Goal: Communication & Community: Answer question/provide support

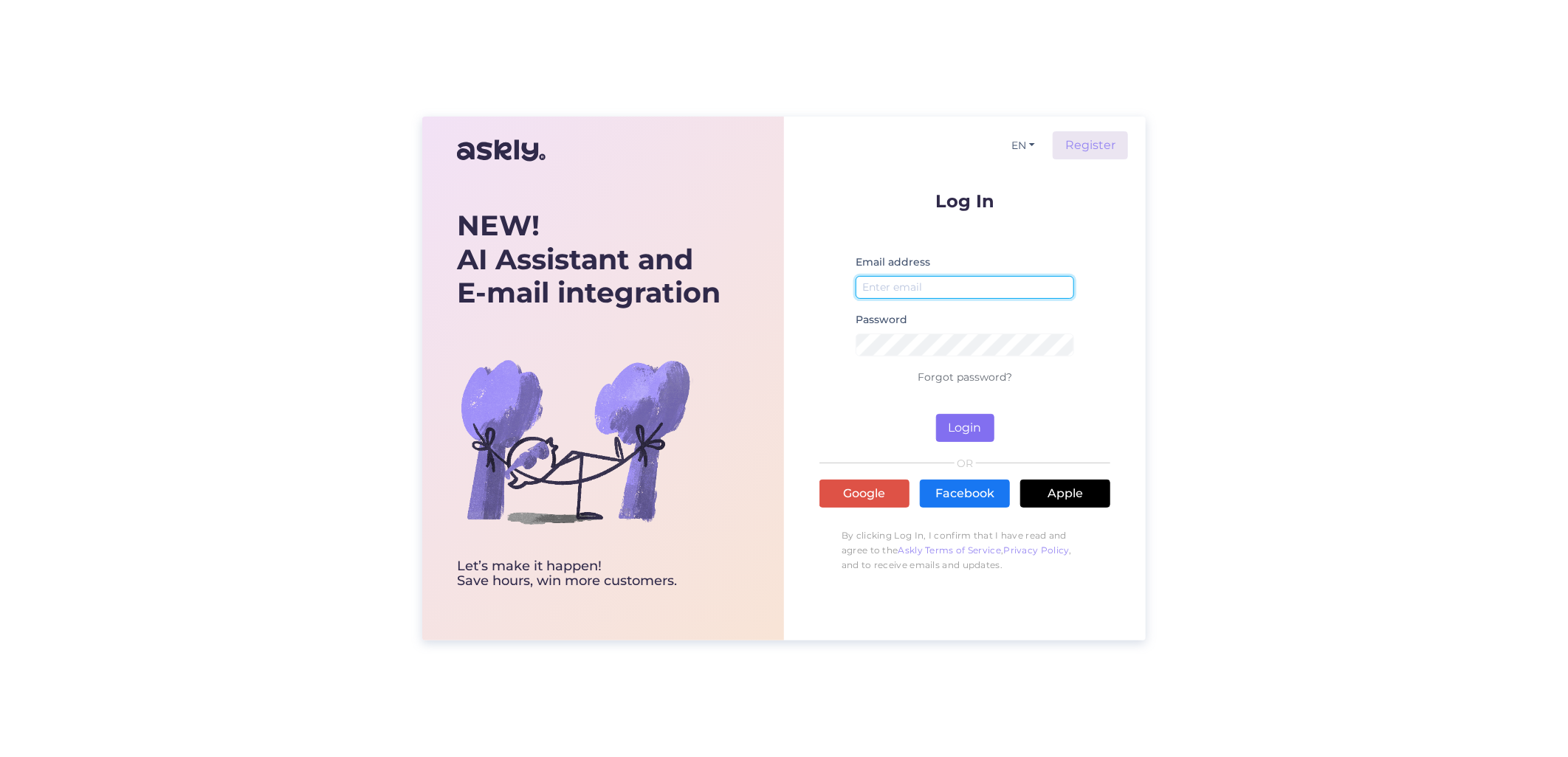
type input "[EMAIL_ADDRESS][DOMAIN_NAME]"
click at [955, 421] on button "Login" at bounding box center [965, 428] width 59 height 28
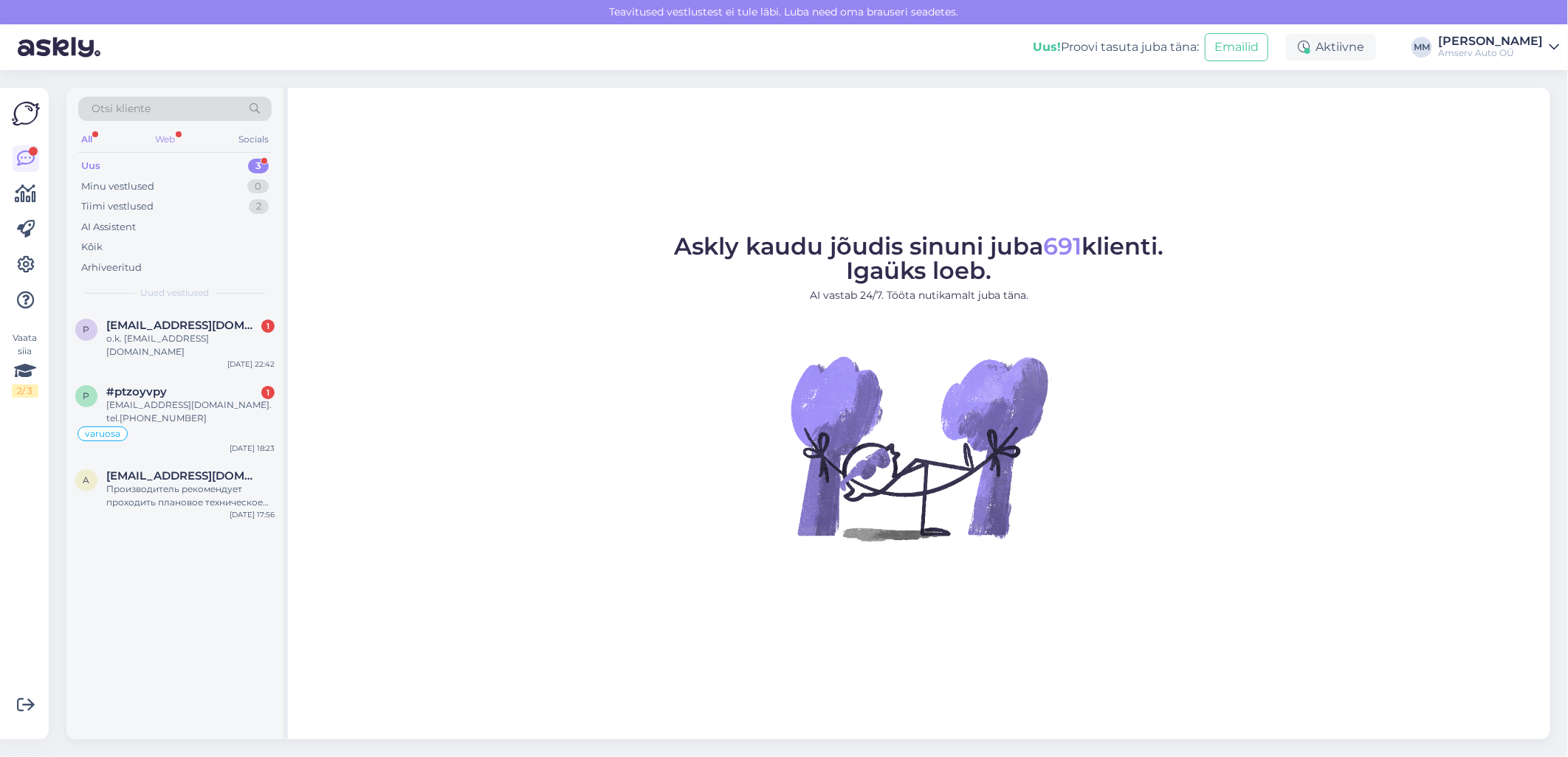
click at [166, 136] on div "Web" at bounding box center [165, 139] width 26 height 19
click at [165, 483] on div "Производитель рекомендует проходить плановое техническое обслуживание каждые 15…" at bounding box center [190, 496] width 168 height 26
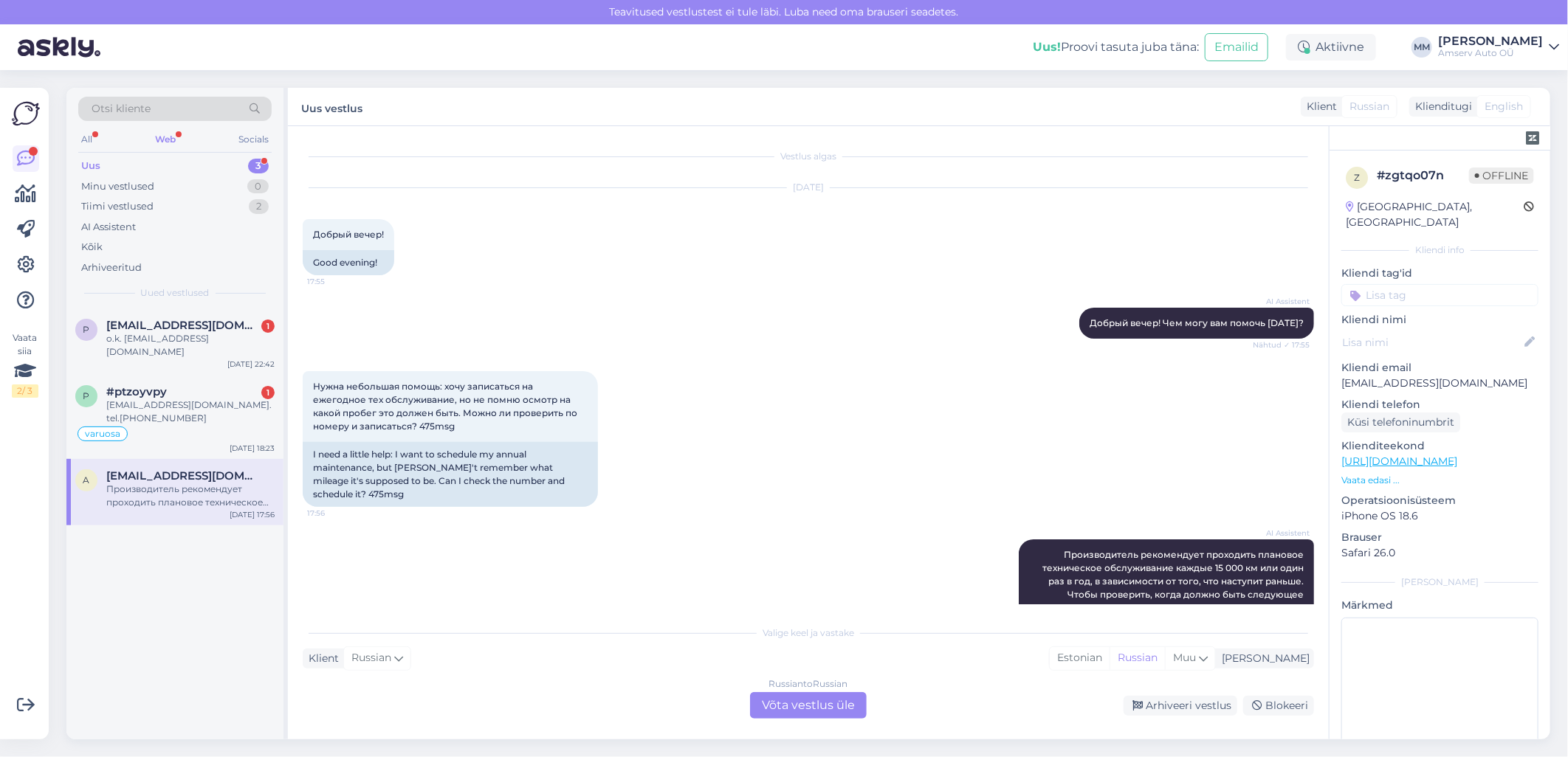
scroll to position [114, 0]
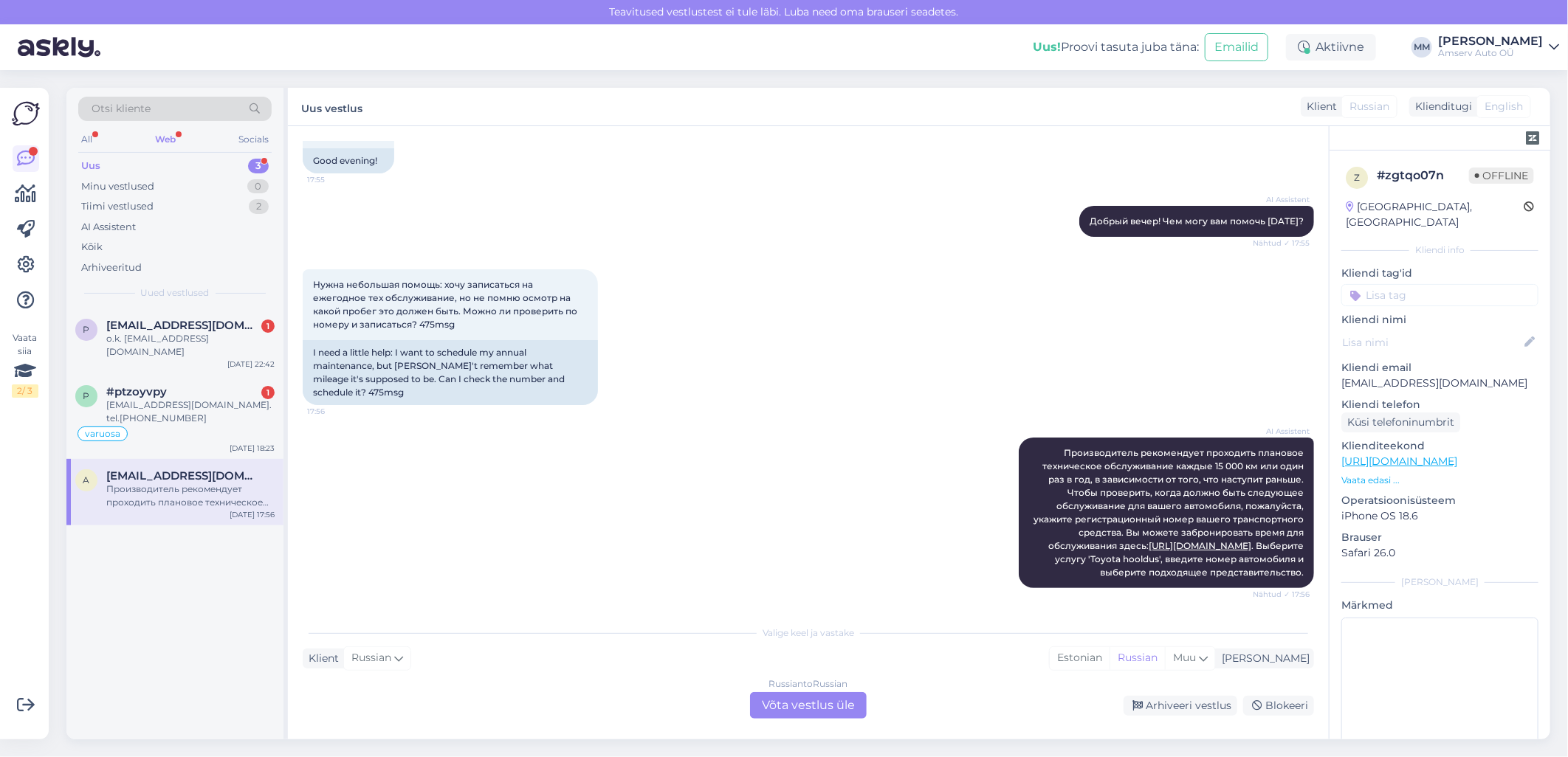
click at [802, 709] on div "Russian to Russian Võta vestlus üle" at bounding box center [808, 705] width 117 height 26
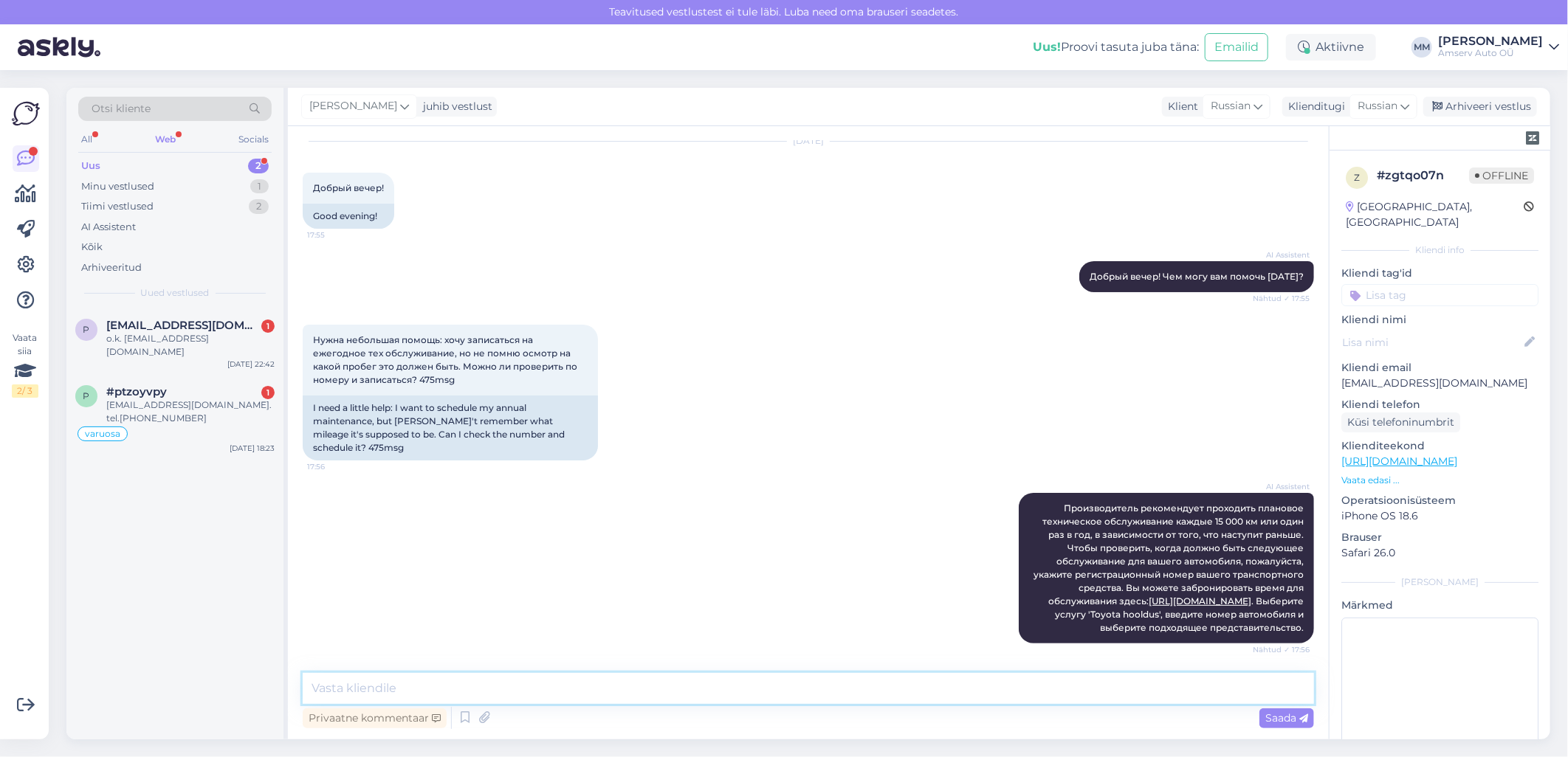
click at [559, 690] on textarea at bounding box center [807, 689] width 1011 height 31
paste textarea "Добрый день! Я попробую связаться с Вами [DATE]. [PERSON_NAME] позвоните мне 60…"
type textarea "Добрый день! Я попробую связаться с Вами [DATE]. [PERSON_NAME] позвоните мне 60…"
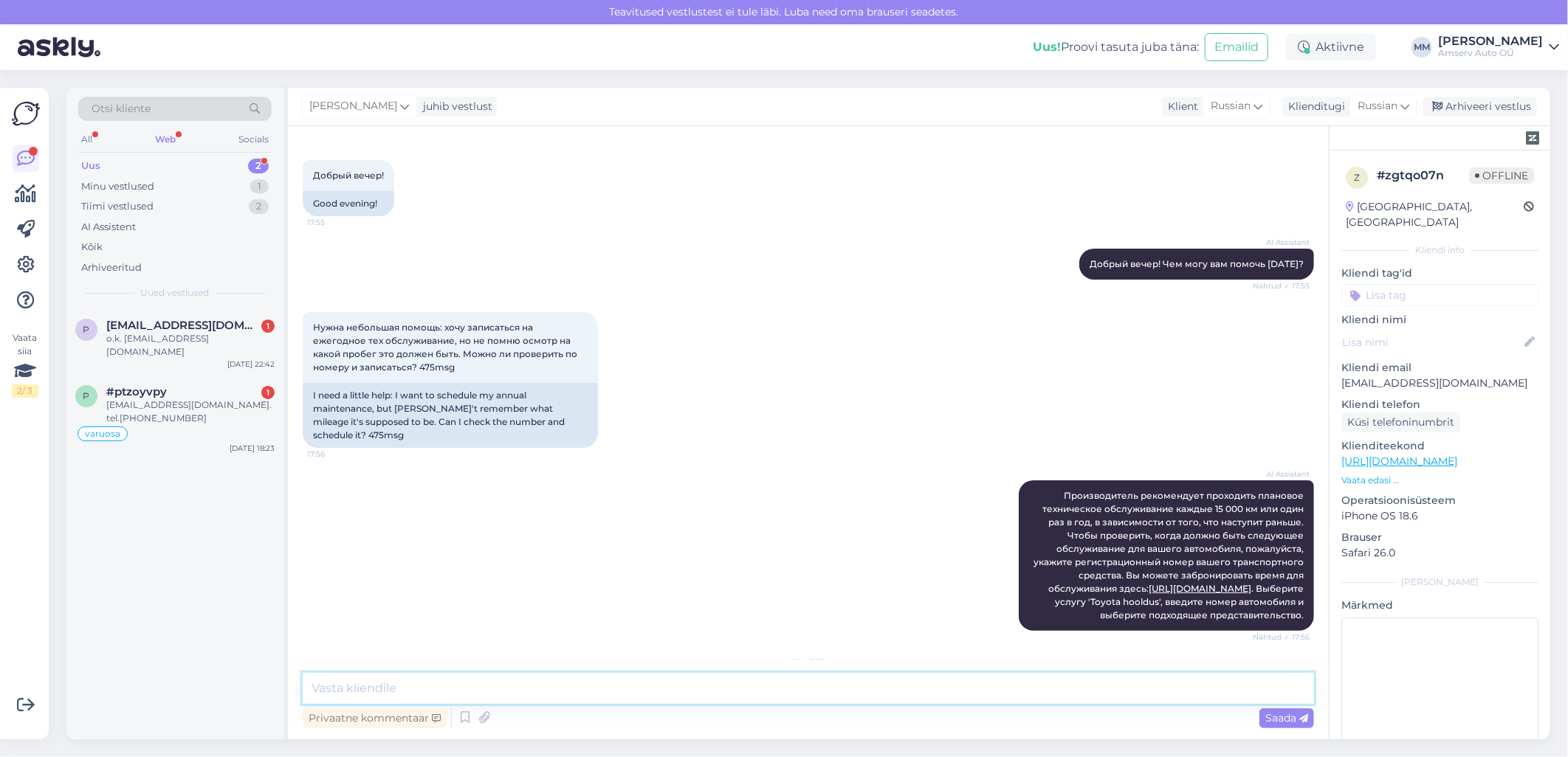
scroll to position [166, 0]
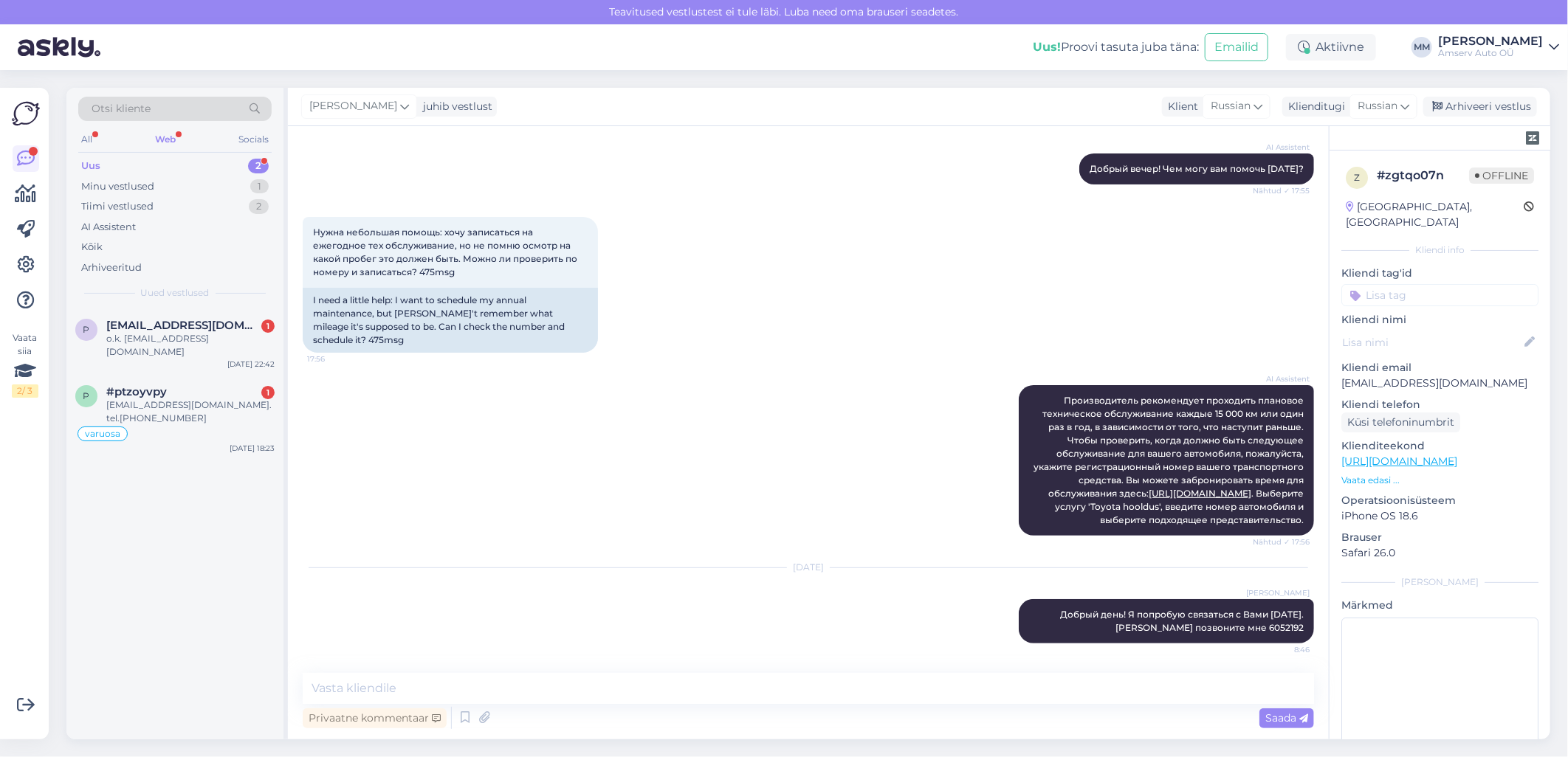
click at [189, 165] on div "Uus 2" at bounding box center [175, 166] width 194 height 21
click at [175, 343] on div "o.k. [EMAIL_ADDRESS][DOMAIN_NAME]" at bounding box center [190, 345] width 168 height 26
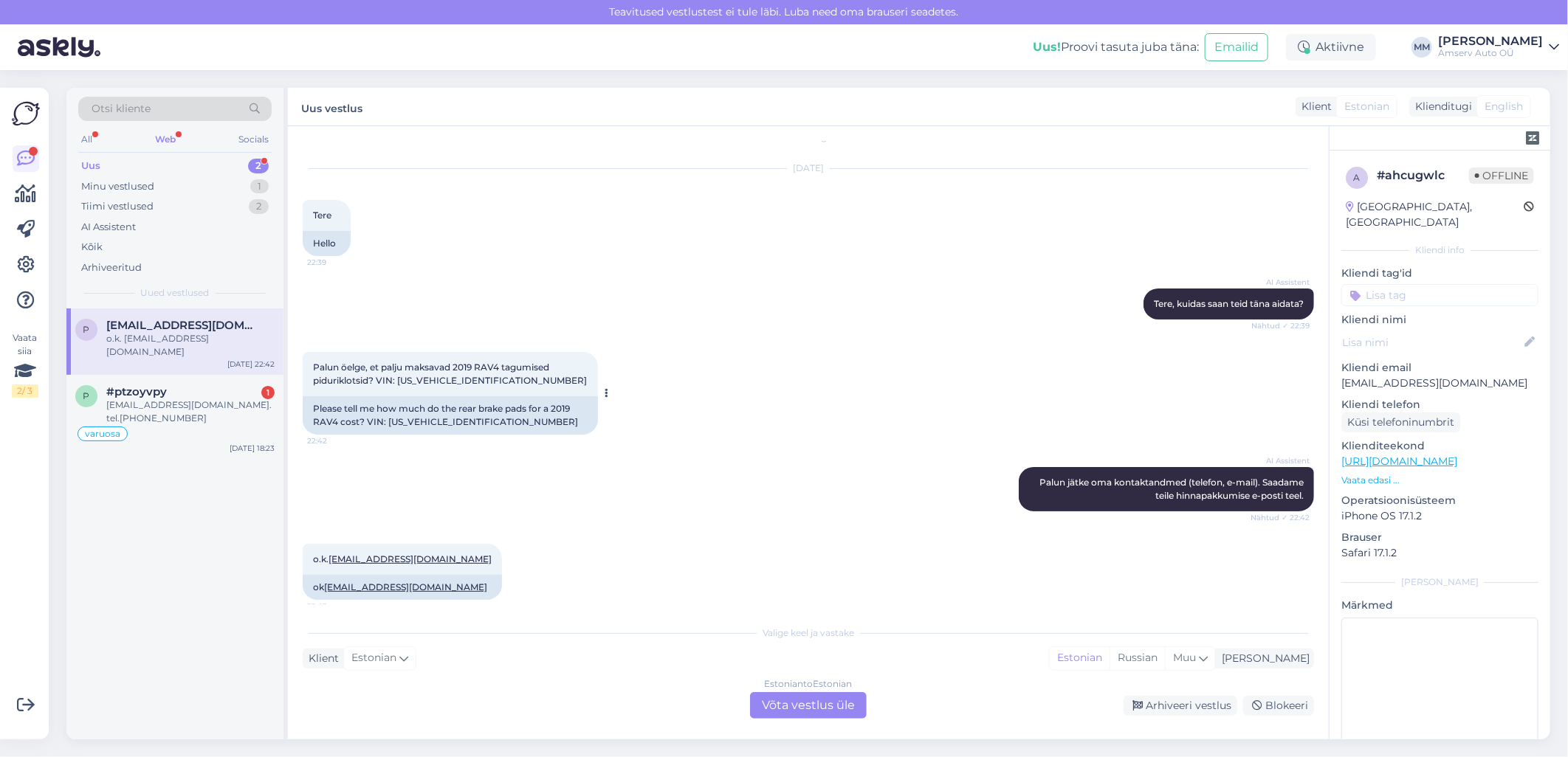
scroll to position [30, 0]
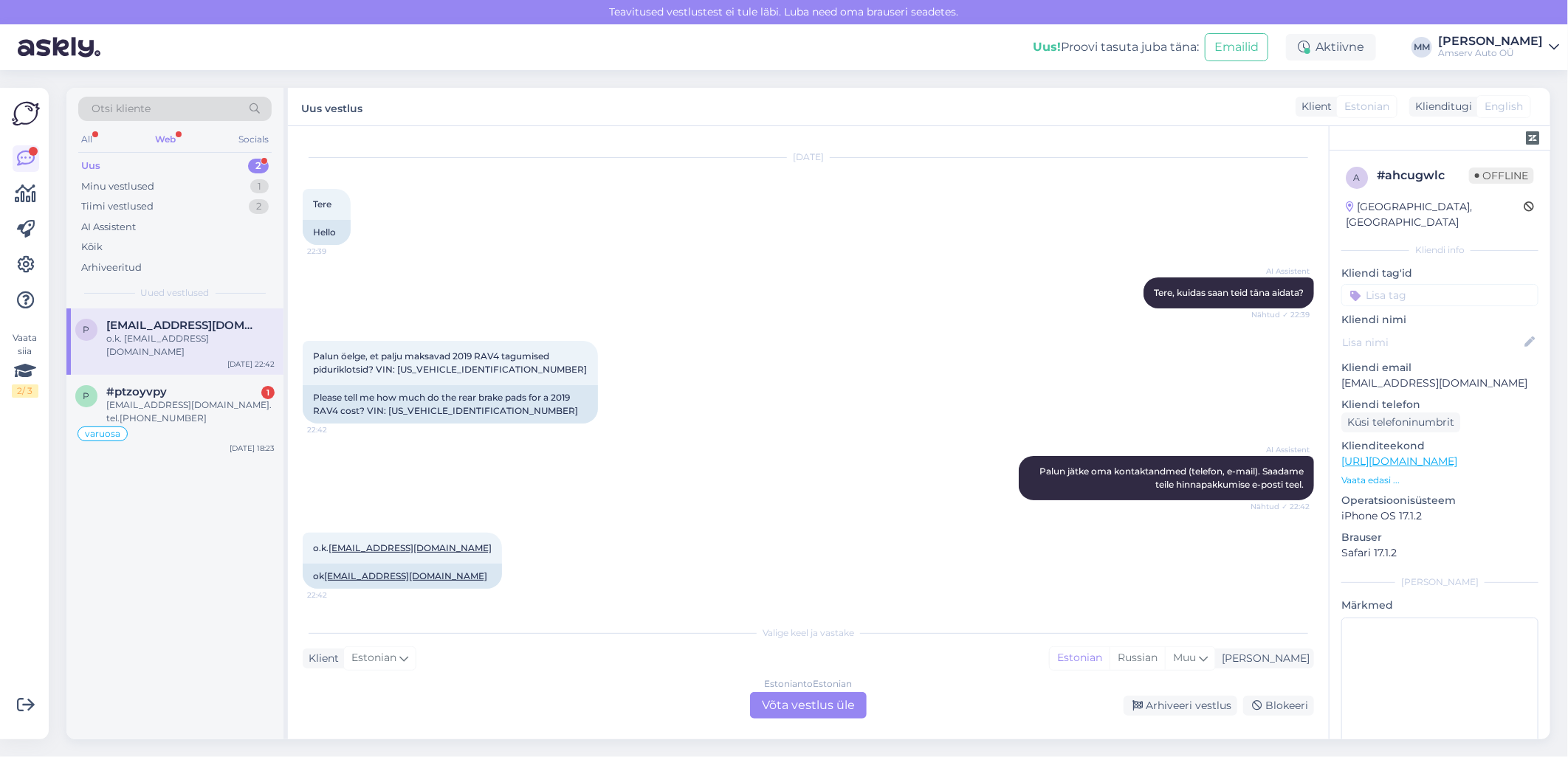
click at [801, 707] on div "Estonian to Estonian Võta vestlus üle" at bounding box center [808, 705] width 117 height 26
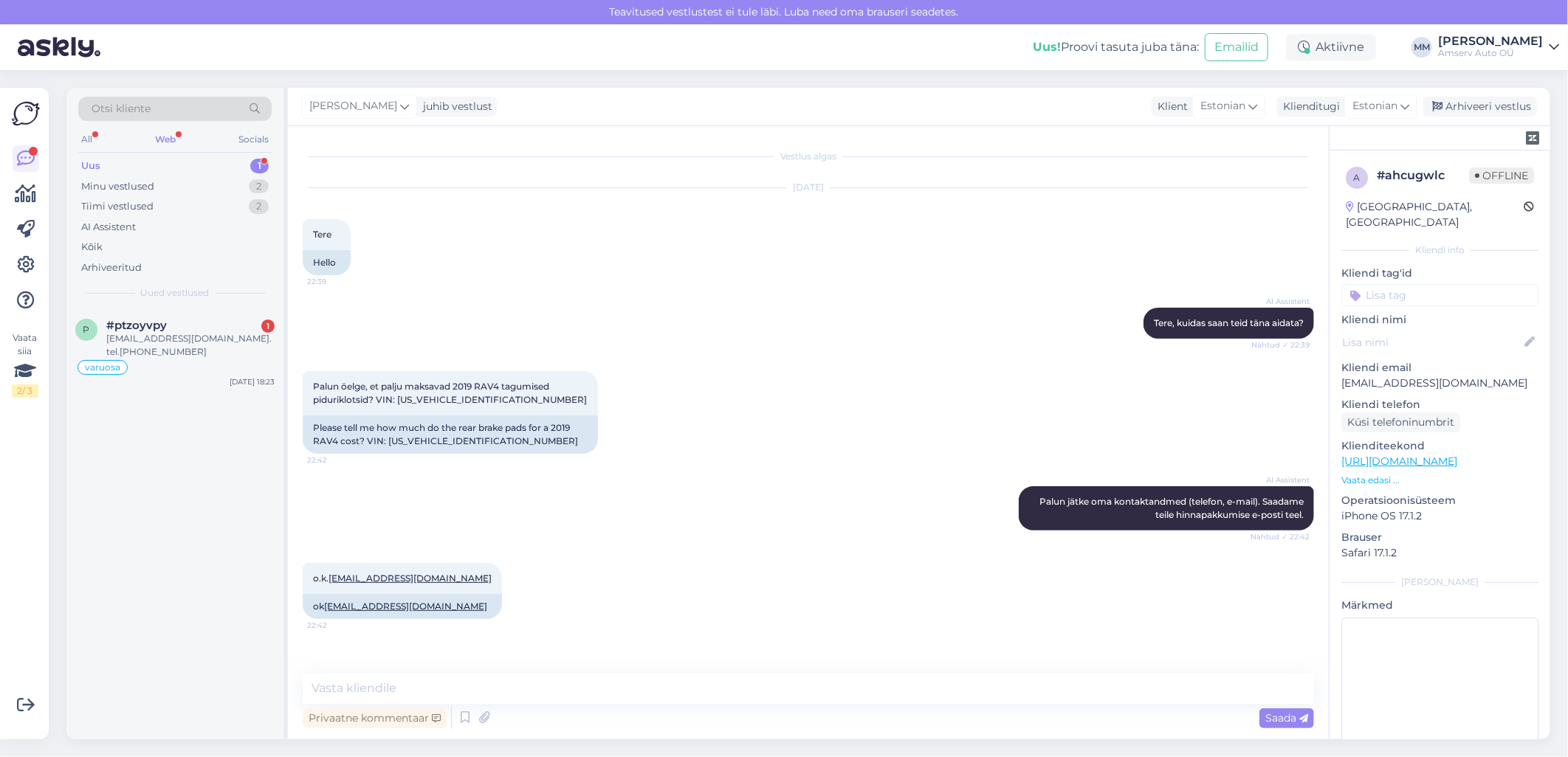
scroll to position [0, 0]
click at [759, 695] on textarea at bounding box center [807, 689] width 1011 height 31
type textarea "Tere! Saadame hinnapakkumised"
click at [1271, 717] on span "Saada" at bounding box center [1286, 718] width 43 height 13
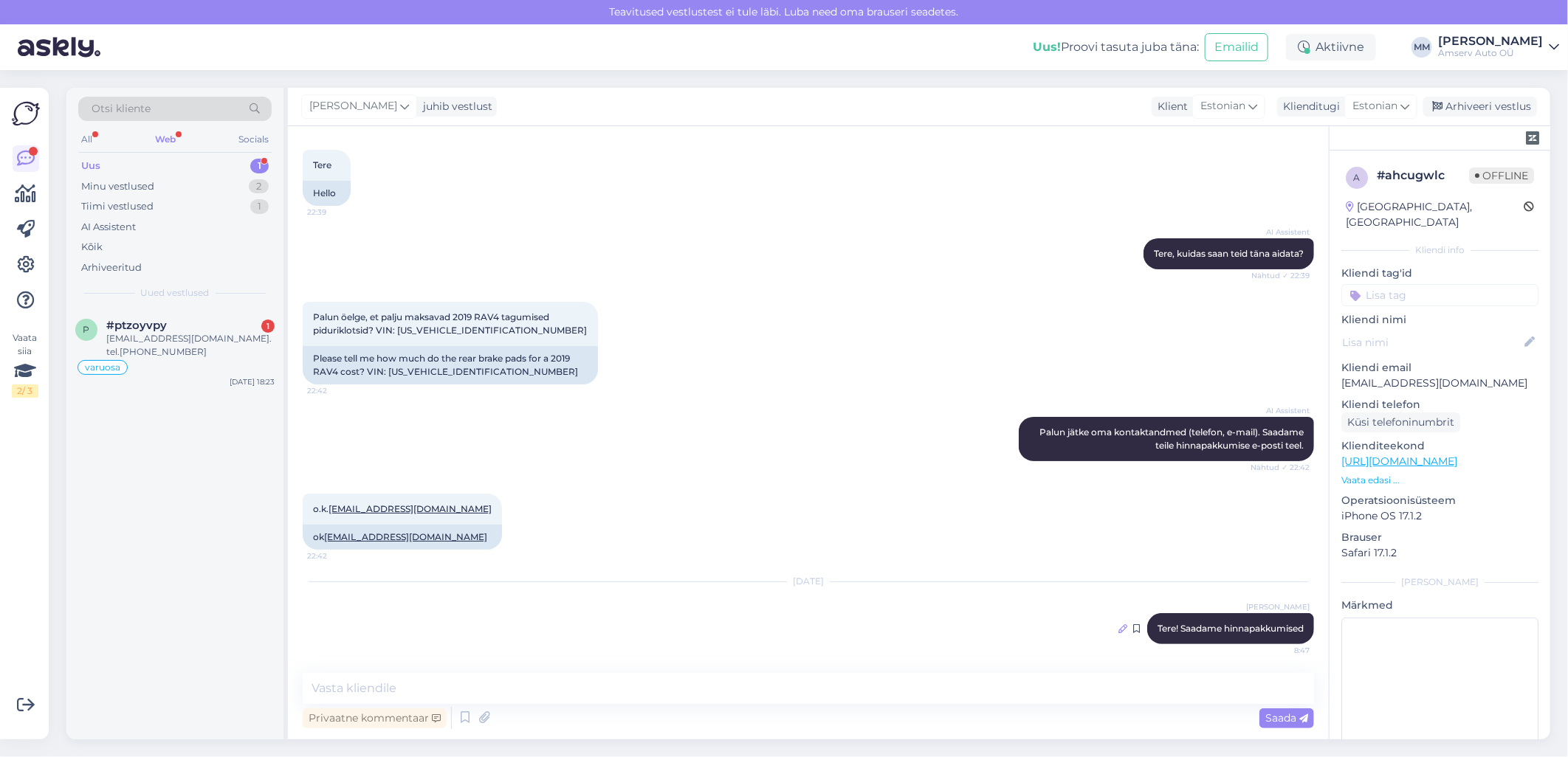
click at [1118, 624] on icon at bounding box center [1122, 628] width 9 height 9
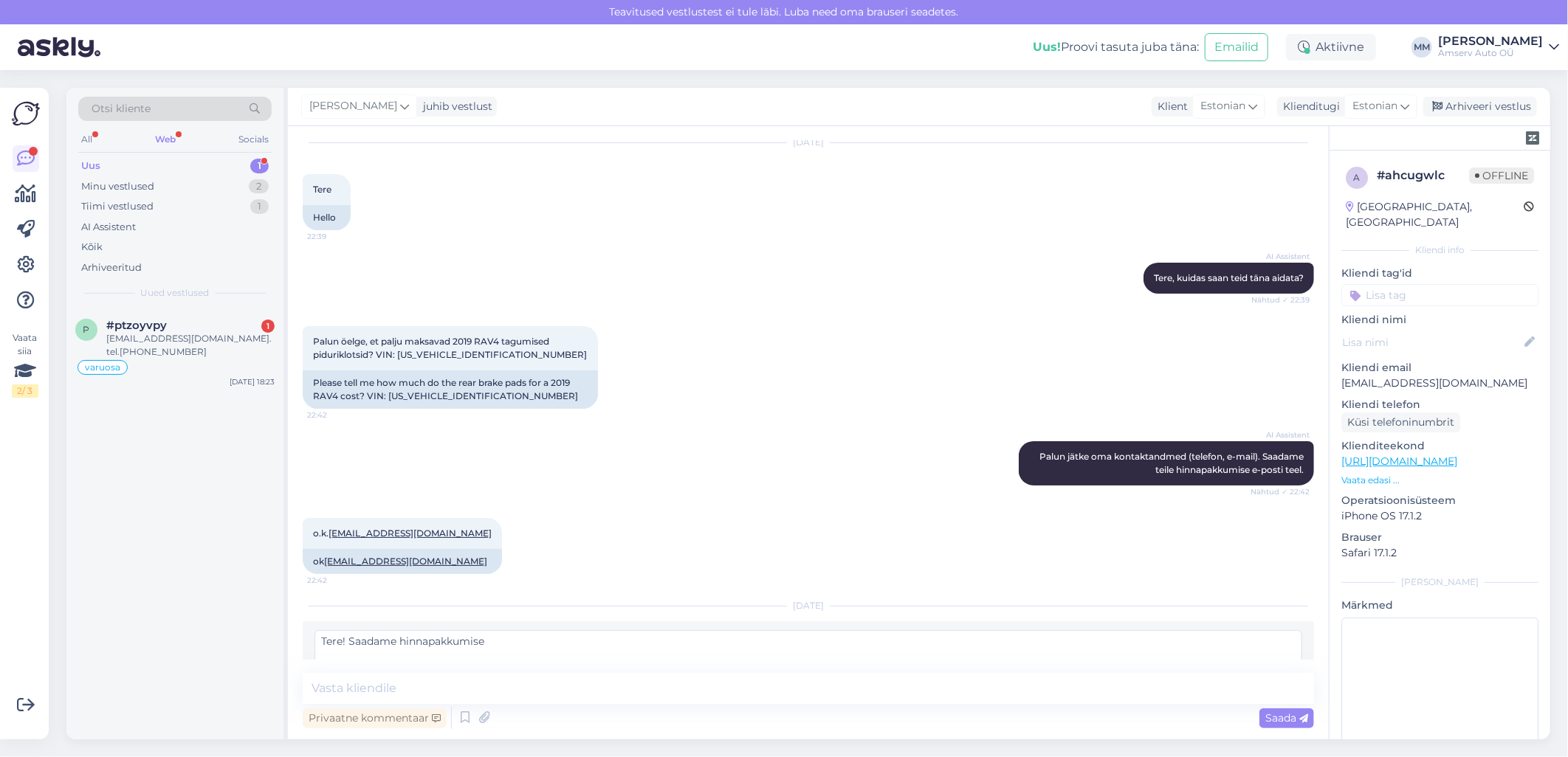
scroll to position [87, 0]
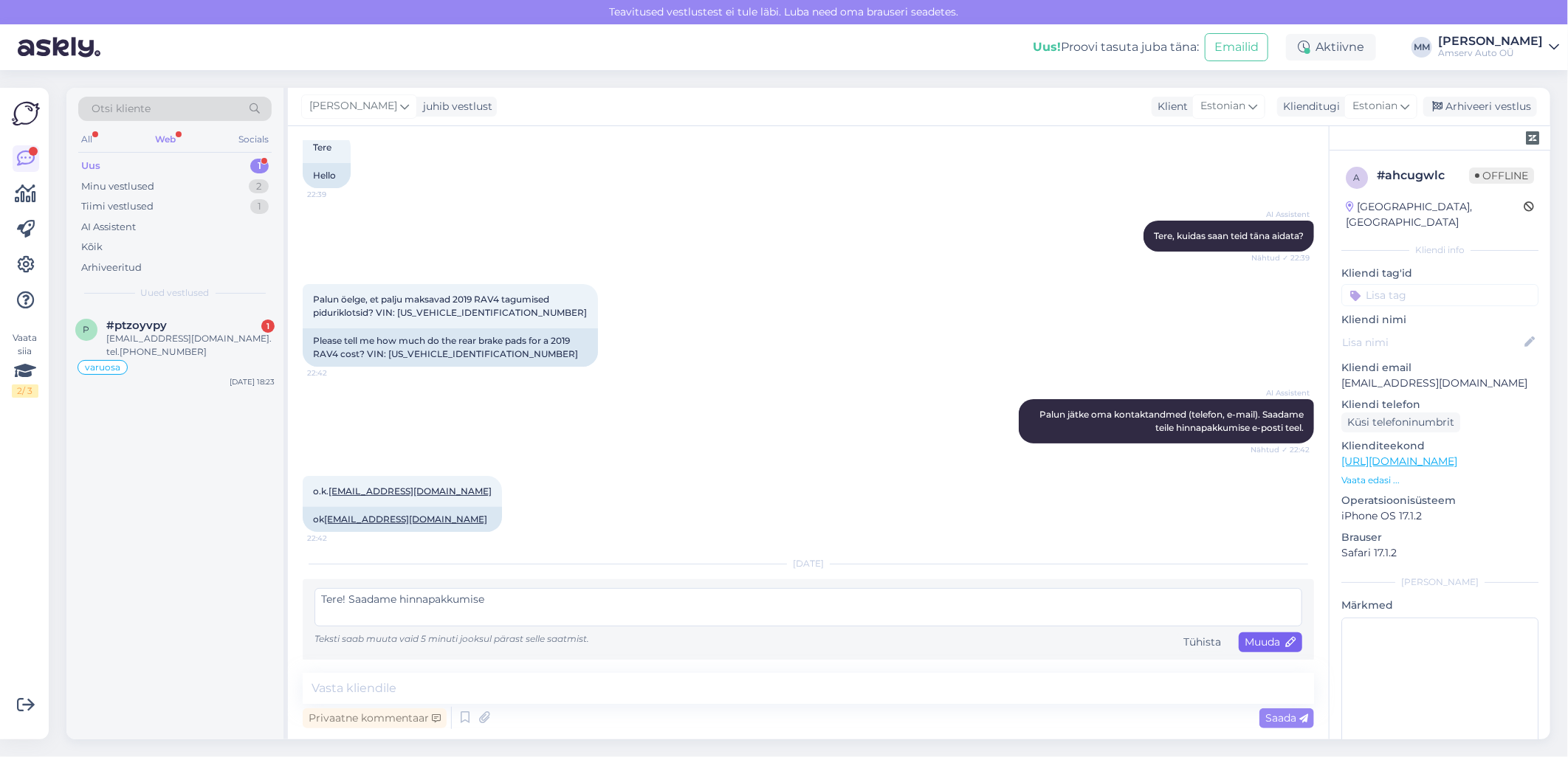
type textarea "Tere! Saadame hinnapakkumise"
click at [1250, 644] on span "Muuda" at bounding box center [1270, 642] width 52 height 13
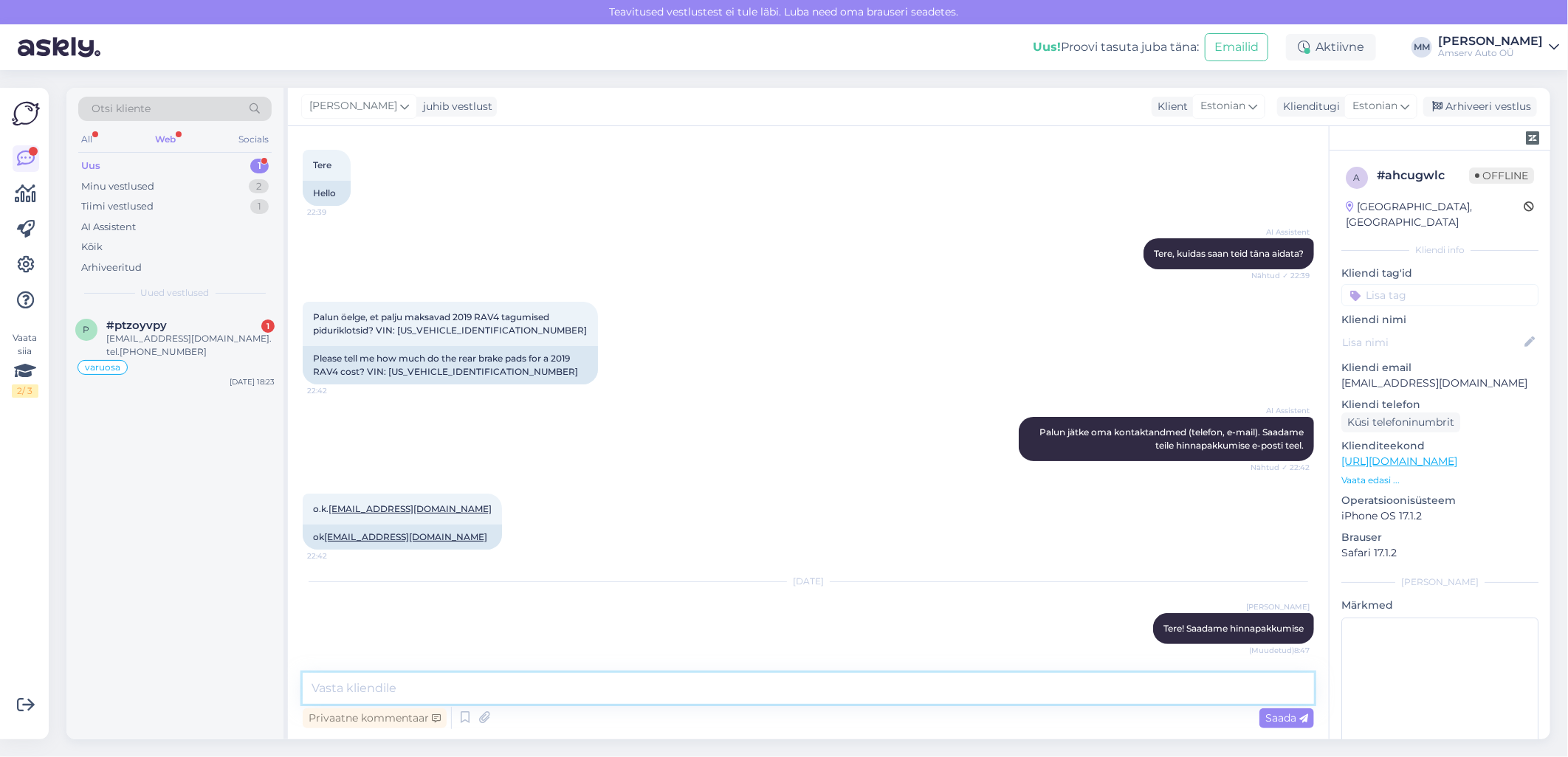
click at [875, 690] on textarea at bounding box center [807, 689] width 1011 height 31
type textarea "Ilusat päeva!"
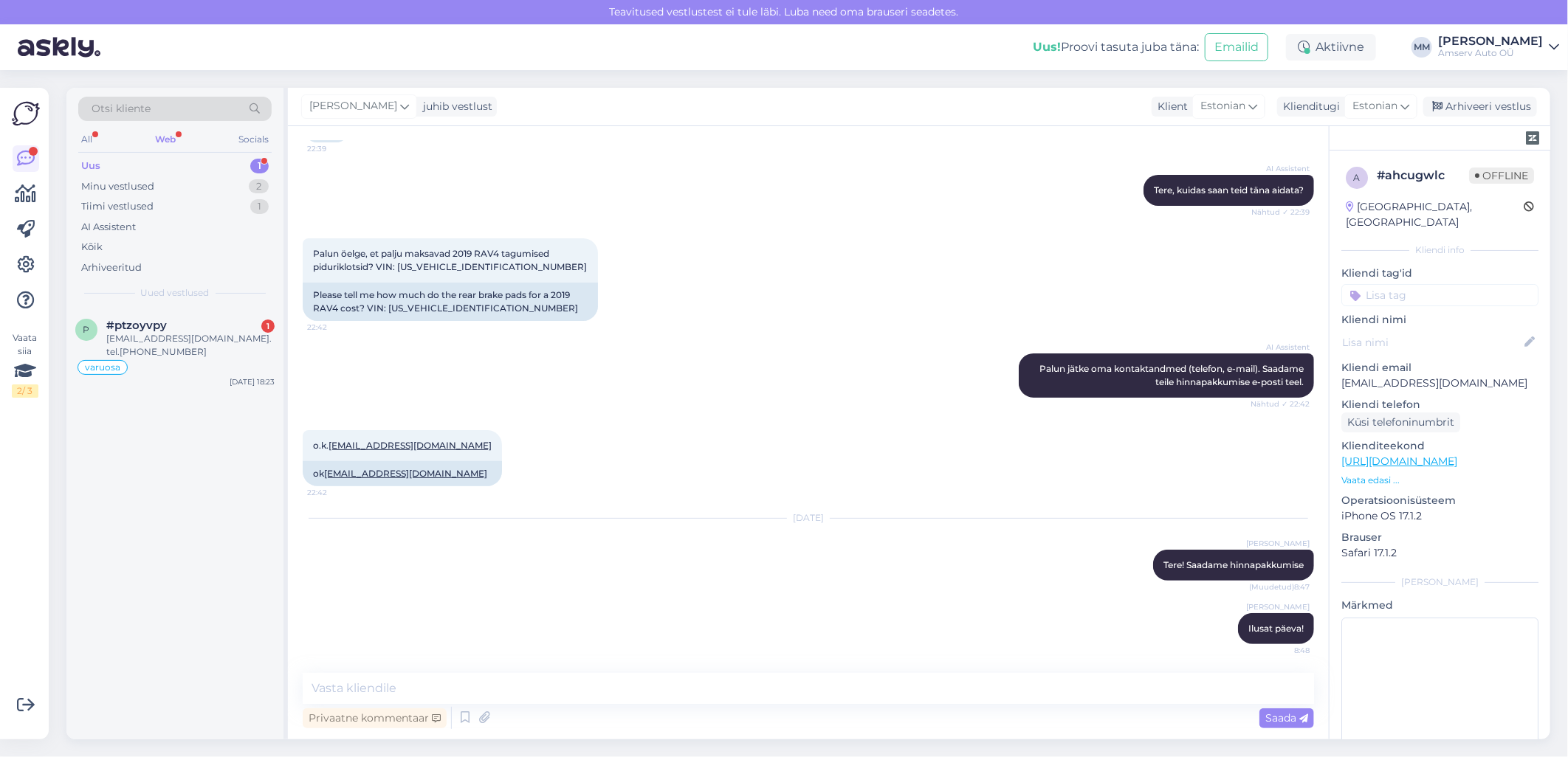
click at [170, 163] on div "Uus 1" at bounding box center [175, 166] width 194 height 21
click at [176, 330] on div "#ptzoyvpy 1" at bounding box center [190, 325] width 168 height 13
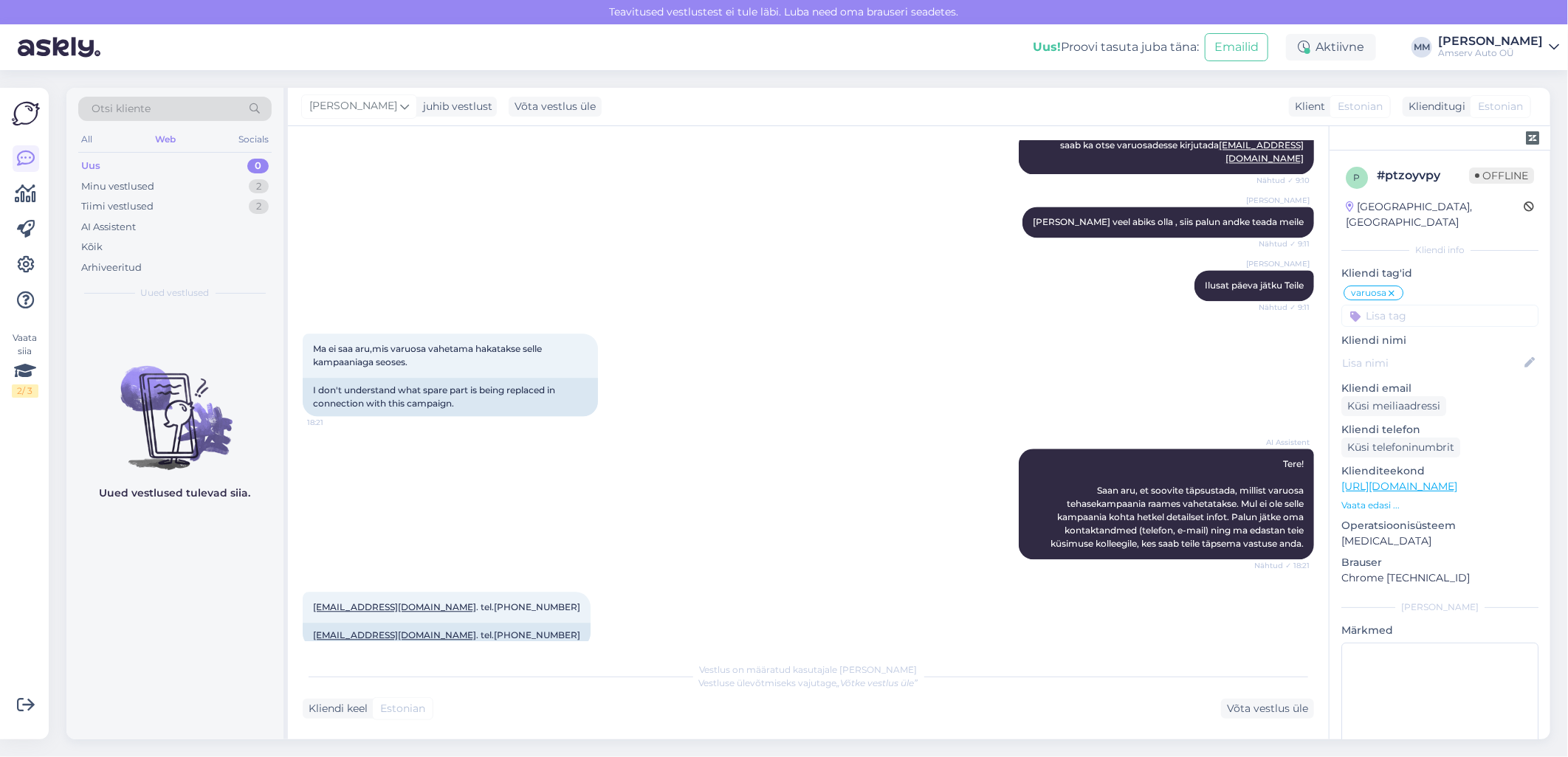
scroll to position [2082, 0]
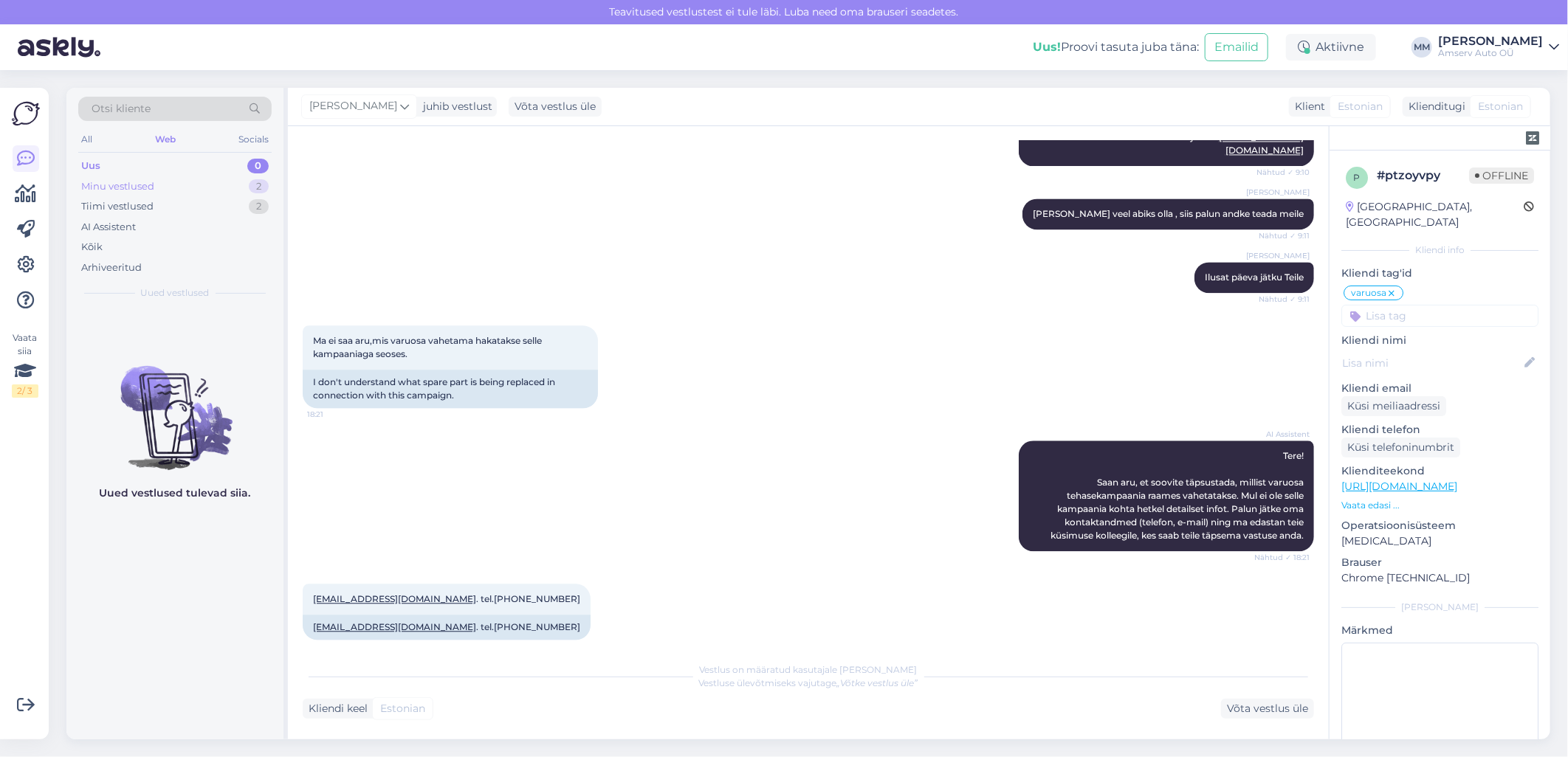
click at [134, 183] on div "Minu vestlused" at bounding box center [118, 187] width 73 height 15
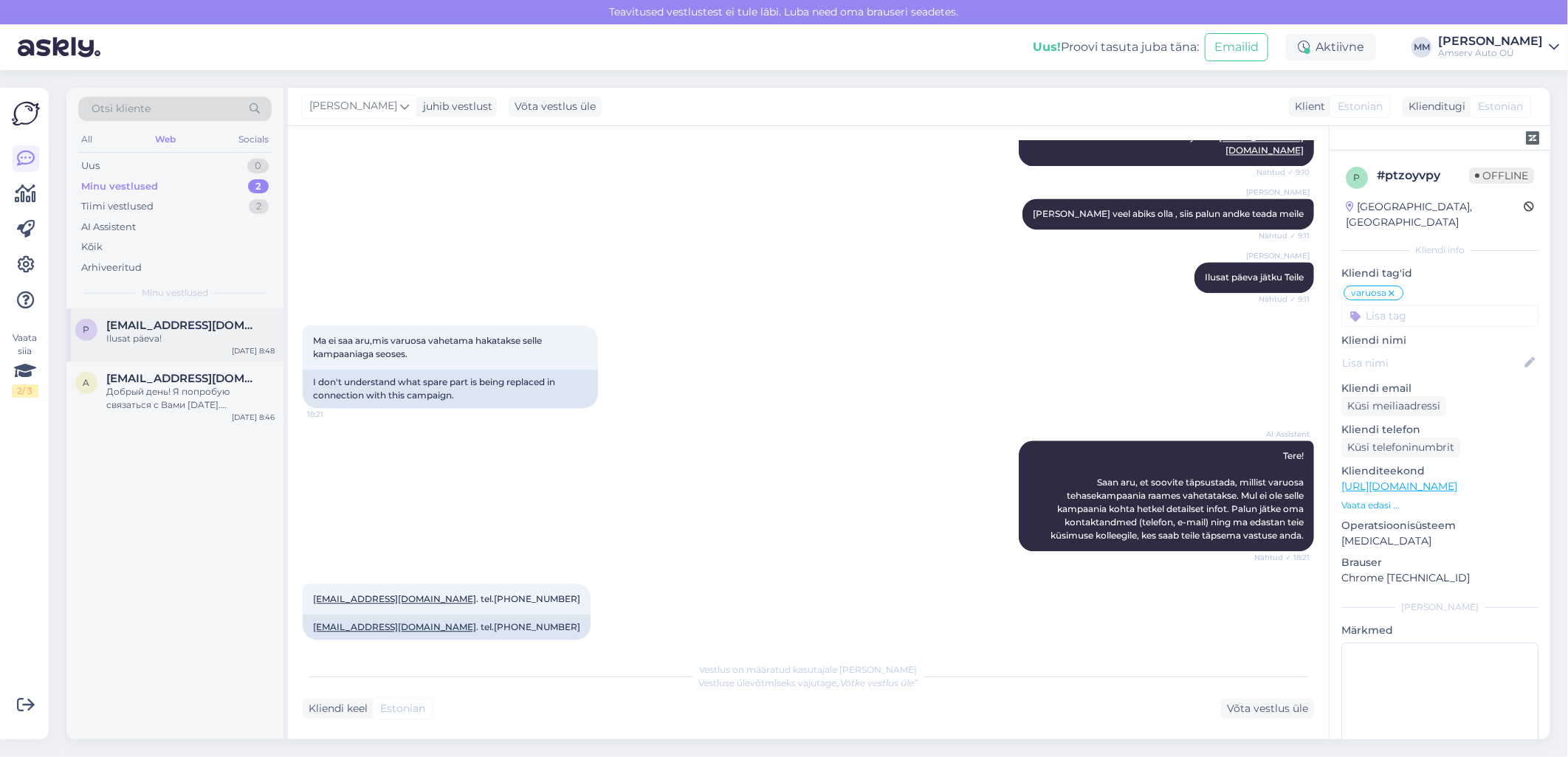
click at [143, 340] on div "Ilusat päeva!" at bounding box center [190, 339] width 168 height 13
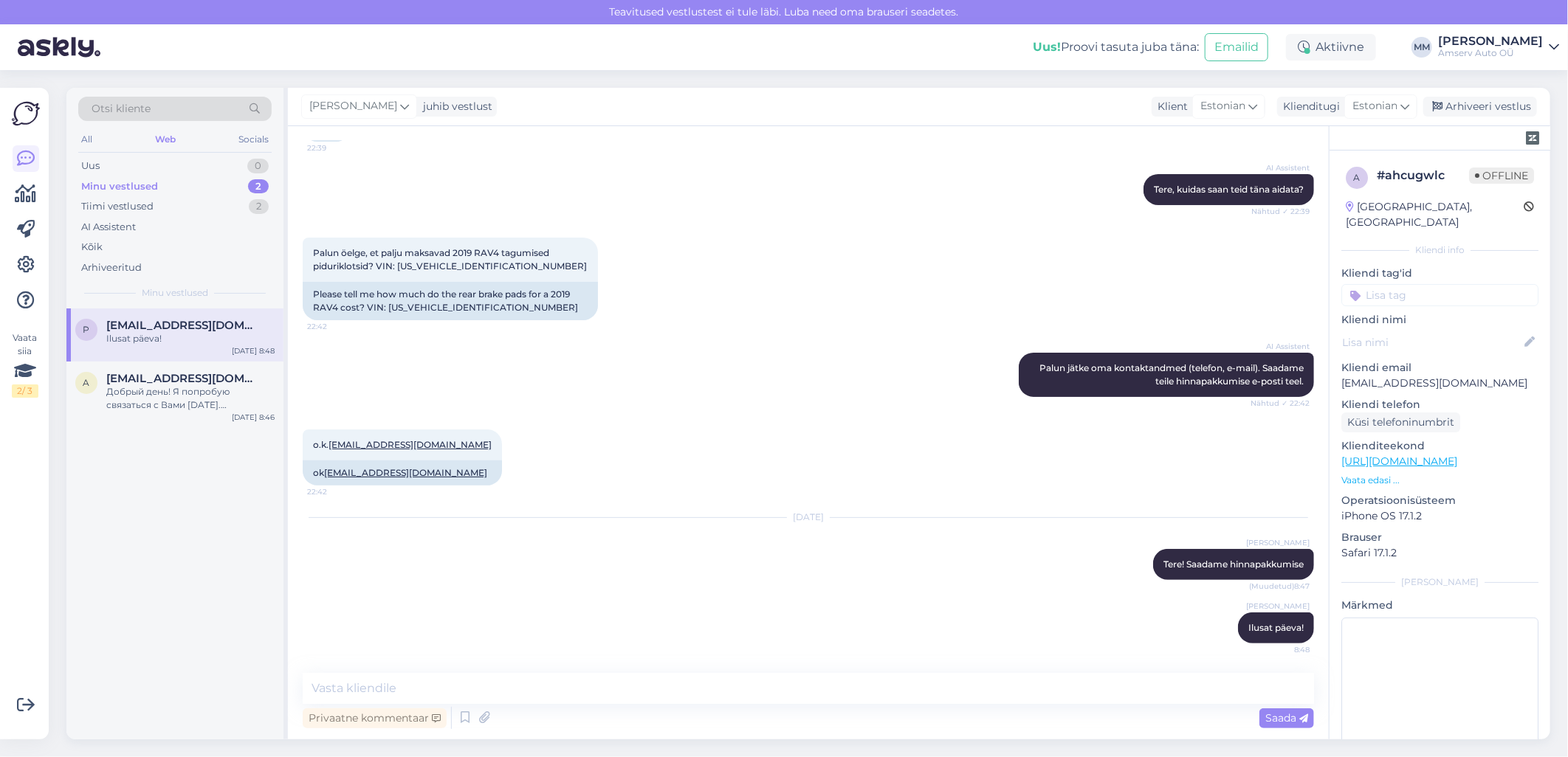
scroll to position [133, 0]
drag, startPoint x: 493, startPoint y: 263, endPoint x: 400, endPoint y: 264, distance: 93.0
click at [400, 264] on span "Palun öelge, et palju maksavad 2019 RAV4 tagumised piduriklotsid? VIN: [US_VEHI…" at bounding box center [450, 260] width 274 height 25
copy span "[US_VEHICLE_IDENTIFICATION_NUMBER]"
drag, startPoint x: 433, startPoint y: 446, endPoint x: 330, endPoint y: 450, distance: 103.1
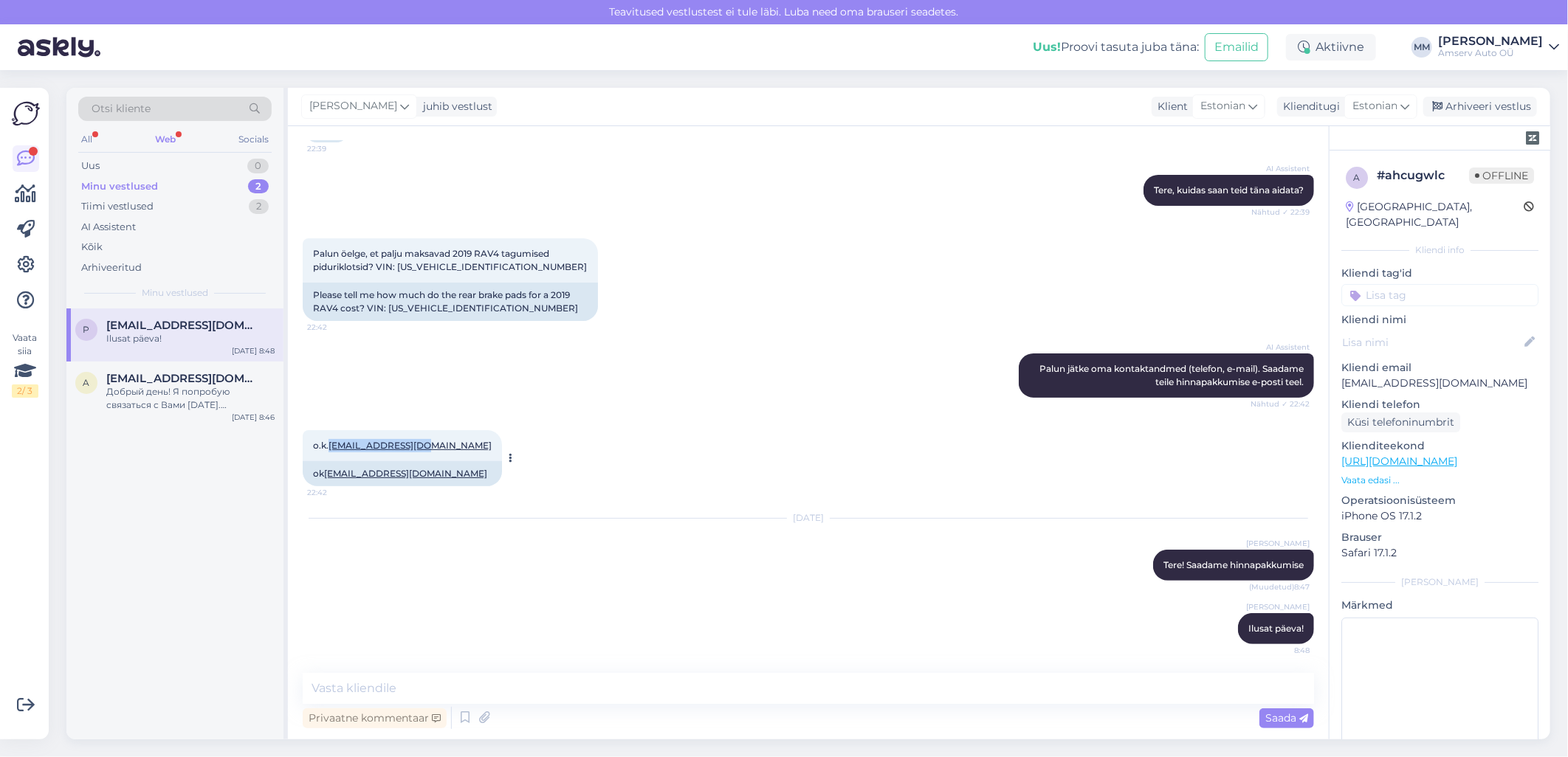
click at [330, 450] on div "o.k. [EMAIL_ADDRESS][DOMAIN_NAME] 22:42" at bounding box center [402, 446] width 199 height 31
copy link "[EMAIL_ADDRESS][DOMAIN_NAME]"
drag, startPoint x: 496, startPoint y: 263, endPoint x: 400, endPoint y: 269, distance: 96.2
click at [400, 269] on div "Palun öelge, et palju maksavad 2019 RAV4 tagumised piduriklotsid? VIN: [US_VEHI…" at bounding box center [450, 260] width 295 height 44
copy span "[US_VEHICLE_IDENTIFICATION_NUMBER]"
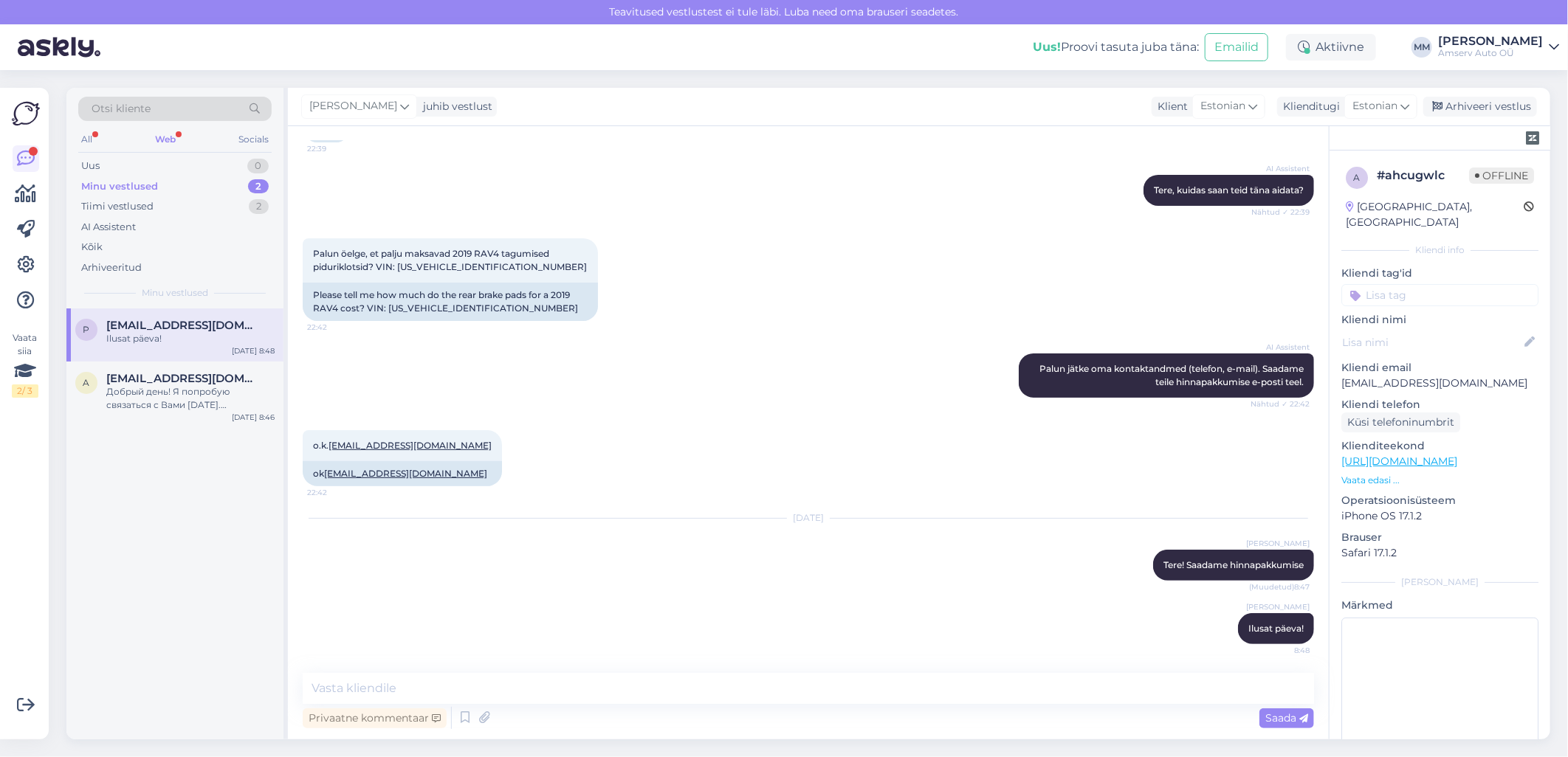
drag, startPoint x: 1029, startPoint y: 652, endPoint x: 995, endPoint y: 644, distance: 34.9
click at [1029, 652] on div "[PERSON_NAME] Ilusat päeva! 8:48" at bounding box center [807, 628] width 1011 height 63
click at [437, 602] on div "[PERSON_NAME] Ilusat päeva! 8:48" at bounding box center [807, 628] width 1011 height 63
click at [241, 164] on div "Uus 1" at bounding box center [175, 166] width 194 height 21
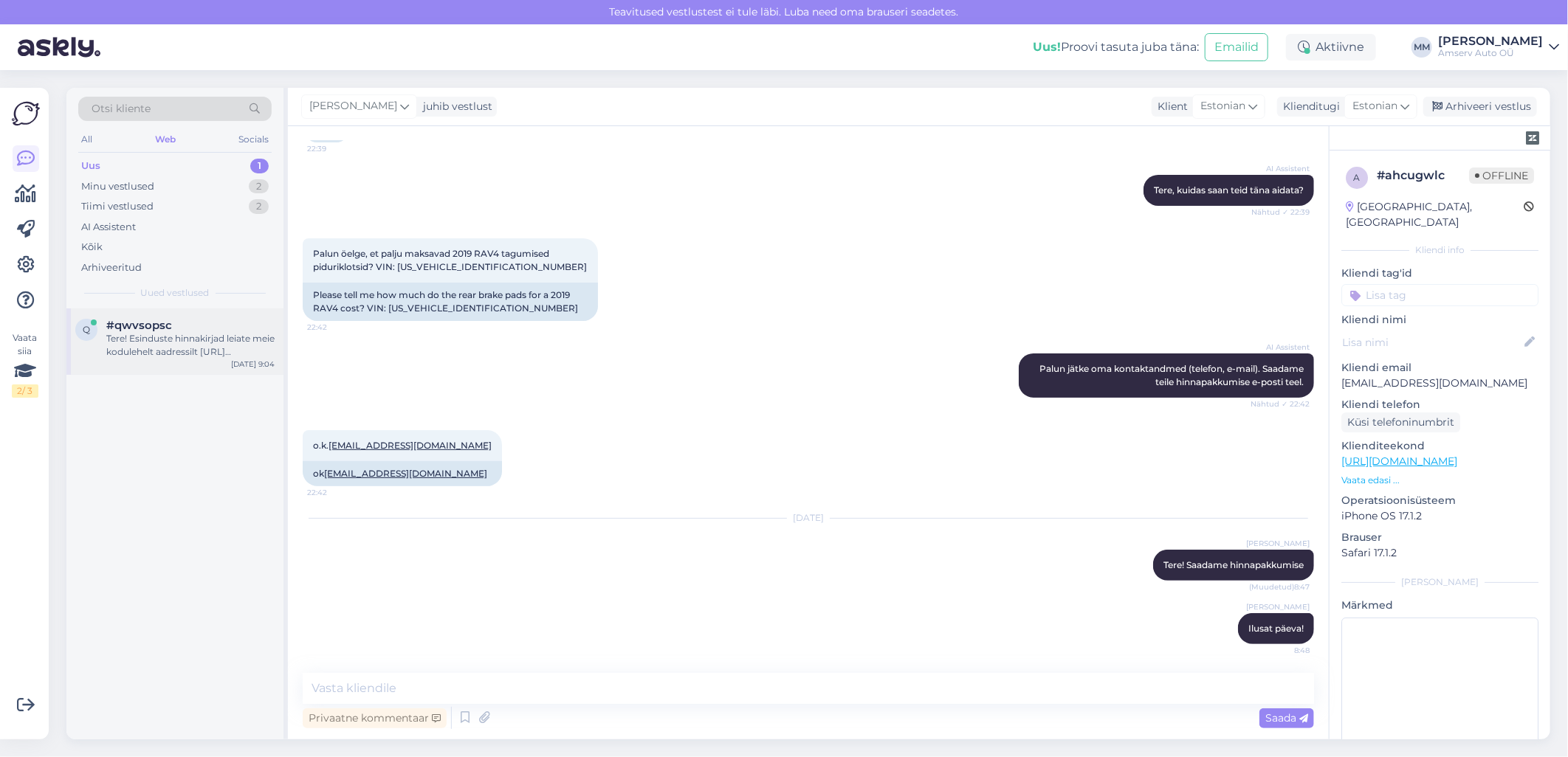
click at [188, 340] on div "Tere! Esinduste hinnakirjad leiate meie kodulehelt aadressilt [URL][DOMAIN_NAME]" at bounding box center [190, 345] width 168 height 26
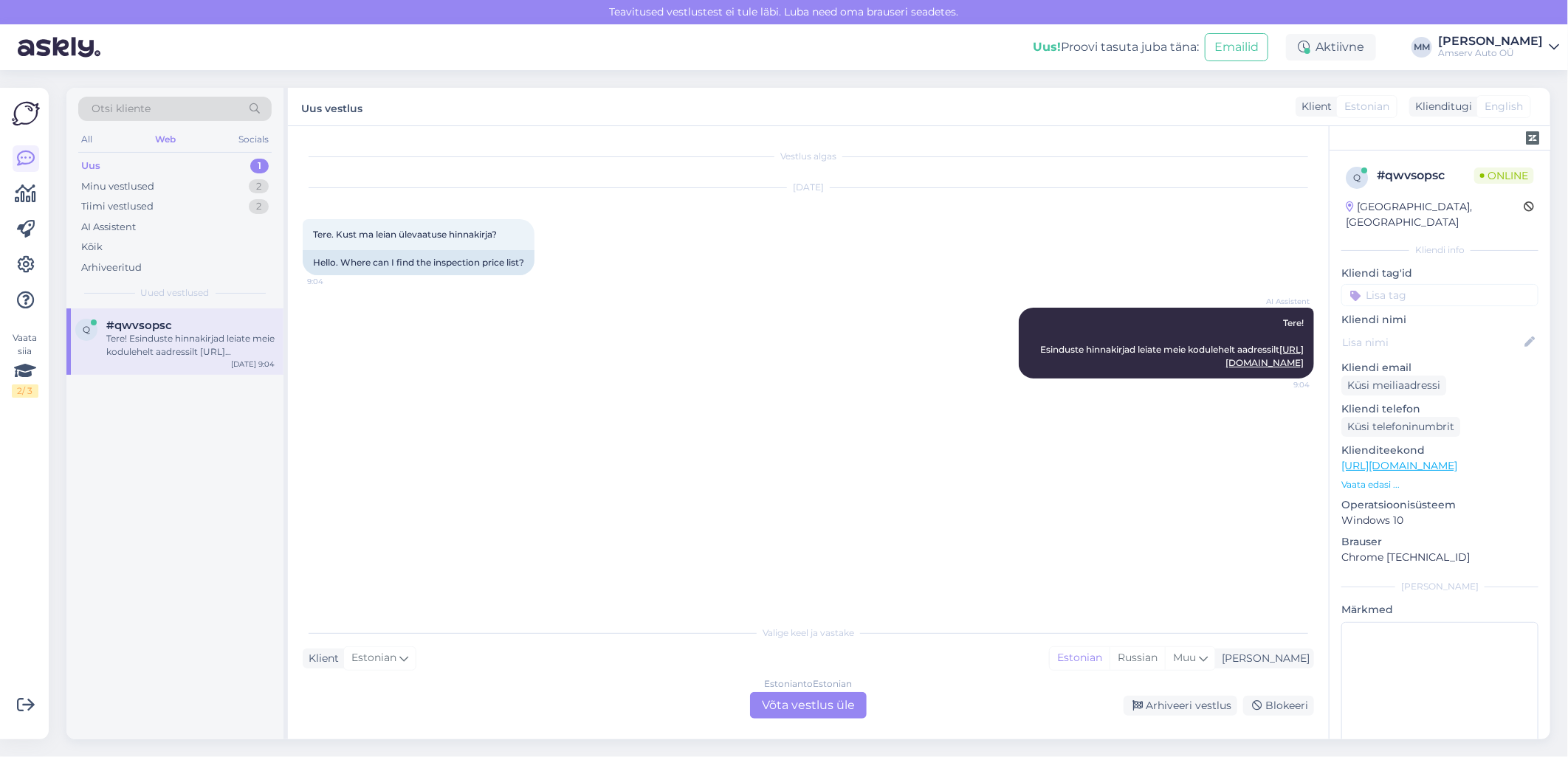
click at [804, 711] on div "Estonian to Estonian Võta vestlus üle" at bounding box center [808, 705] width 117 height 26
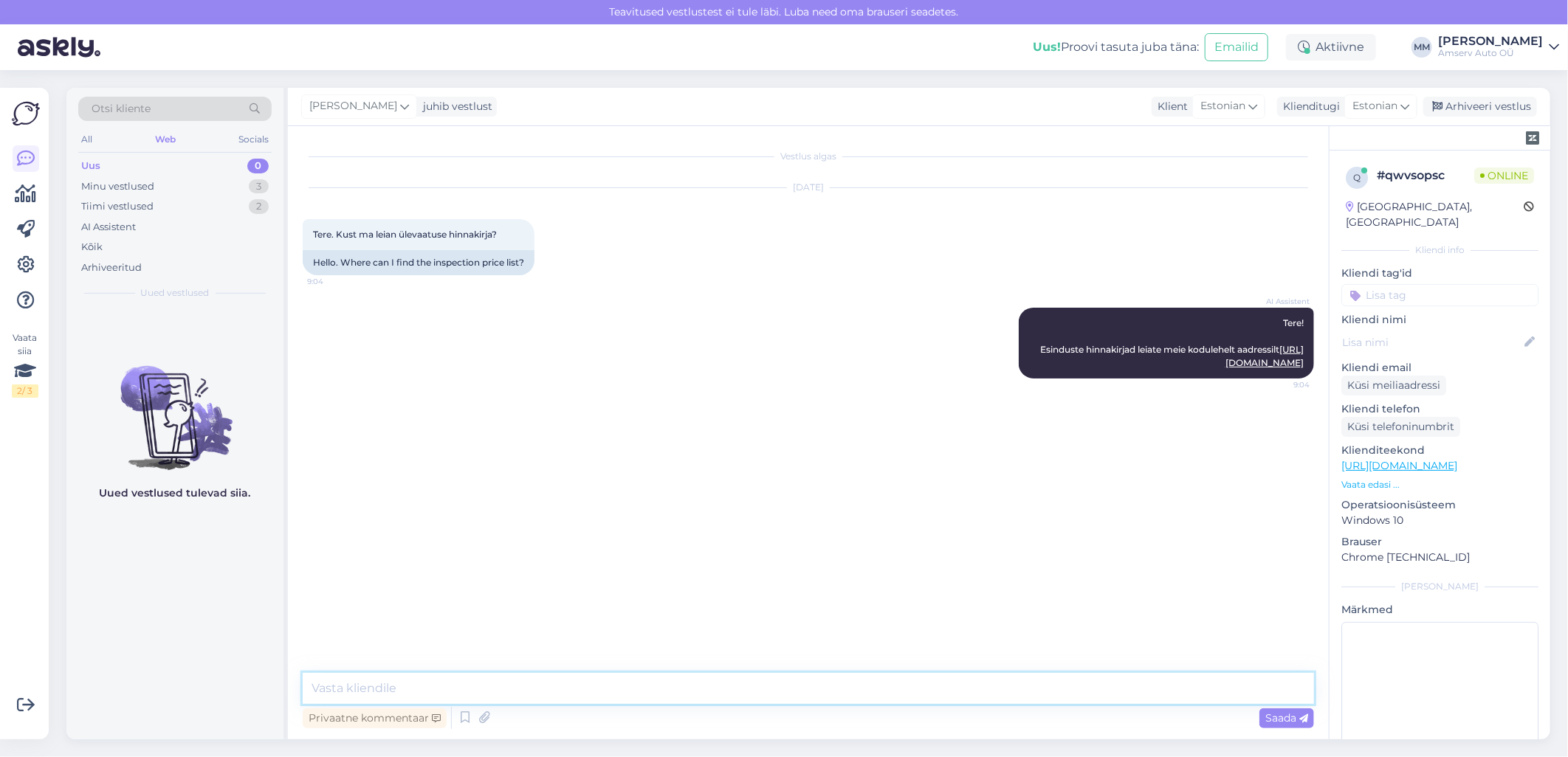
click at [606, 691] on textarea at bounding box center [807, 689] width 1011 height 31
type textarea "Tere"
type textarea "M"
type textarea "S"
type textarea "Mis esindus sobib?"
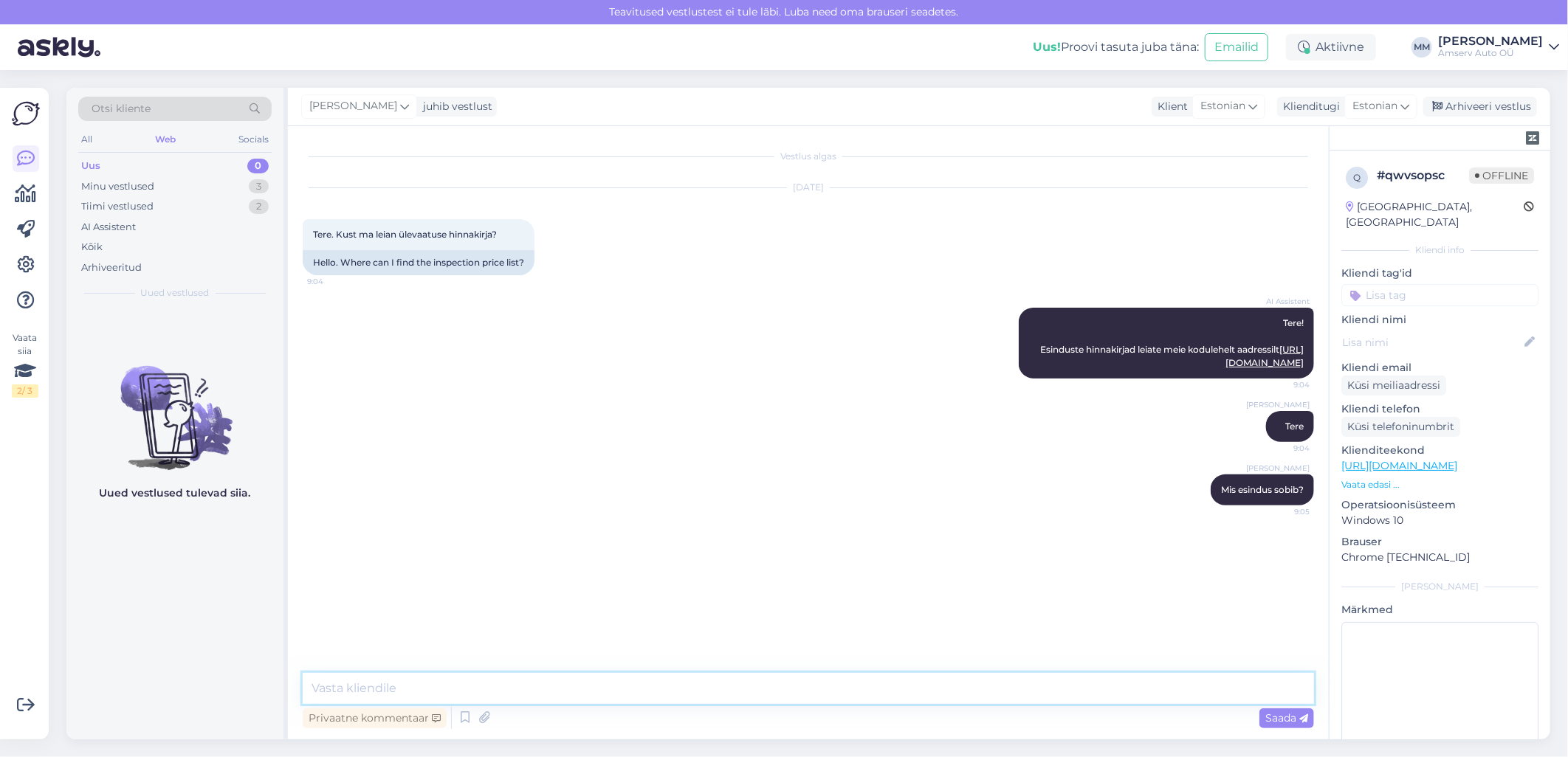
click at [594, 690] on textarea at bounding box center [807, 689] width 1011 height 31
click at [455, 690] on textarea "Järvel tehnhoülevaatuse hind on 55 eurot" at bounding box center [807, 689] width 1011 height 31
click at [458, 689] on textarea "Järvel tehnhoülevaatuse hind on 55 eurot" at bounding box center [807, 689] width 1011 height 31
click at [392, 690] on textarea "Järvel tehnhoülevaatuse hind on 55 eurot" at bounding box center [807, 689] width 1011 height 31
click at [385, 690] on textarea "Järvel tehnhoülevaatuse hind on 55 eurot" at bounding box center [807, 689] width 1011 height 31
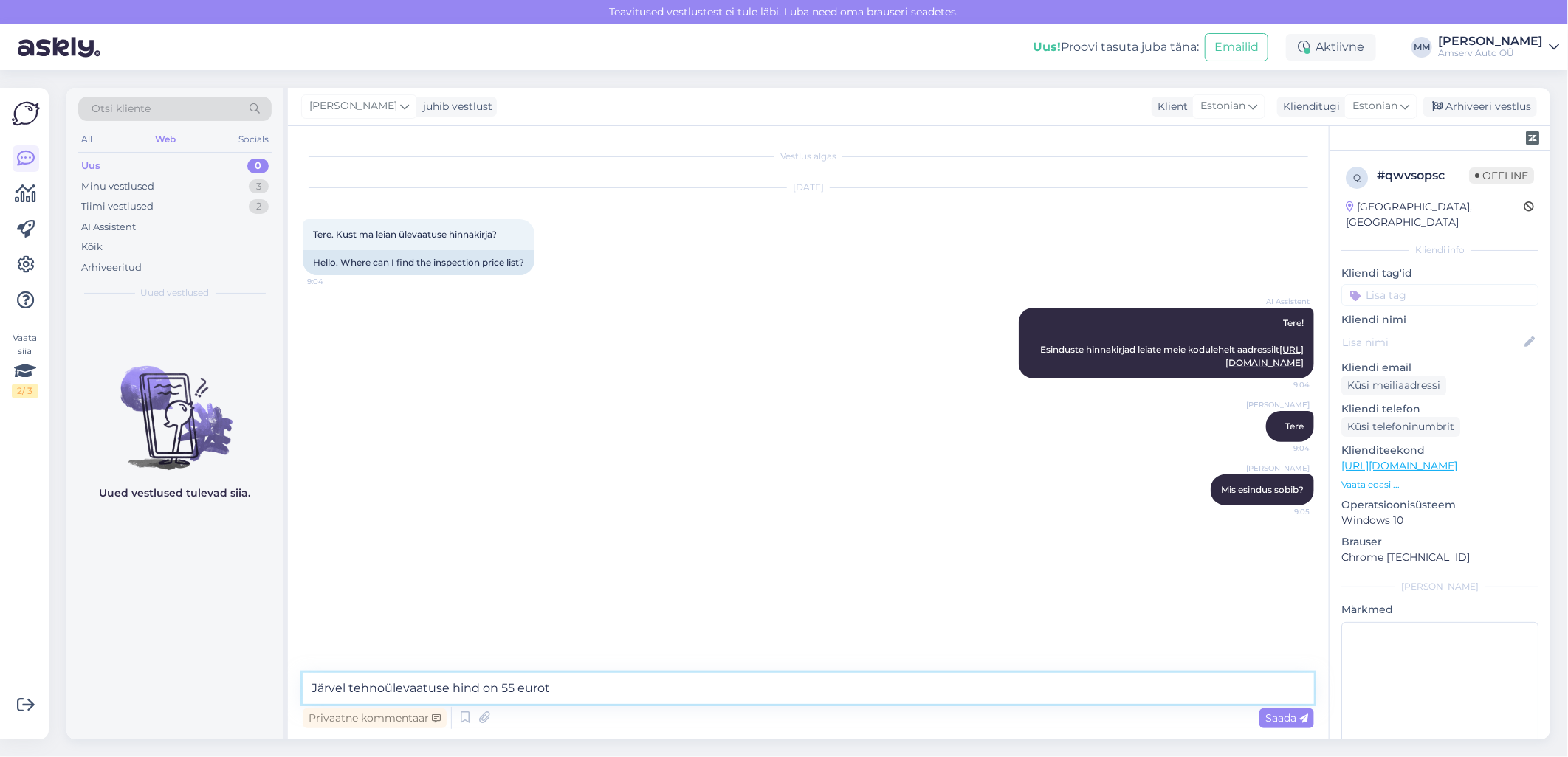
click at [480, 687] on textarea "Järvel tehnoülevaatuse hind on 55 eurot" at bounding box center [807, 689] width 1011 height 31
drag, startPoint x: 552, startPoint y: 687, endPoint x: 484, endPoint y: 690, distance: 68.1
click at [484, 690] on textarea "Järvel tehnoülevaatuse hind sõiduautole on 55 eurot" at bounding box center [807, 689] width 1011 height 31
click at [634, 689] on textarea "Järvel tehnoülevaatuse hind on 55 eurot" at bounding box center [807, 689] width 1011 height 31
type textarea "Järvel tehnoülevaatuse hind on 55 eurot"
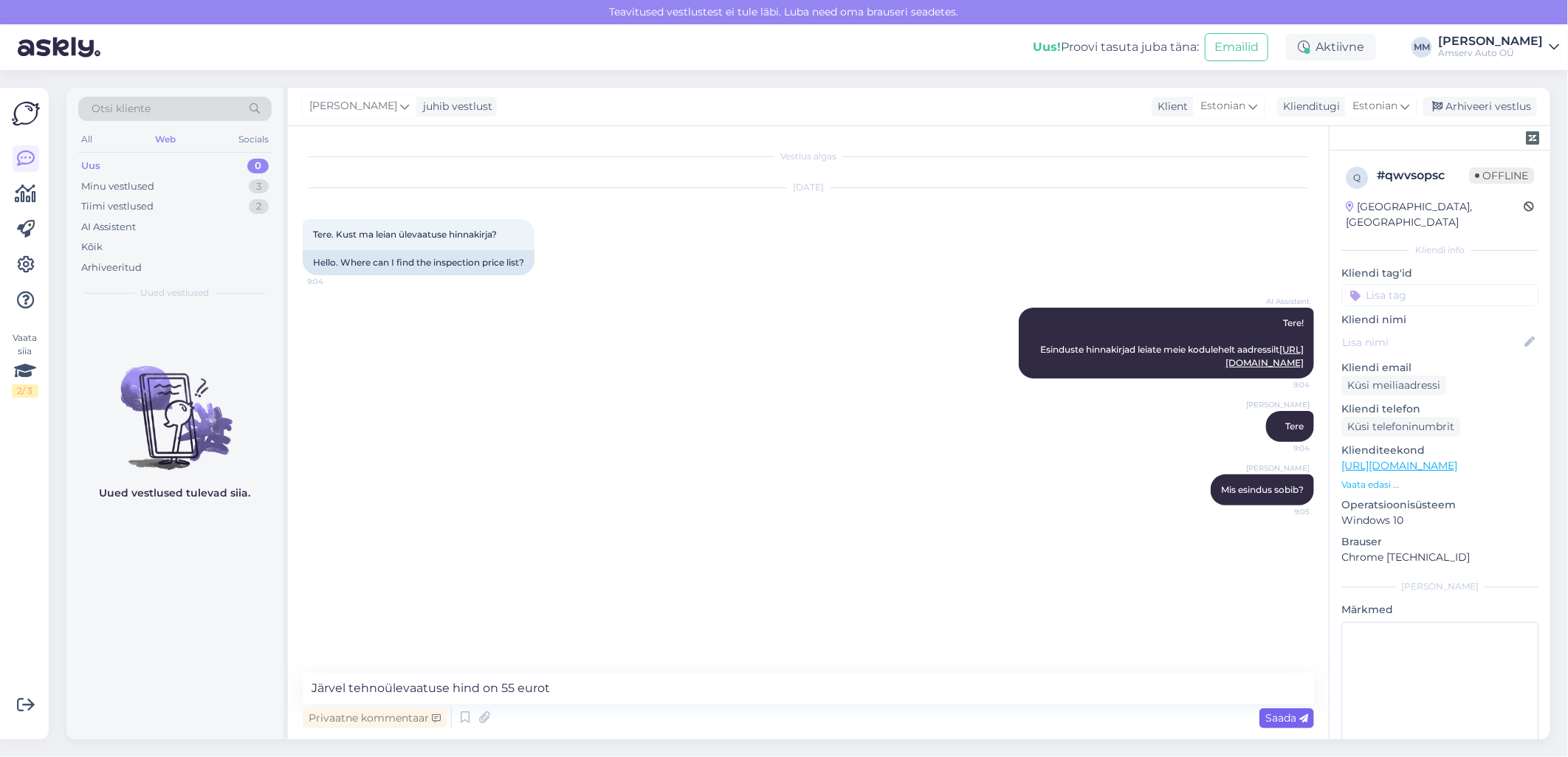
click at [1271, 725] on div "Saada" at bounding box center [1286, 718] width 54 height 20
click at [1073, 691] on textarea at bounding box center [807, 689] width 1011 height 31
type textarea "[PERSON_NAME] andke [PERSON_NAME] saan abiks olla"
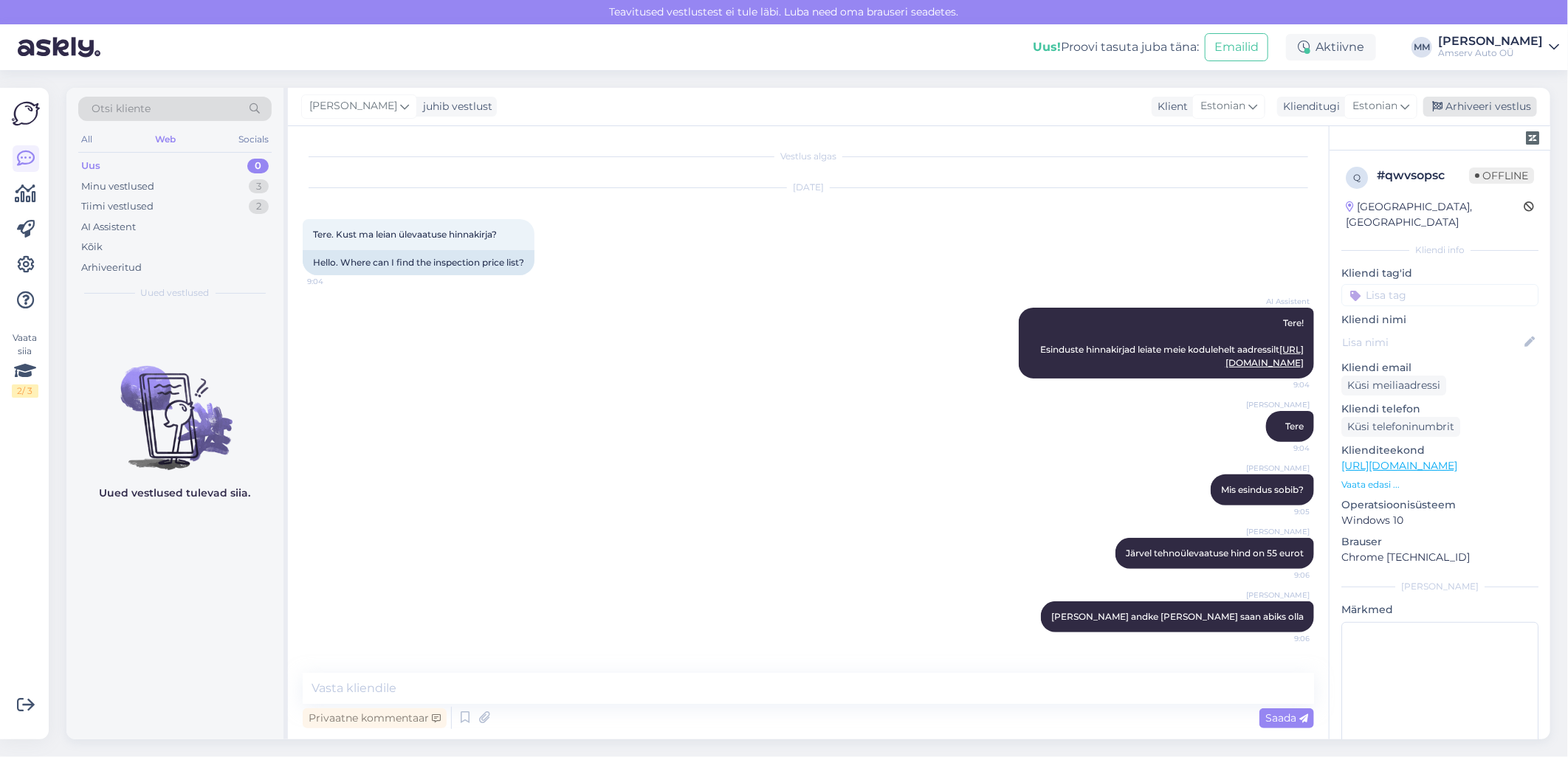
click at [1465, 105] on div "Arhiveeri vestlus" at bounding box center [1480, 106] width 114 height 20
click at [168, 188] on div "Minu vestlused 2" at bounding box center [175, 186] width 194 height 21
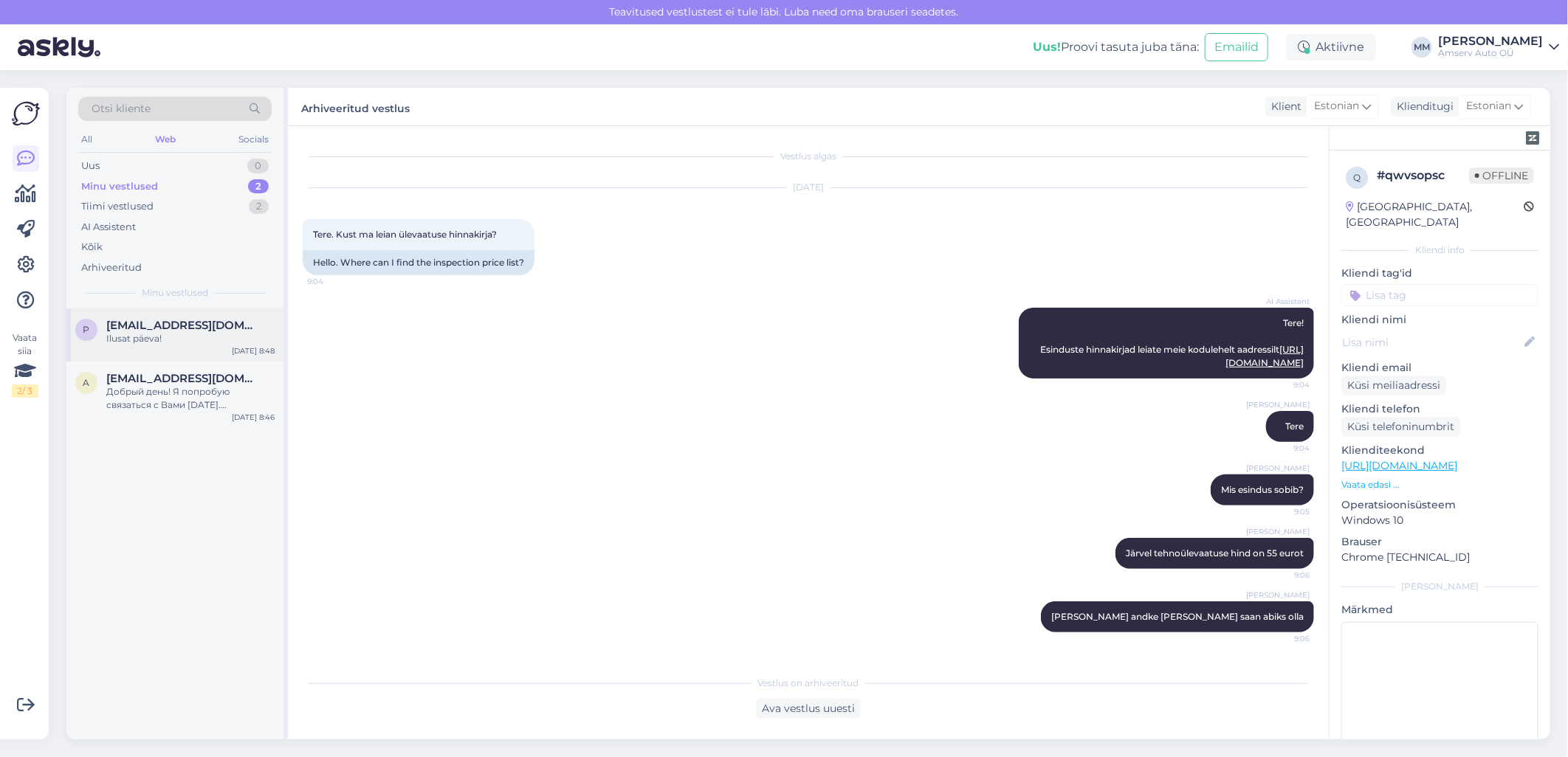
click at [166, 340] on div "Ilusat päeva!" at bounding box center [190, 339] width 168 height 13
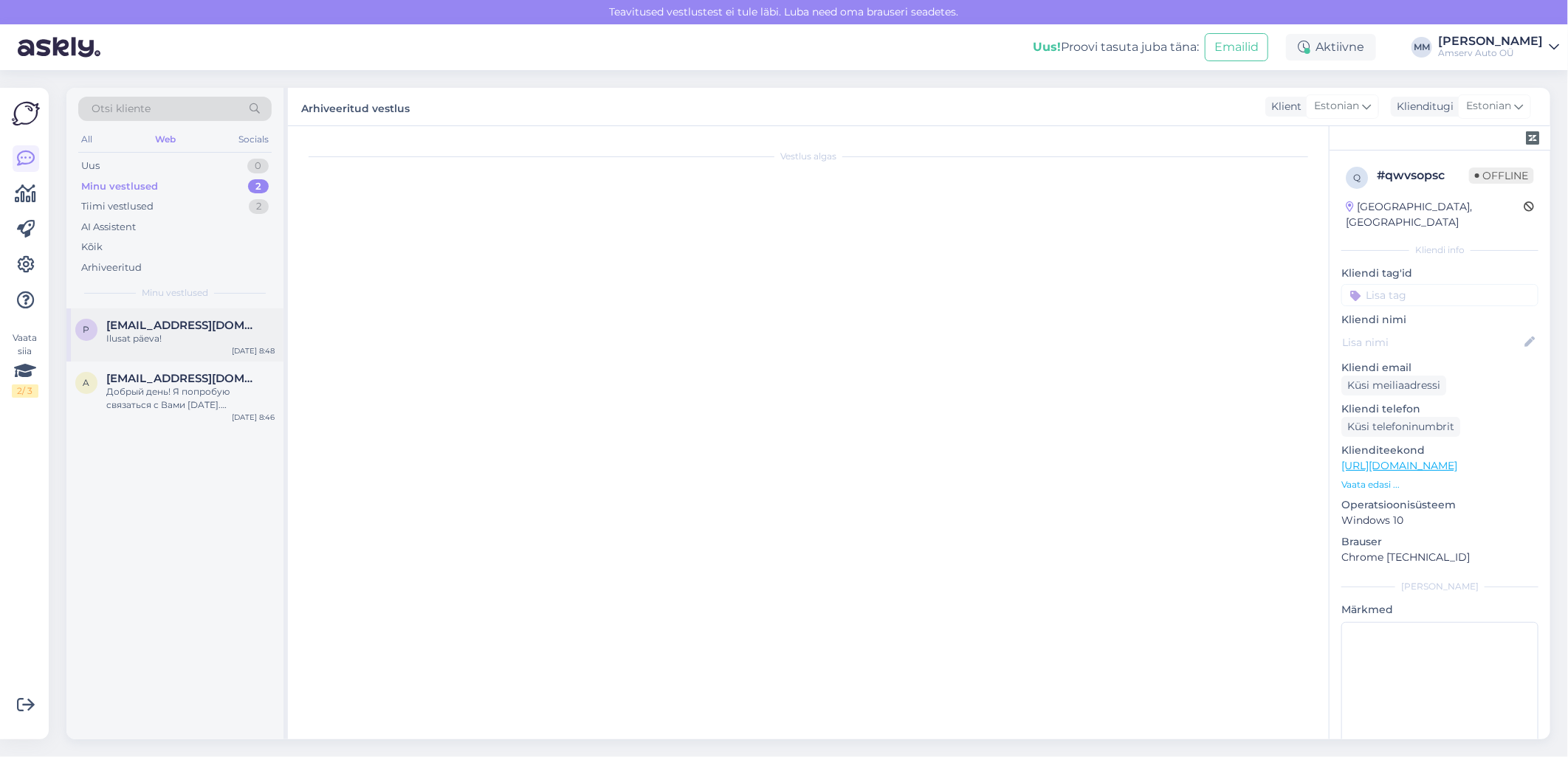
scroll to position [133, 0]
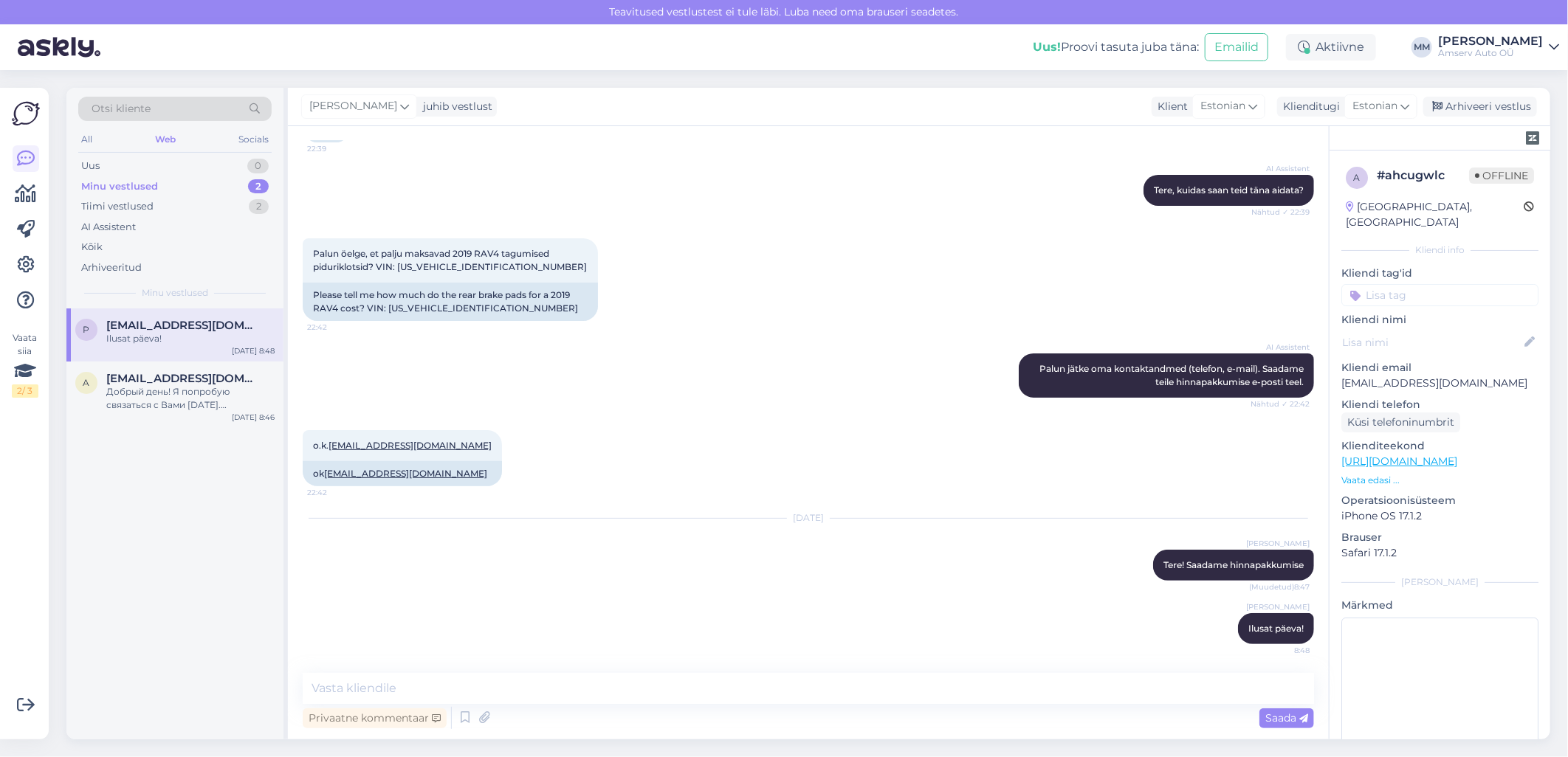
click at [418, 661] on div "Vestlus algas [DATE] Tere 22:39 Hello AI Assistent [PERSON_NAME], kuidas saan […" at bounding box center [807, 432] width 1041 height 613
click at [1476, 113] on div "Arhiveeri vestlus" at bounding box center [1480, 106] width 114 height 20
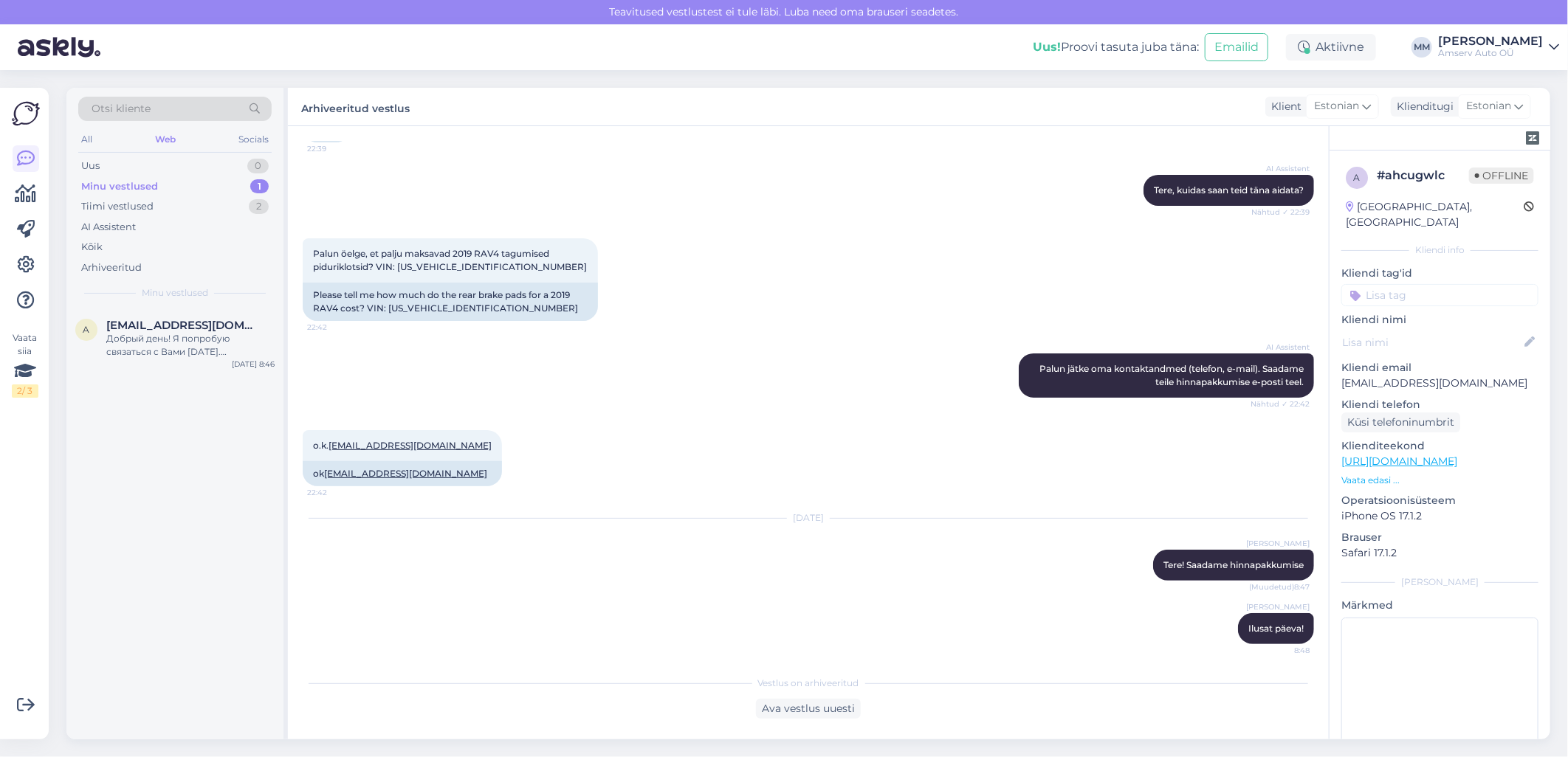
click at [189, 188] on div "Minu vestlused 1" at bounding box center [175, 186] width 194 height 21
click at [180, 334] on div "Добрый день! Я попробую связаться с Вами [DATE]. [PERSON_NAME] позвоните мне 60…" at bounding box center [190, 345] width 168 height 26
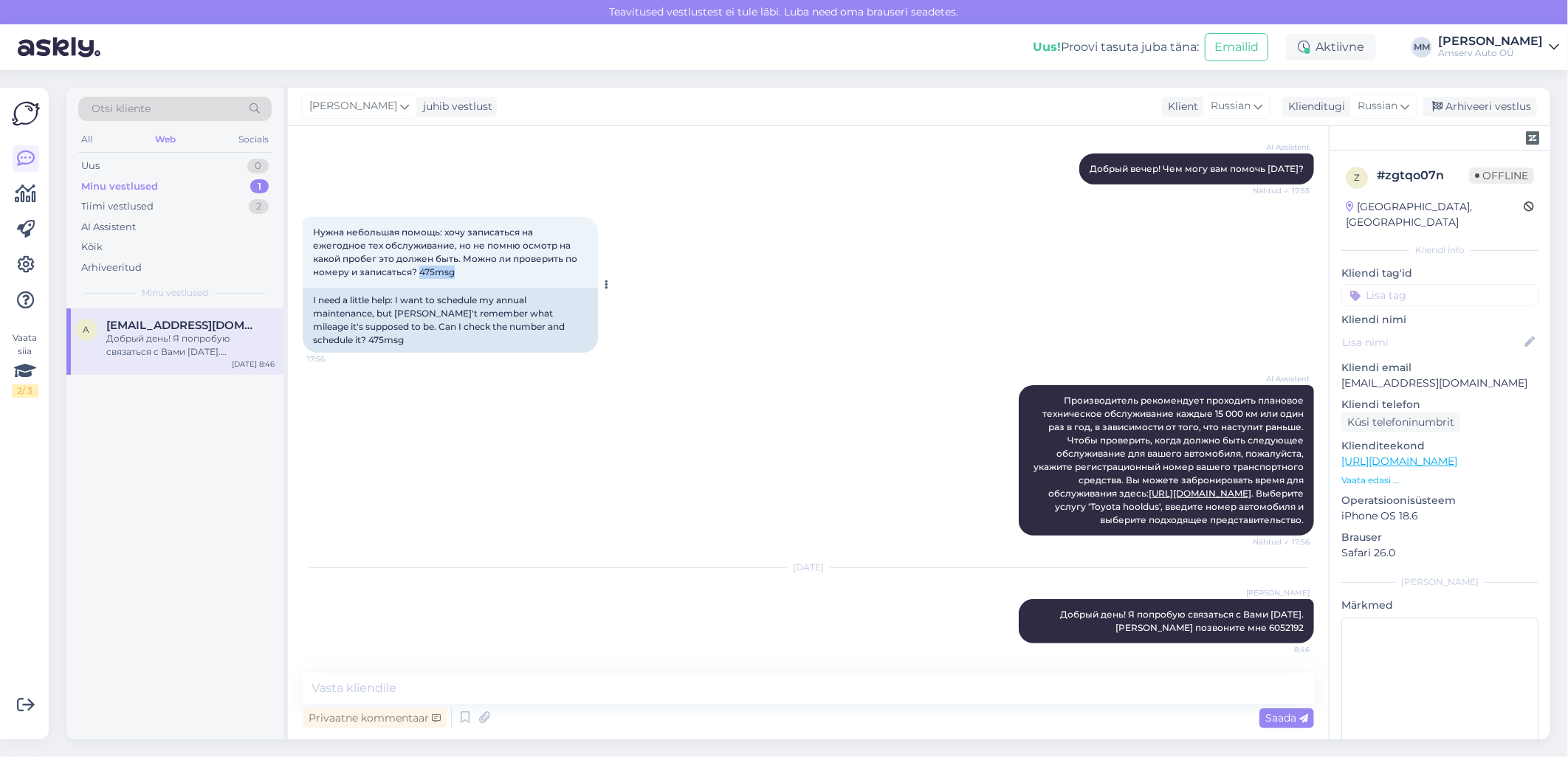
drag, startPoint x: 409, startPoint y: 261, endPoint x: 373, endPoint y: 263, distance: 36.1
click at [373, 263] on div "Нужна небольшая помощь: хочу записаться на ежегодное тех обслуживание, но не по…" at bounding box center [450, 252] width 295 height 71
drag, startPoint x: 373, startPoint y: 263, endPoint x: 385, endPoint y: 257, distance: 13.4
copy span "475msg"
click at [1413, 284] on input at bounding box center [1439, 295] width 197 height 22
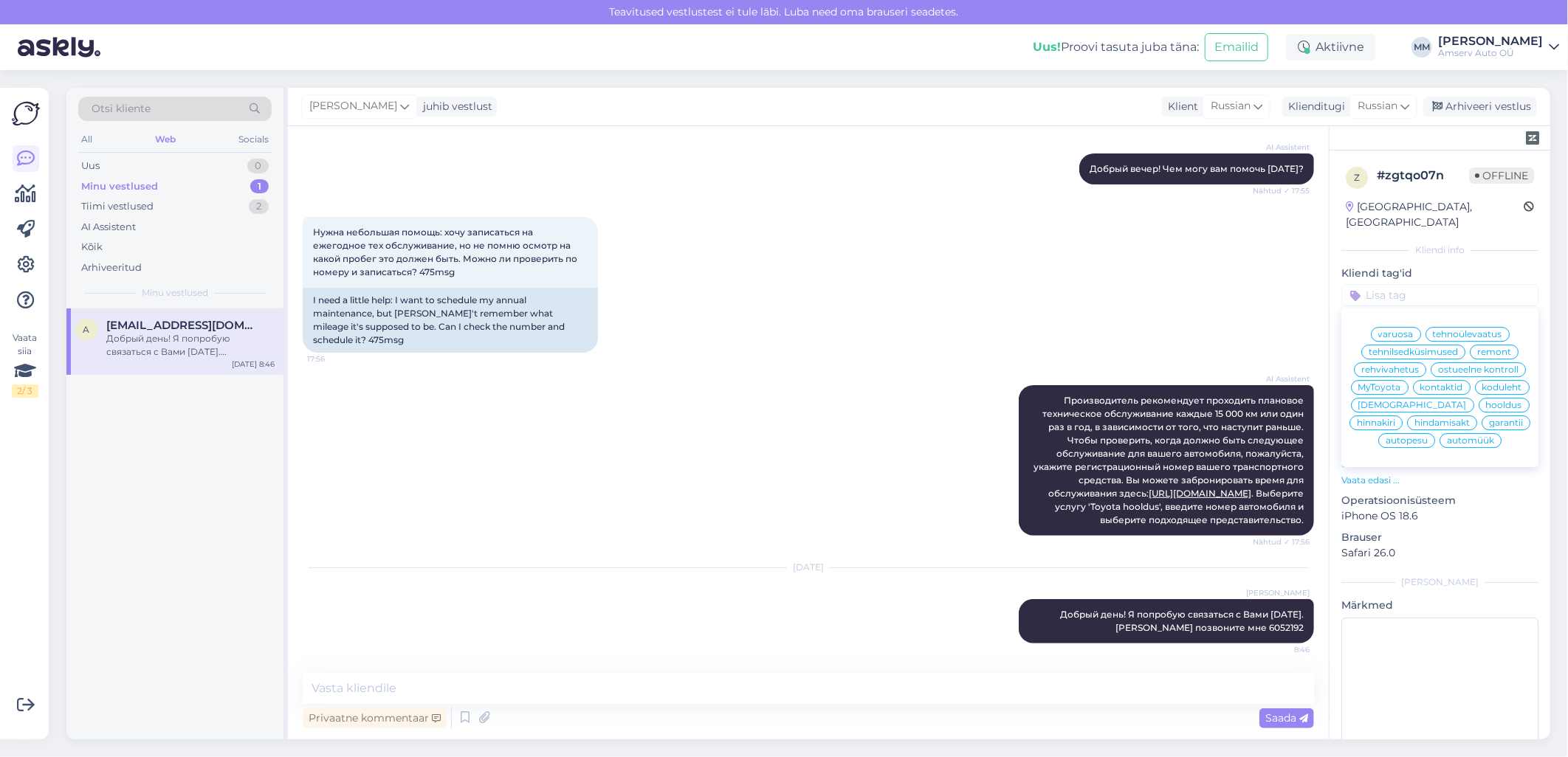
click at [1419, 365] on span "rehvivahetus" at bounding box center [1390, 369] width 58 height 9
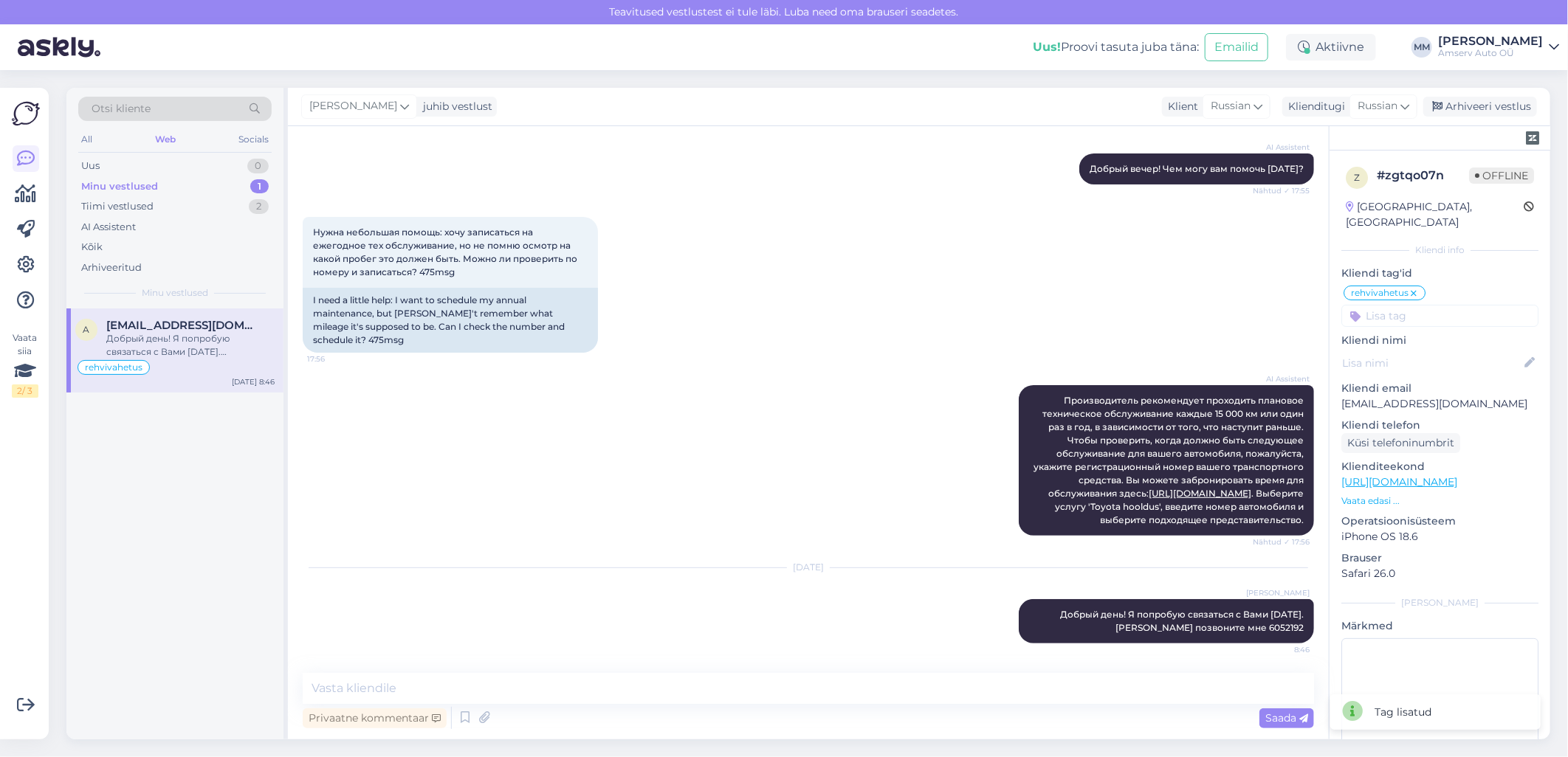
click at [1429, 305] on input at bounding box center [1439, 315] width 197 height 22
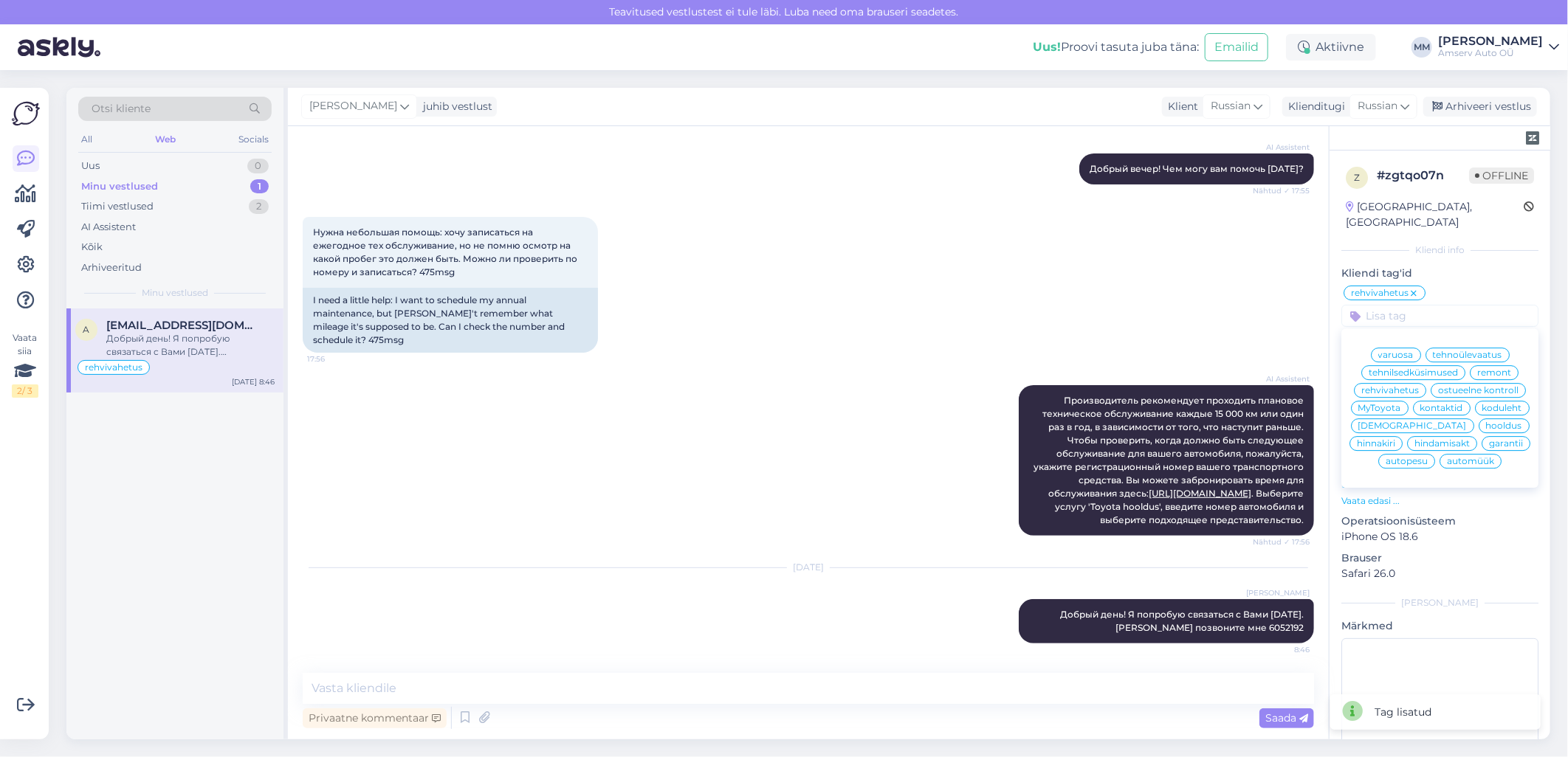
click at [1486, 426] on span "hooldus" at bounding box center [1504, 425] width 36 height 9
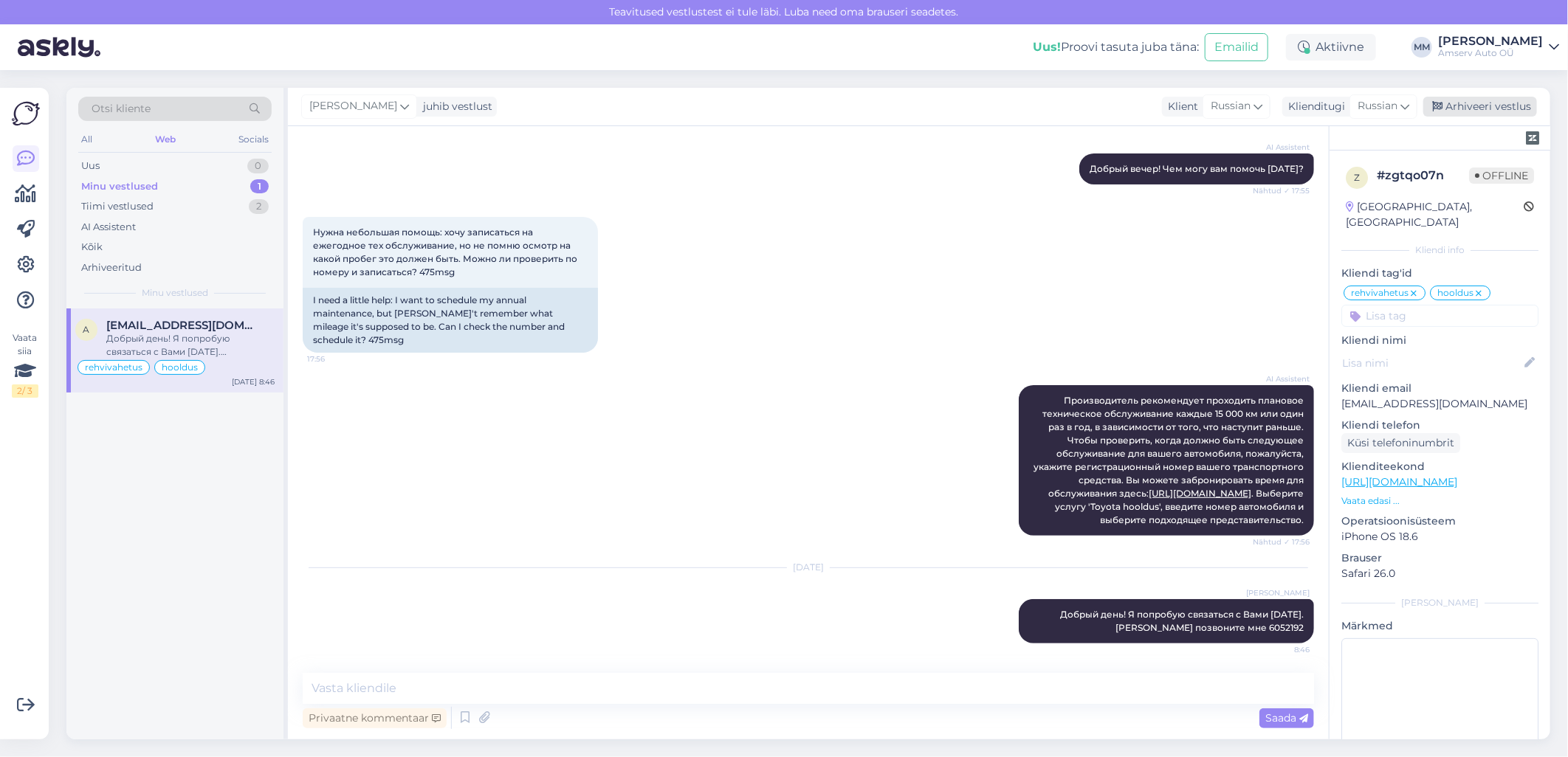
click at [1455, 105] on div "Arhiveeri vestlus" at bounding box center [1480, 106] width 114 height 20
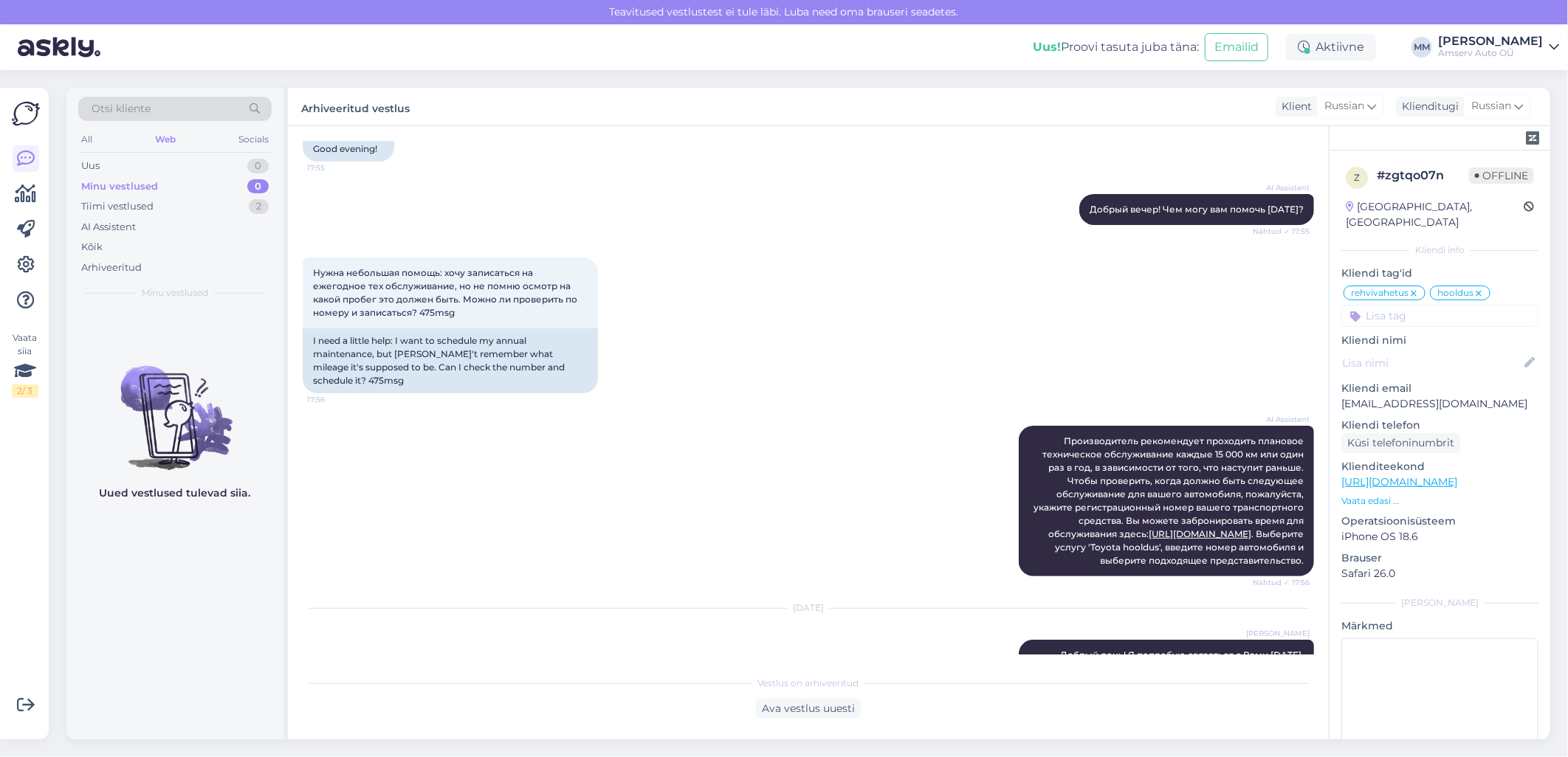
scroll to position [85, 0]
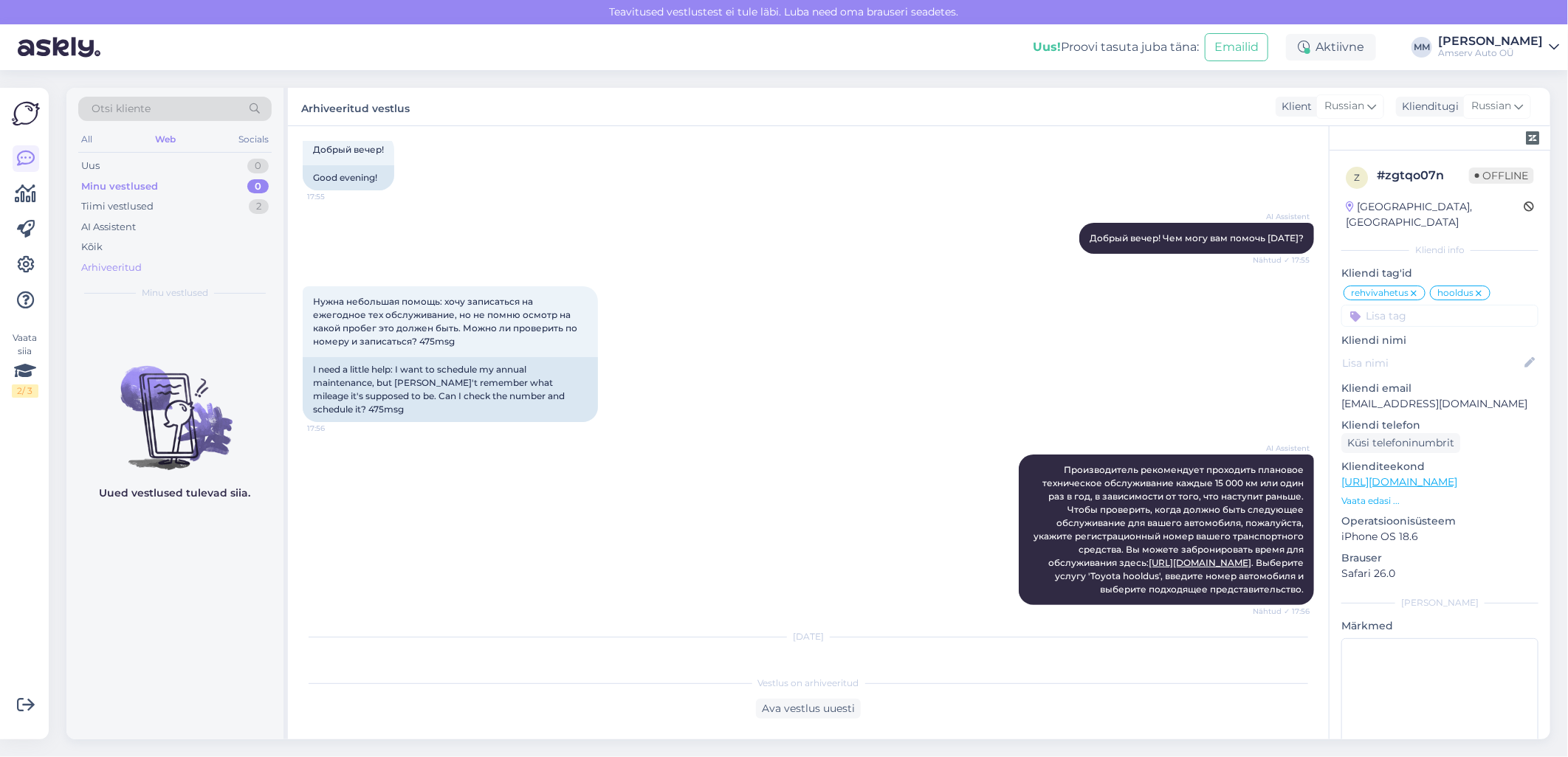
click at [103, 264] on div "Arhiveeritud" at bounding box center [111, 268] width 60 height 15
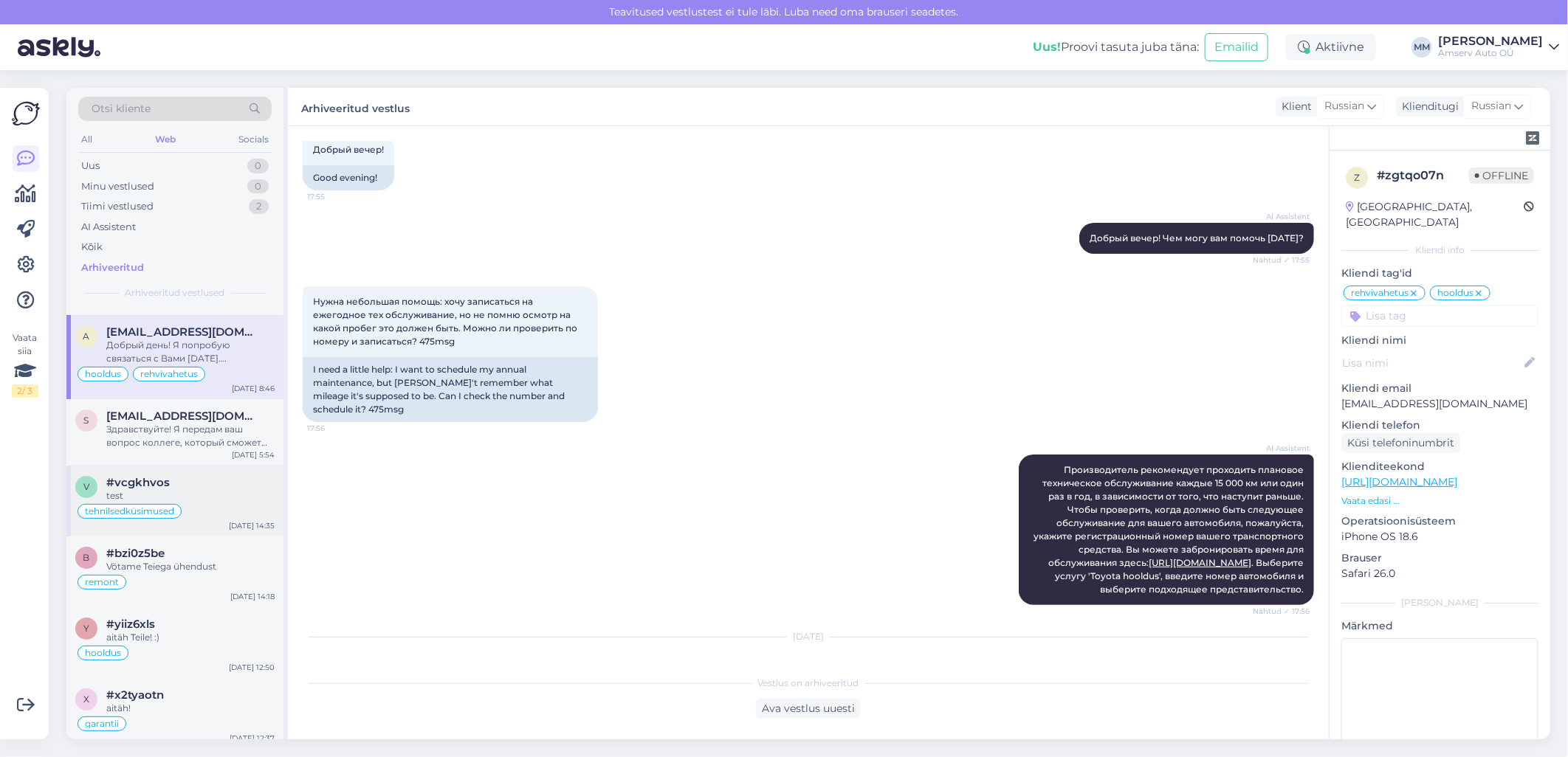
scroll to position [82, 0]
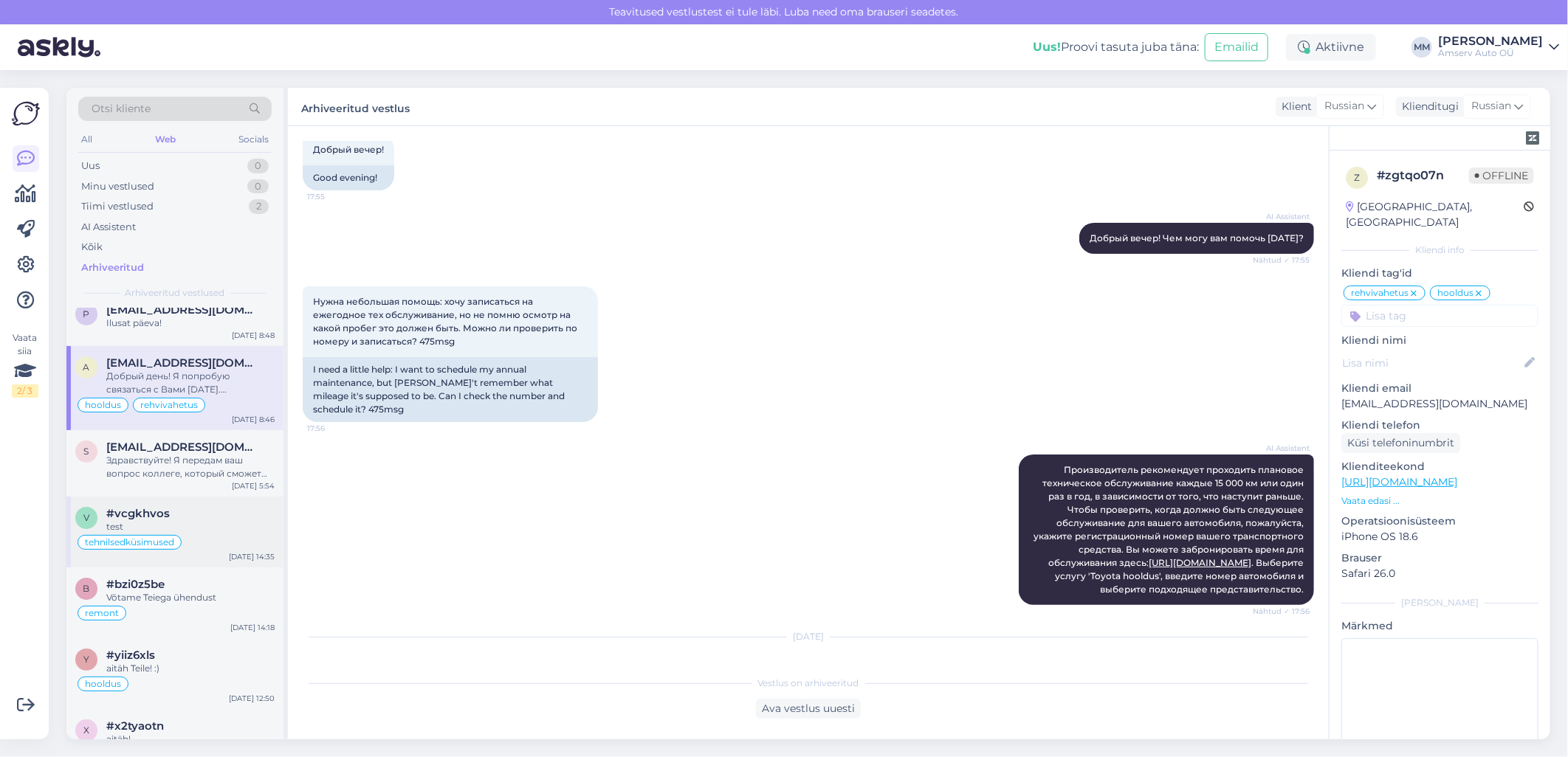
click at [137, 454] on div "Здравствуйте! Я передам ваш вопрос коллеге, который сможет предоставить точную …" at bounding box center [190, 467] width 168 height 26
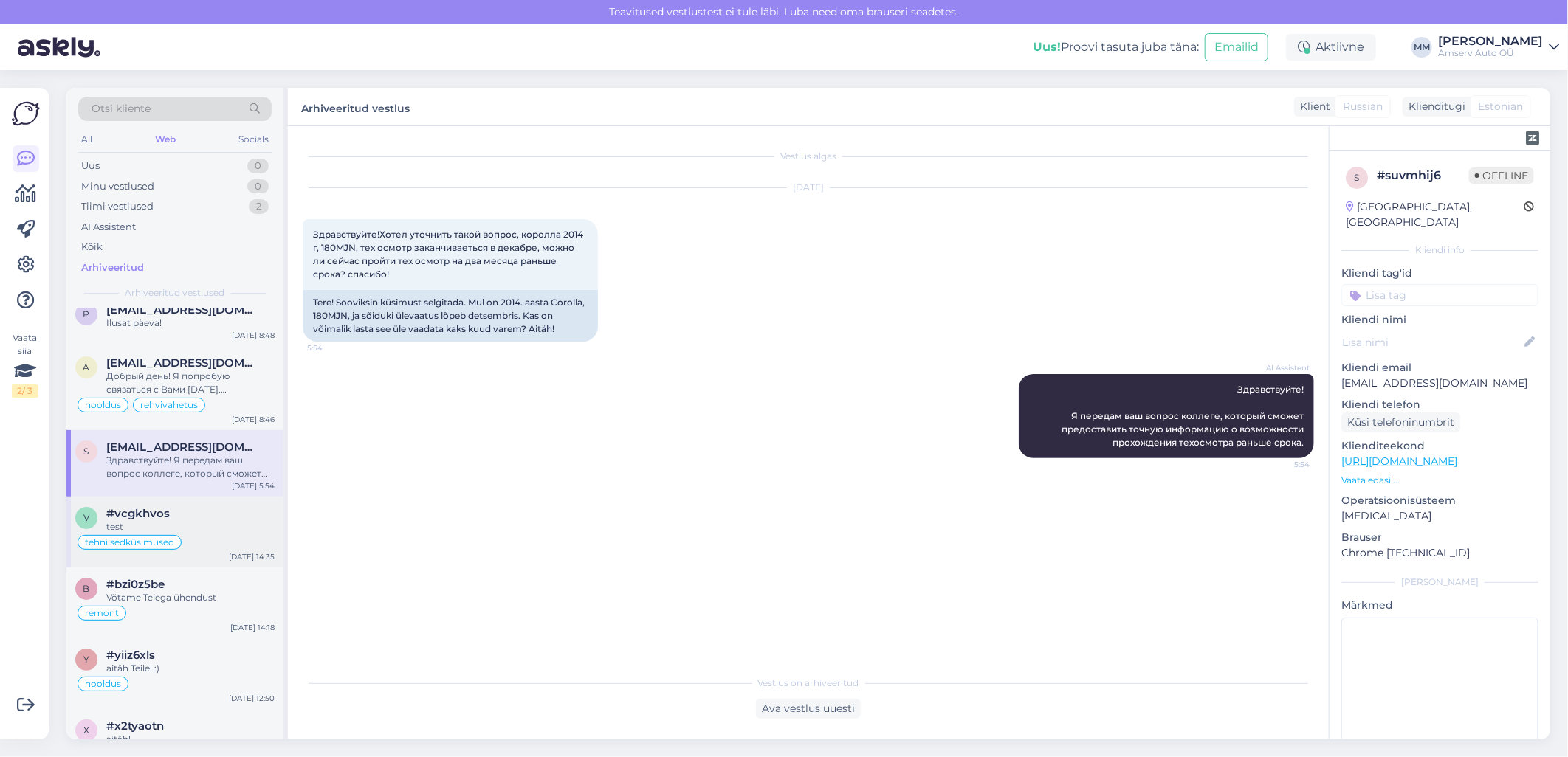
scroll to position [0, 0]
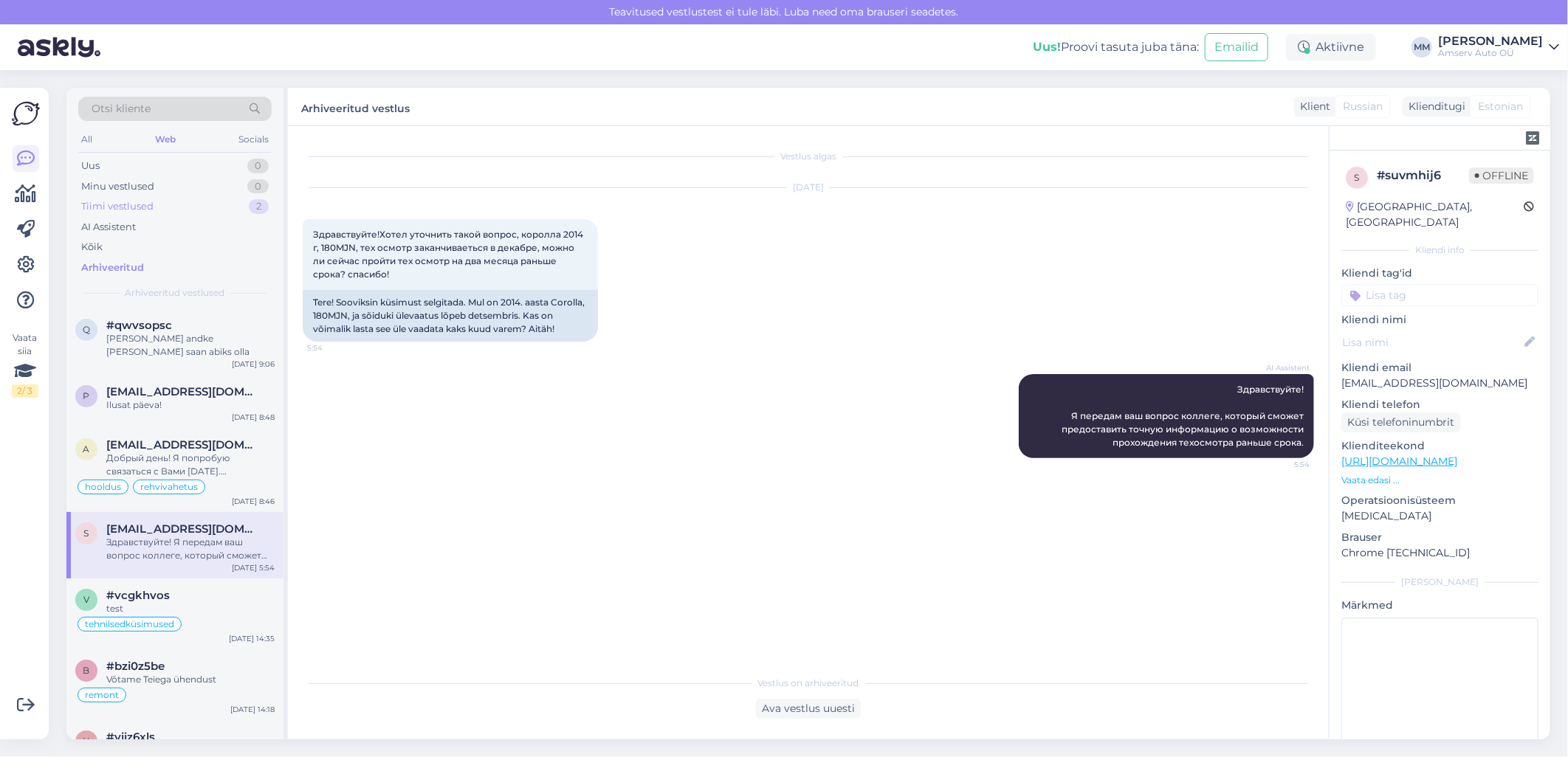
click at [174, 205] on div "Tiimi vestlused 2" at bounding box center [175, 206] width 194 height 21
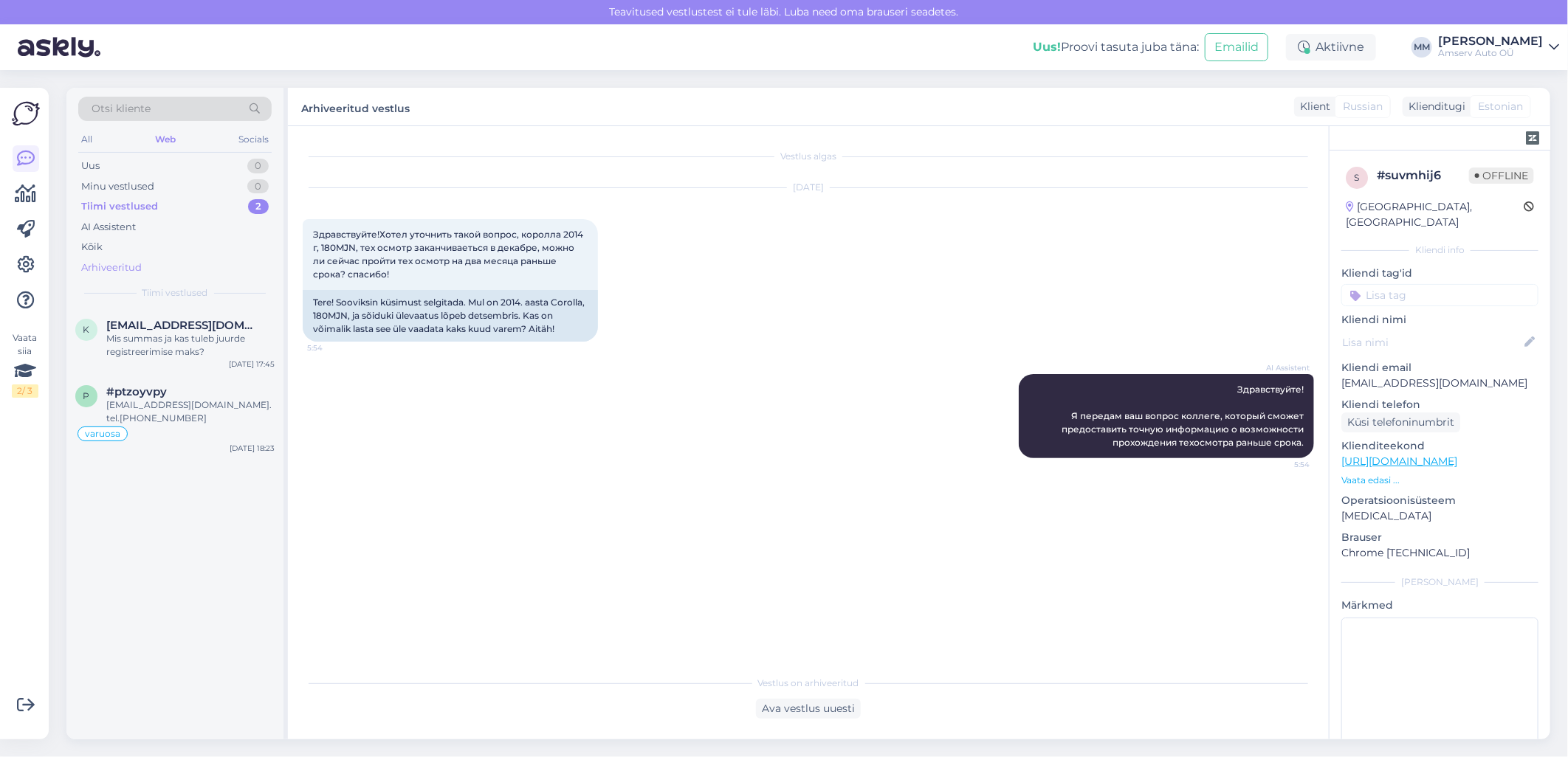
click at [124, 269] on div "Arhiveeritud" at bounding box center [111, 268] width 60 height 15
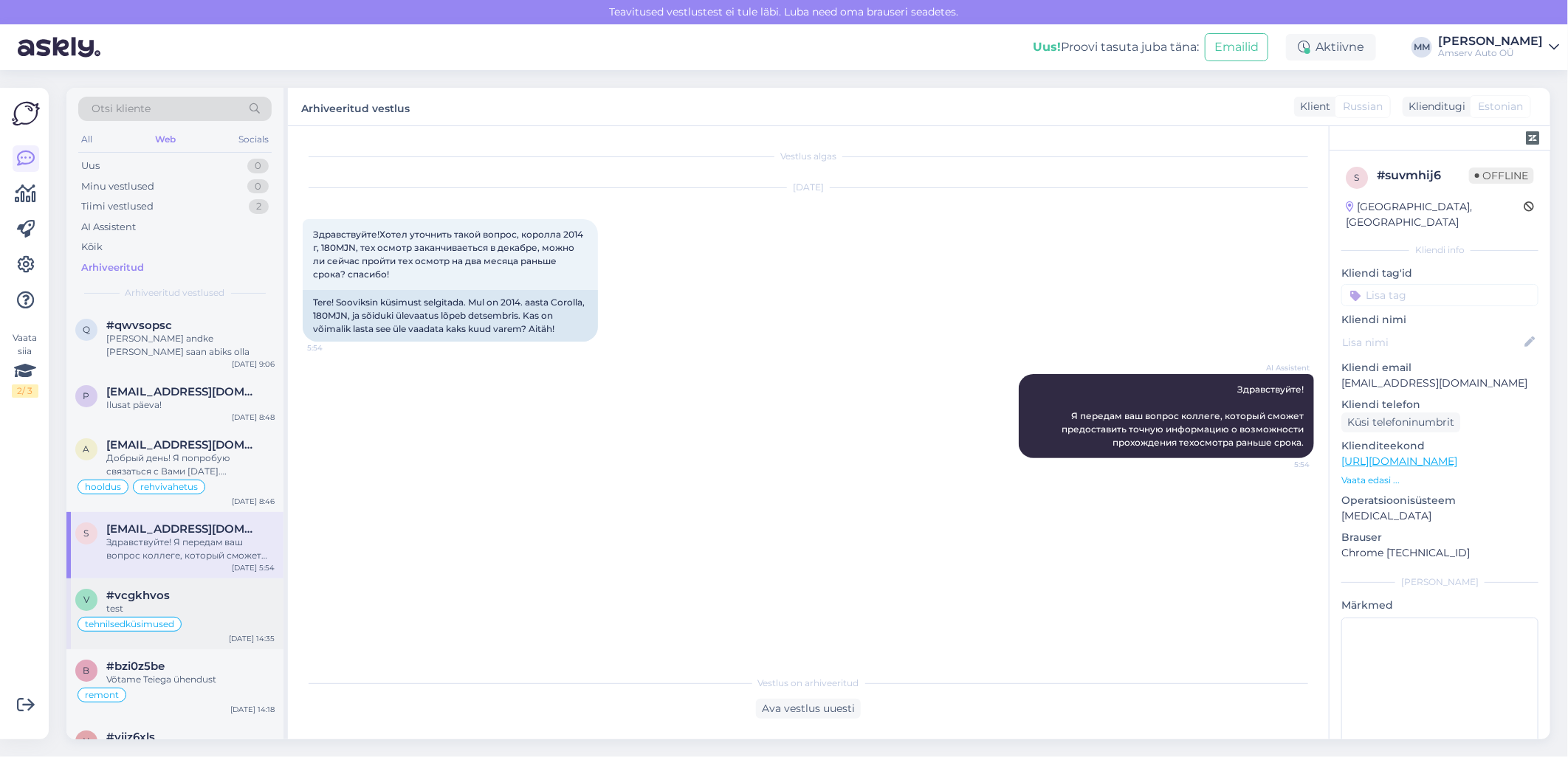
click at [199, 589] on div "#vcgkhvos" at bounding box center [190, 596] width 168 height 13
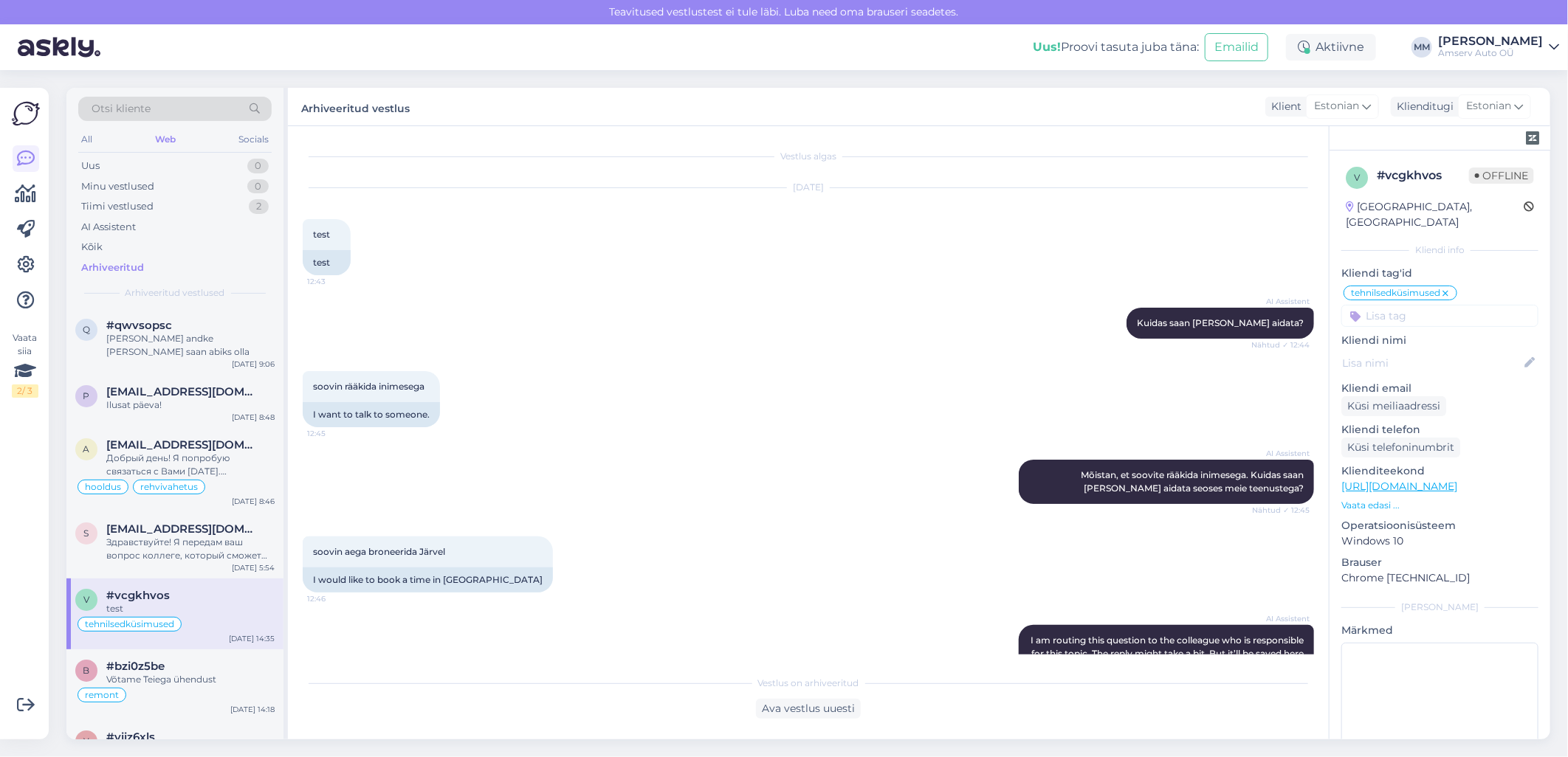
scroll to position [1507, 0]
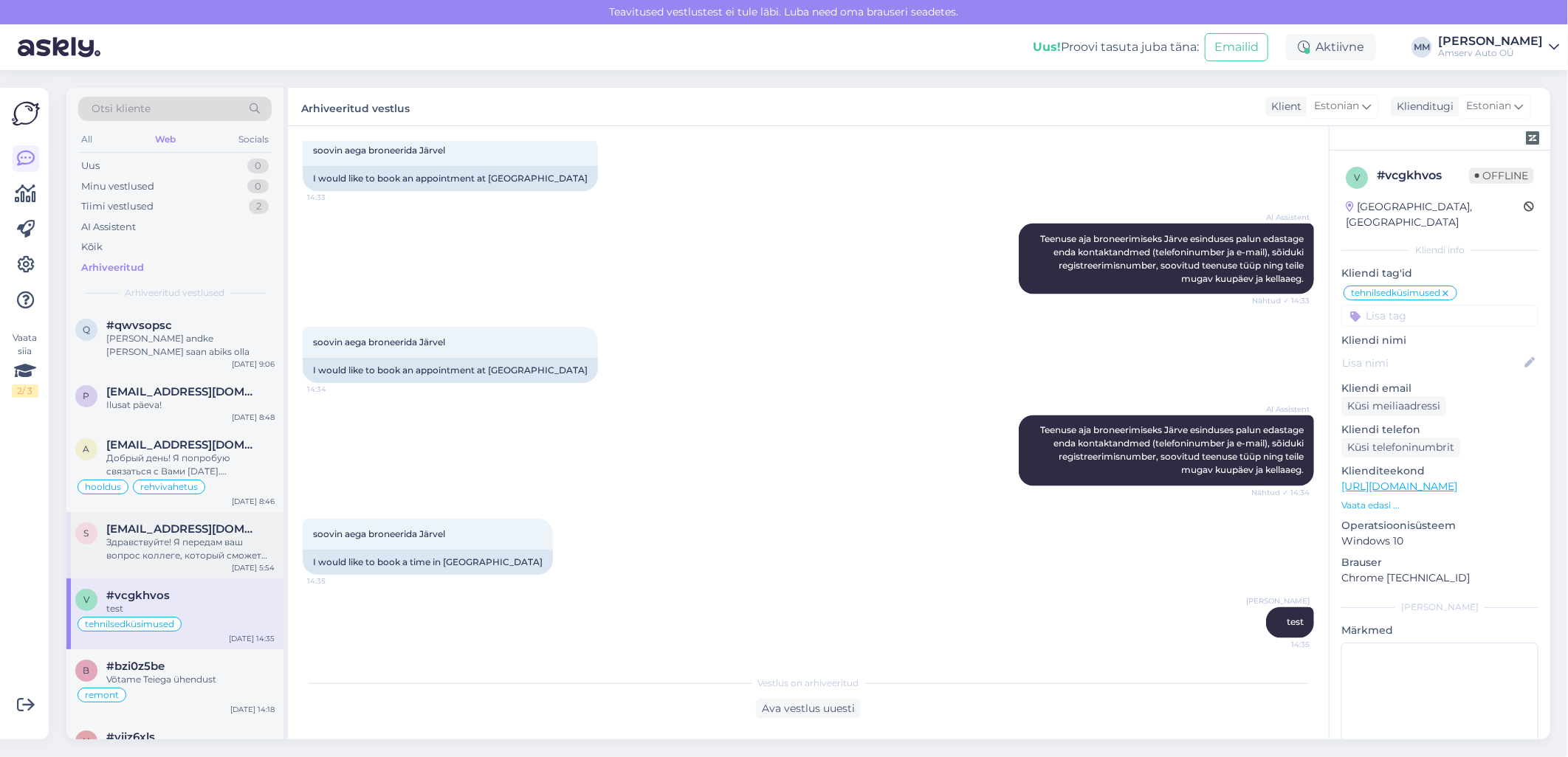
click at [190, 535] on div "Здравствуйте! Я передам ваш вопрос коллеге, который сможет предоставить точную …" at bounding box center [190, 549] width 168 height 26
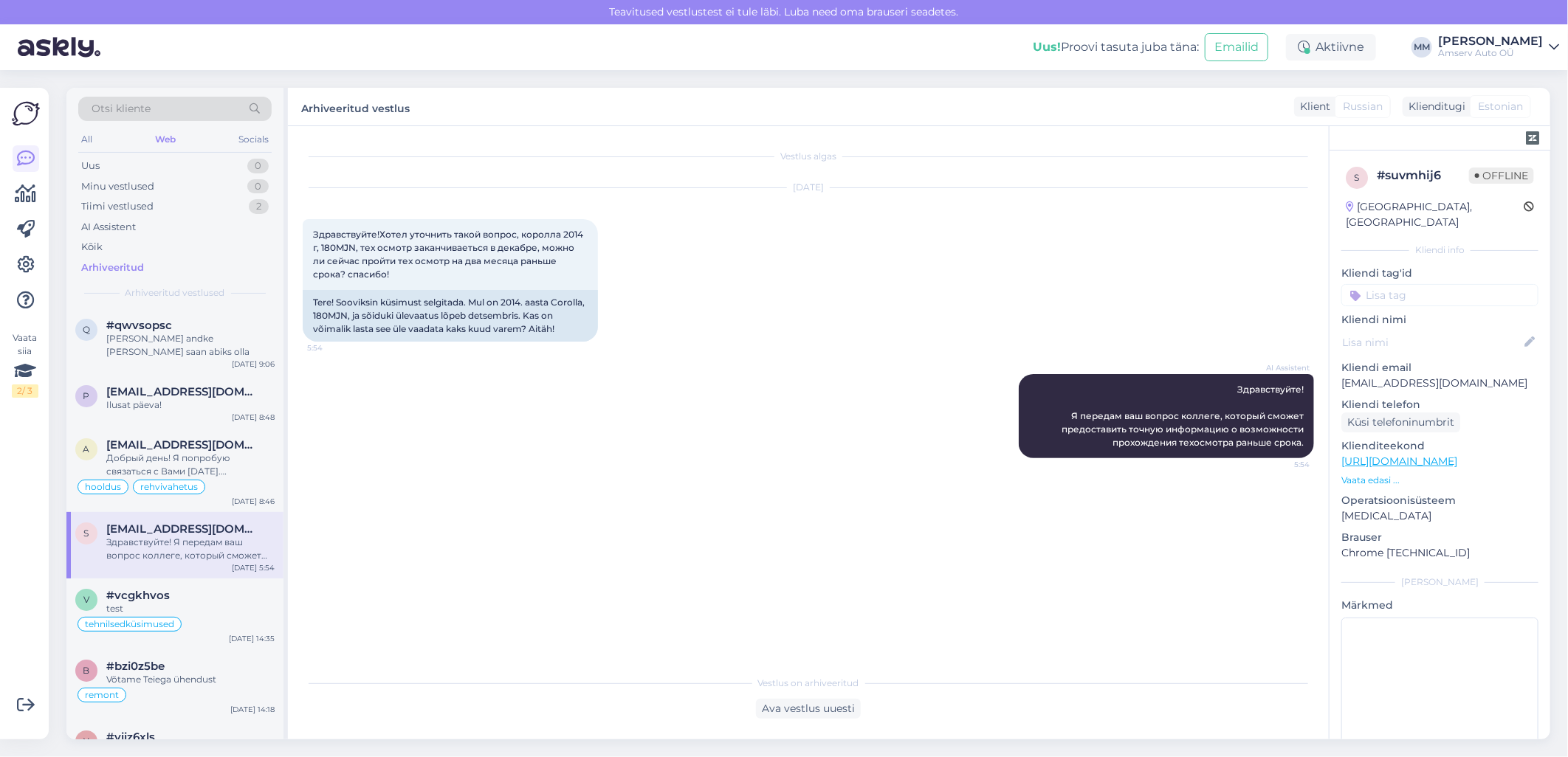
click at [1400, 284] on input at bounding box center [1439, 295] width 197 height 22
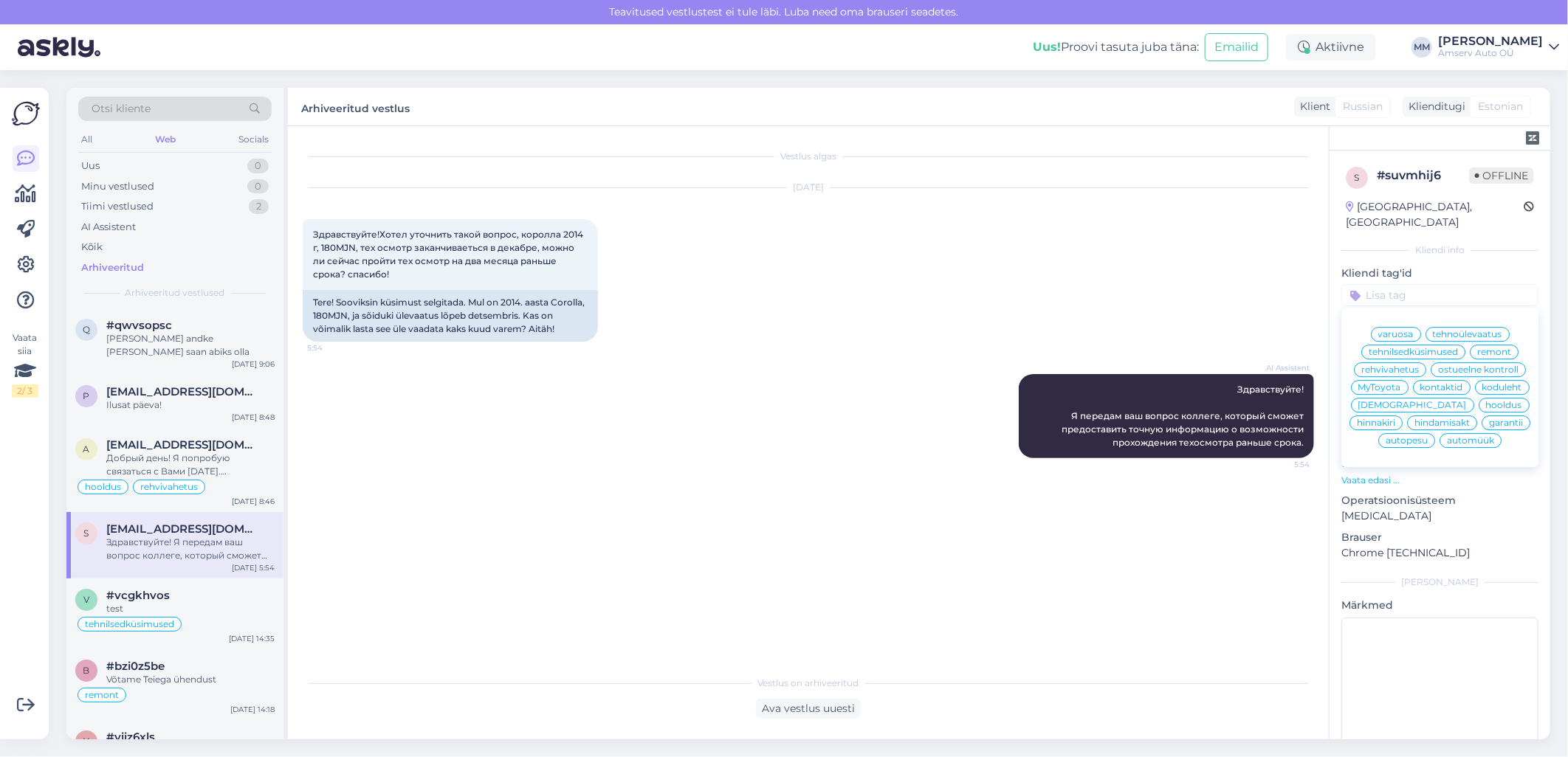
click at [1442, 329] on span "tehnoülevaatus" at bounding box center [1467, 334] width 69 height 9
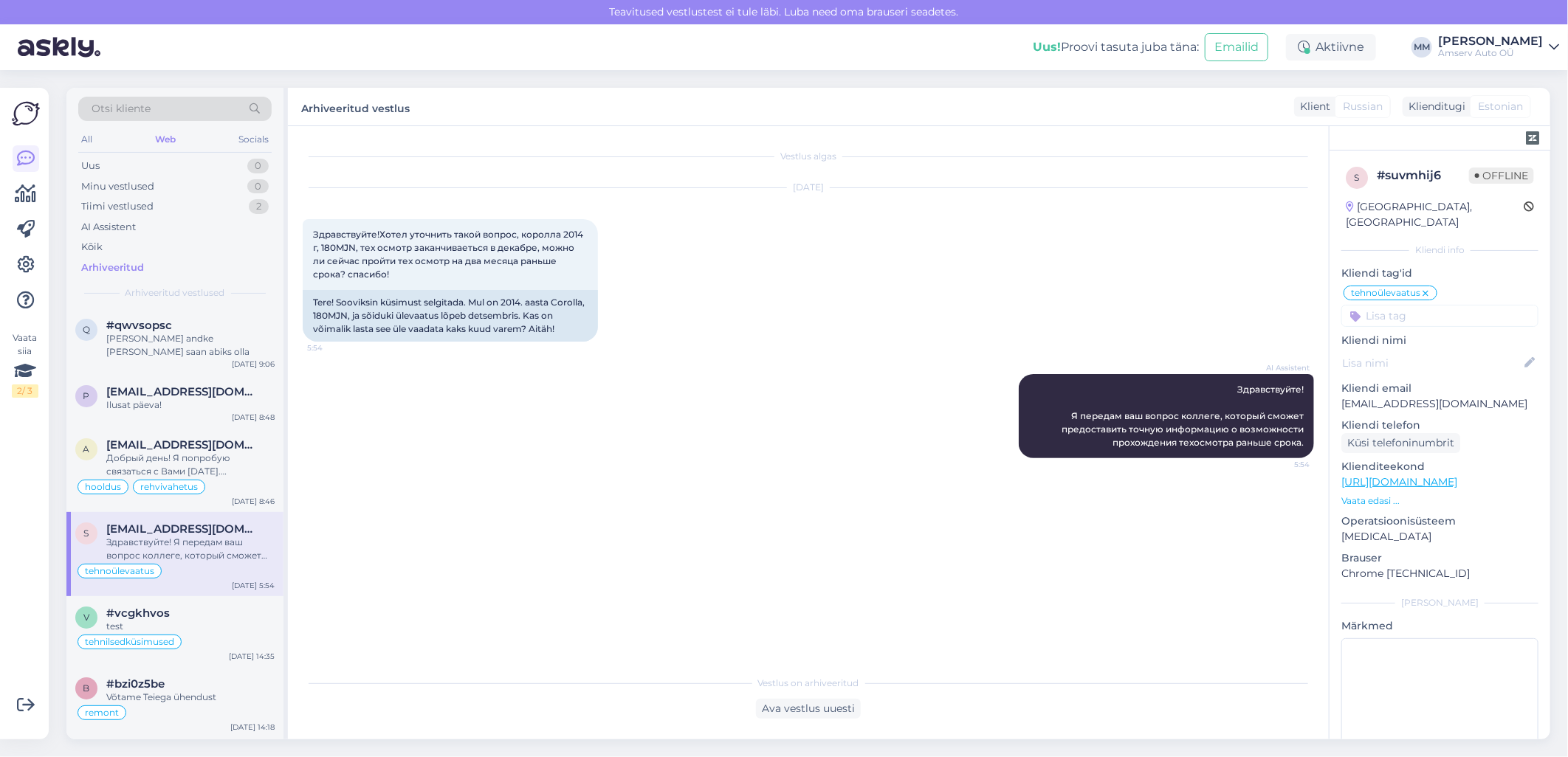
click at [103, 267] on div "Arhiveeritud" at bounding box center [113, 268] width 63 height 15
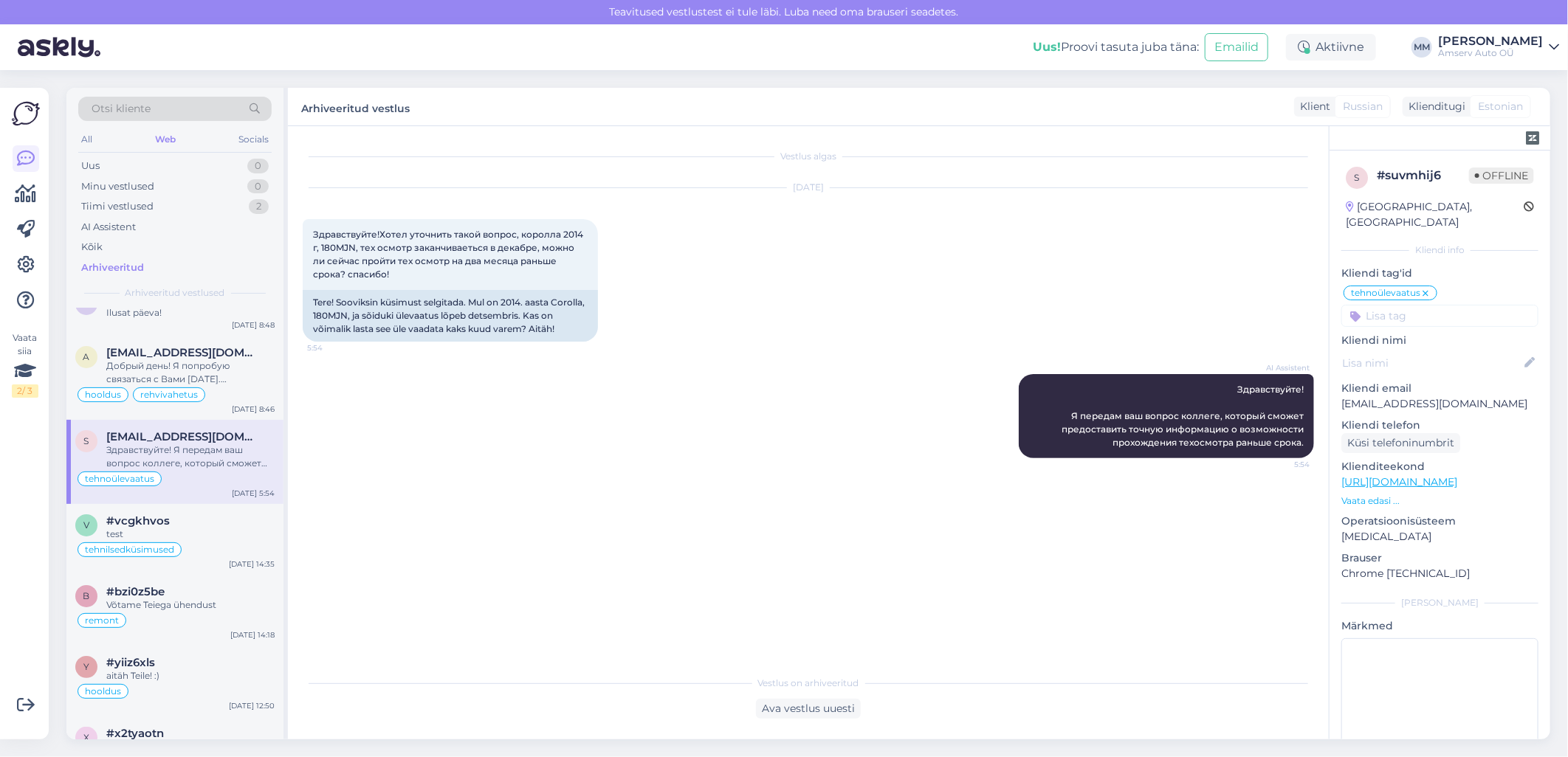
scroll to position [82, 0]
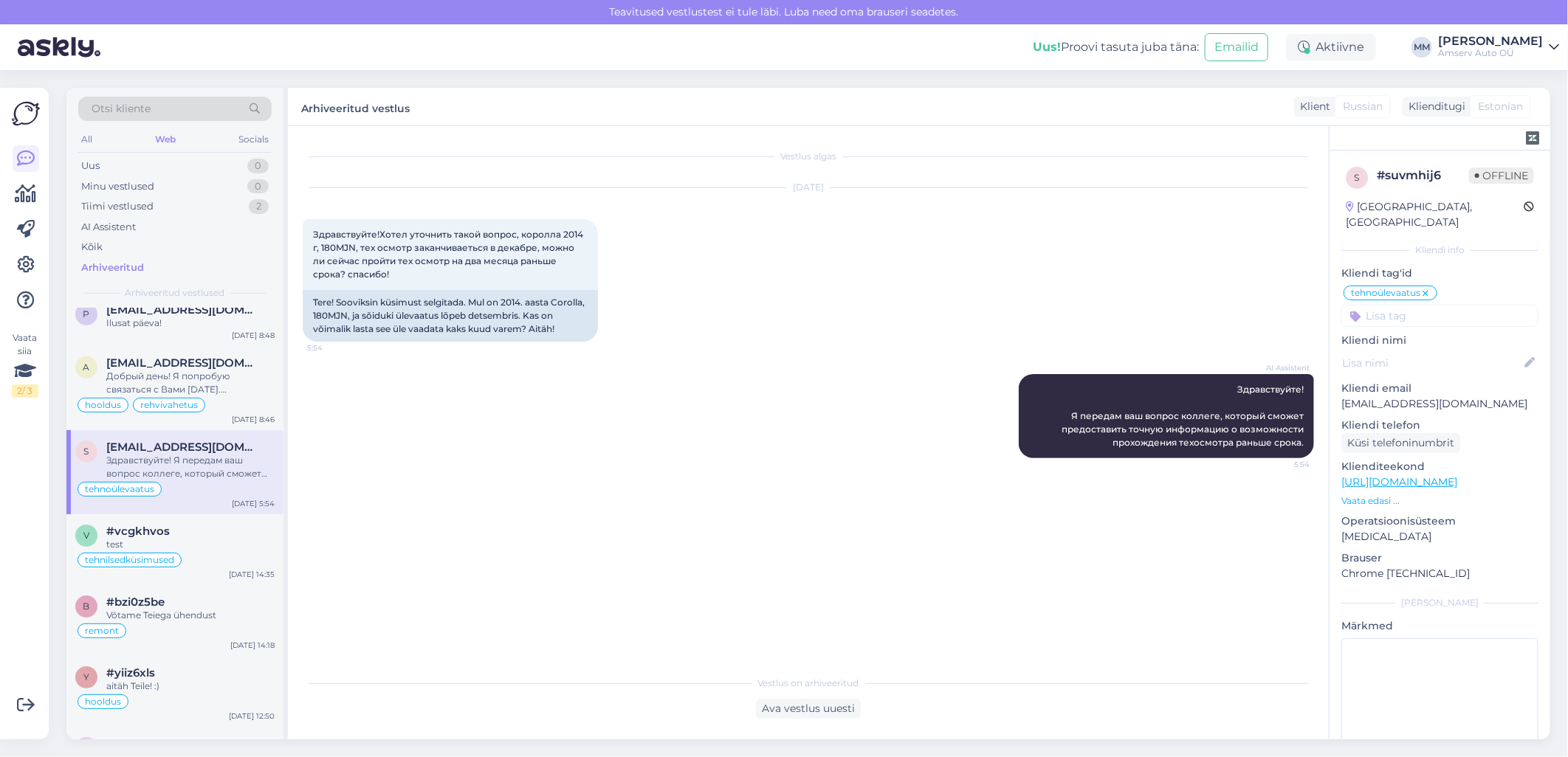
click at [208, 462] on div "Здравствуйте! Я передам ваш вопрос коллеге, который сможет предоставить точную …" at bounding box center [190, 467] width 168 height 26
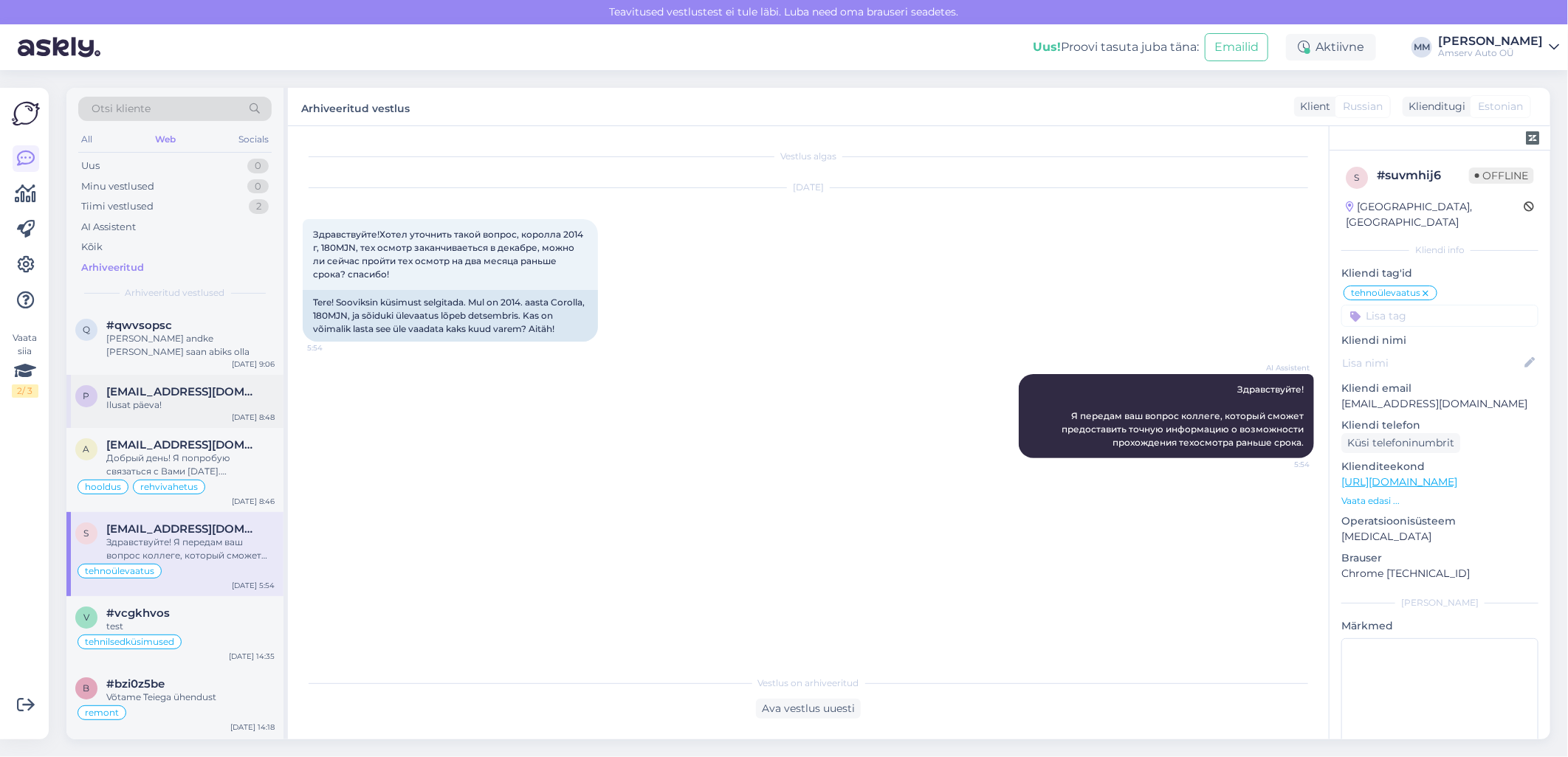
click at [153, 399] on div "Ilusat päeva!" at bounding box center [190, 405] width 168 height 13
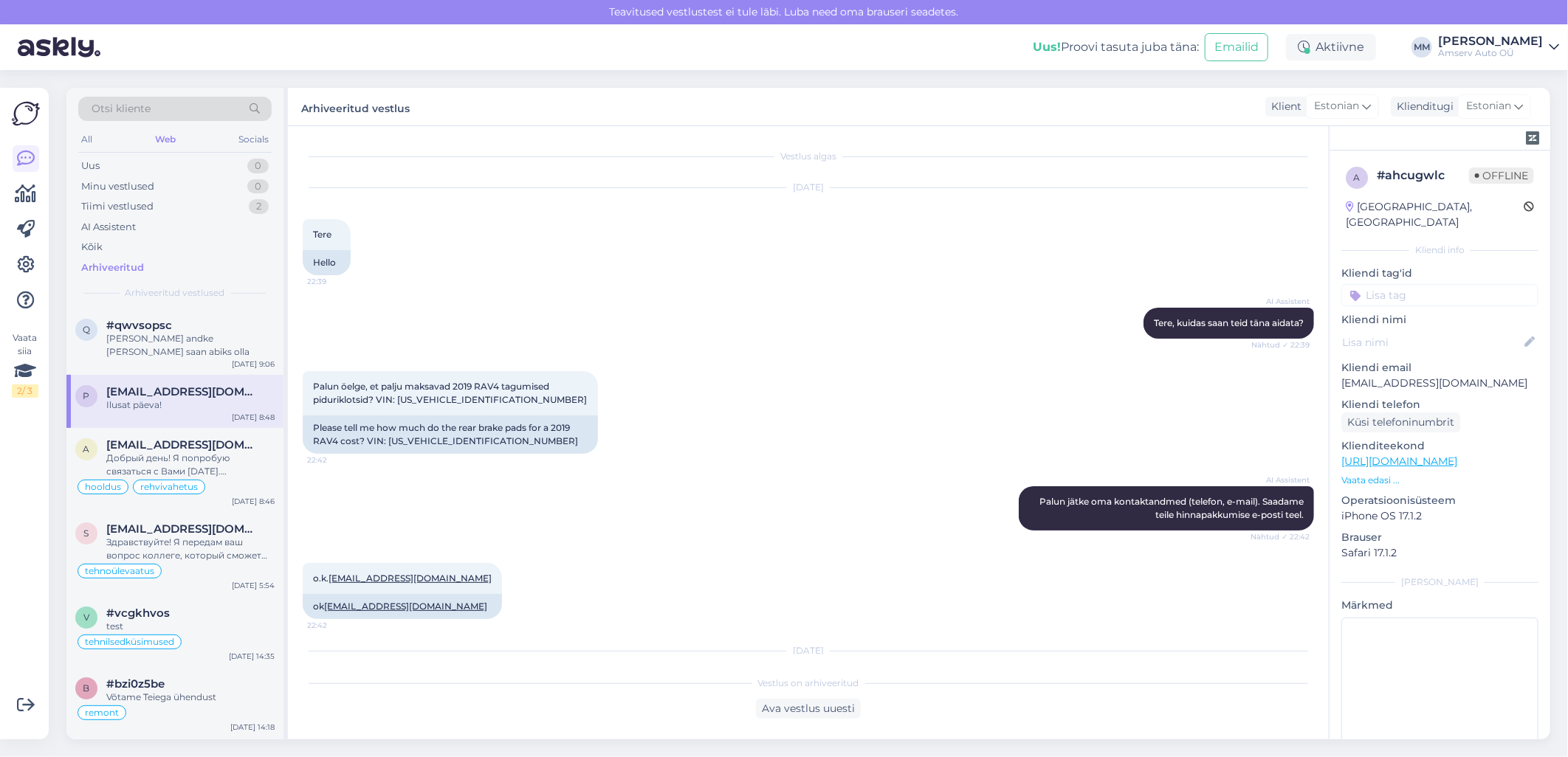
scroll to position [138, 0]
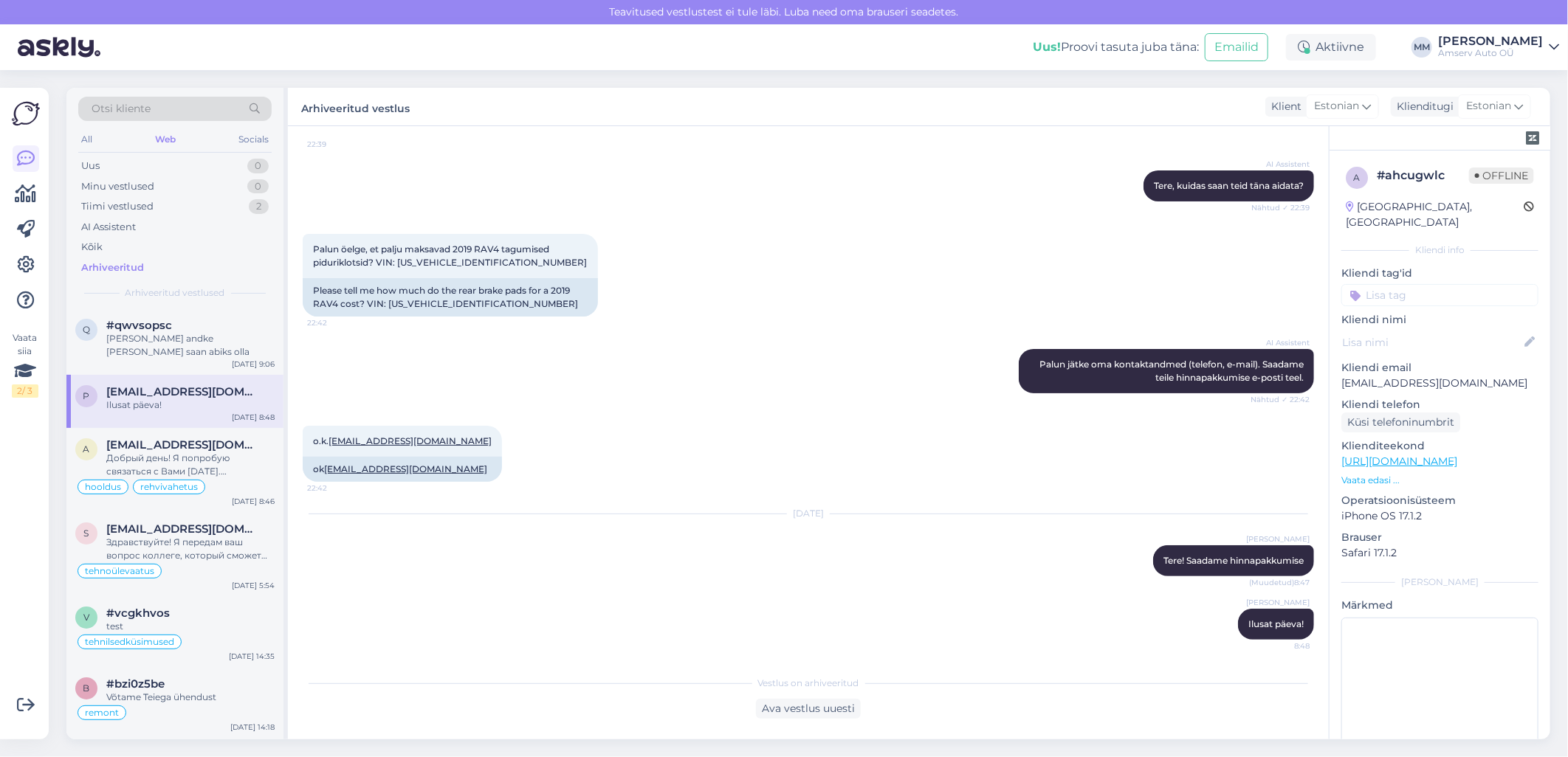
click at [1397, 284] on input at bounding box center [1439, 295] width 197 height 22
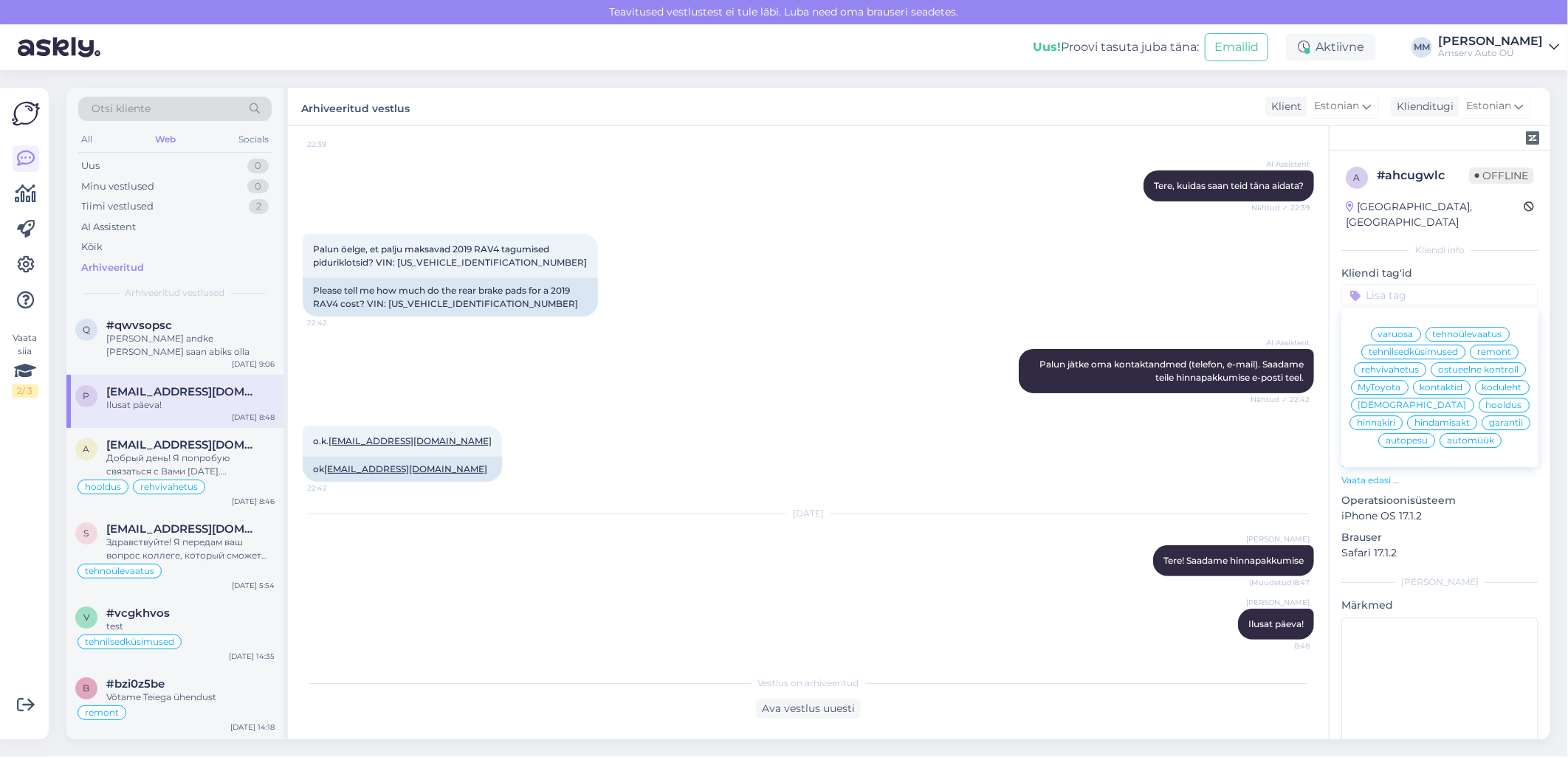
click at [1393, 329] on span "varuosa" at bounding box center [1395, 334] width 35 height 9
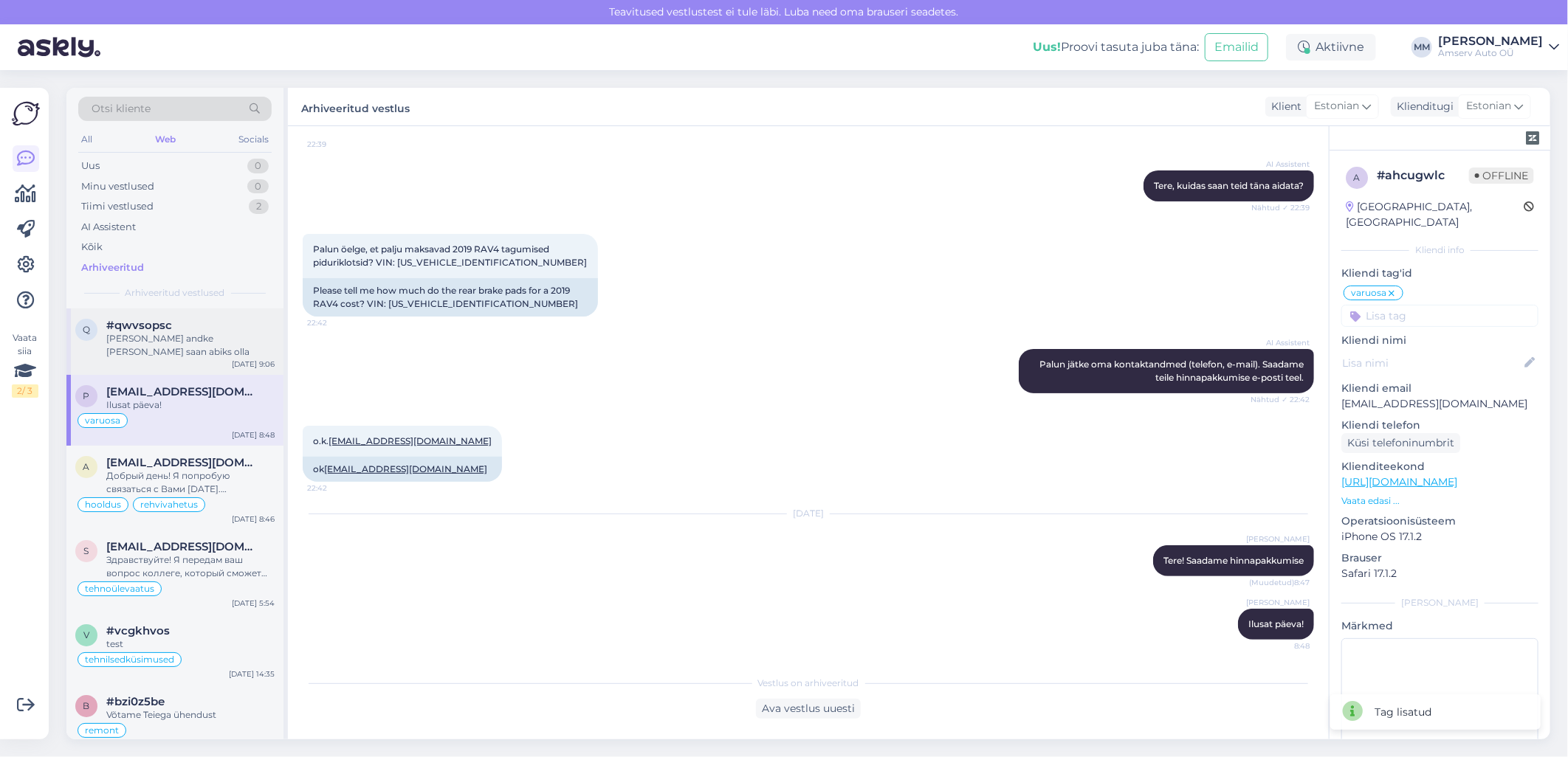
click at [141, 336] on div "[PERSON_NAME] andke [PERSON_NAME] saan abiks olla" at bounding box center [190, 345] width 168 height 26
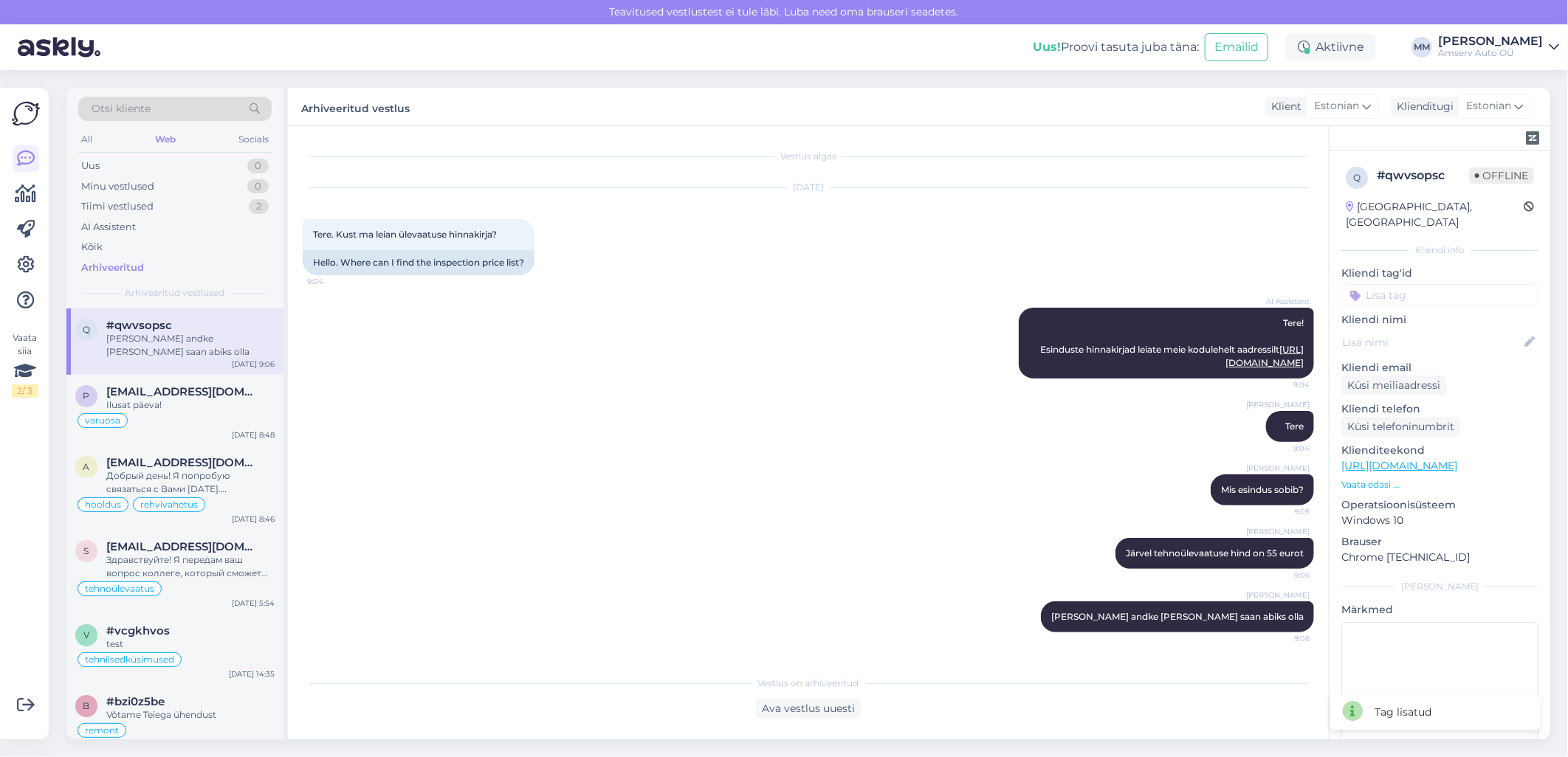
scroll to position [0, 0]
click at [1396, 284] on input at bounding box center [1439, 295] width 197 height 22
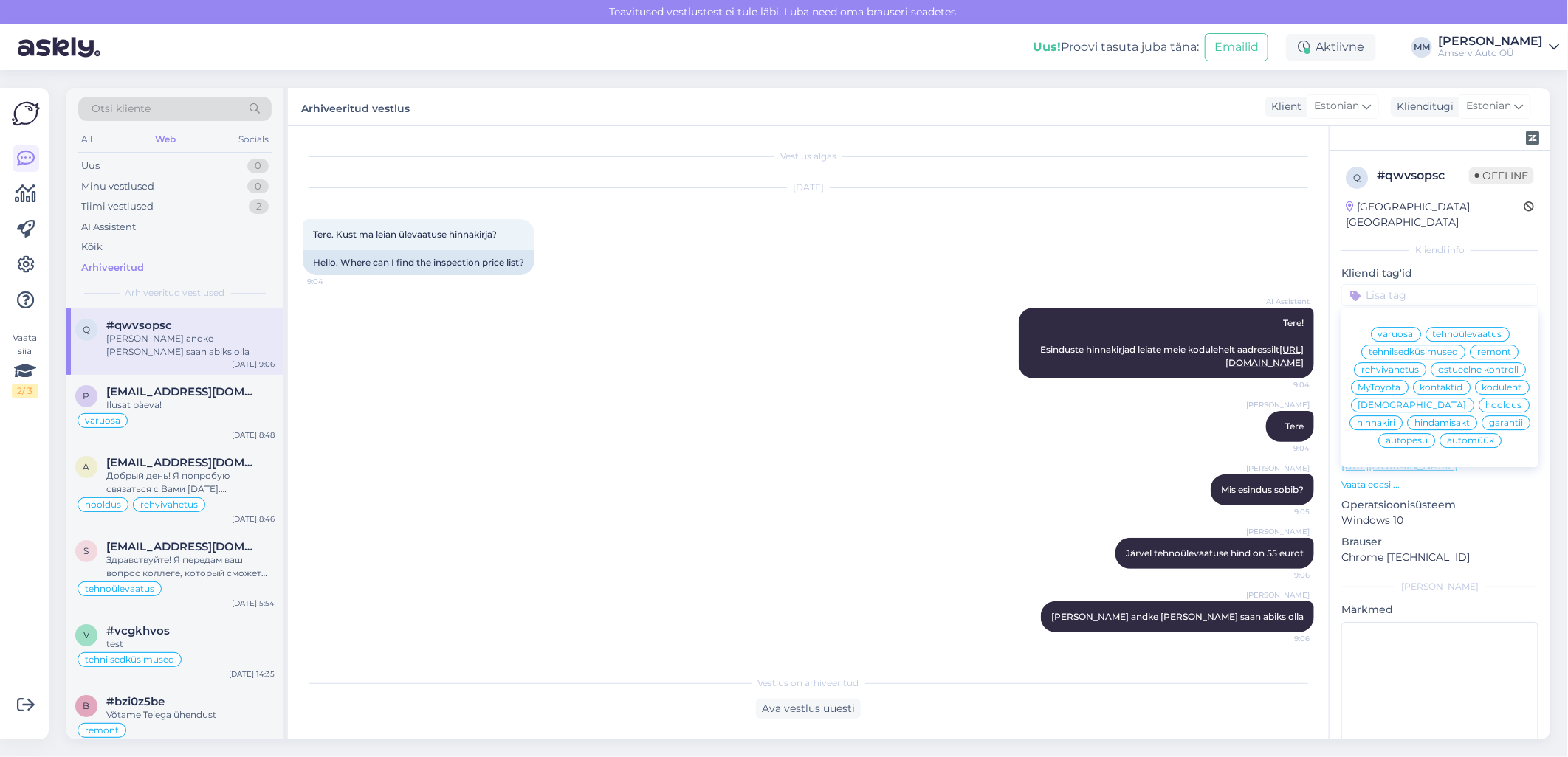
click at [1441, 329] on span "tehnoülevaatus" at bounding box center [1467, 334] width 69 height 9
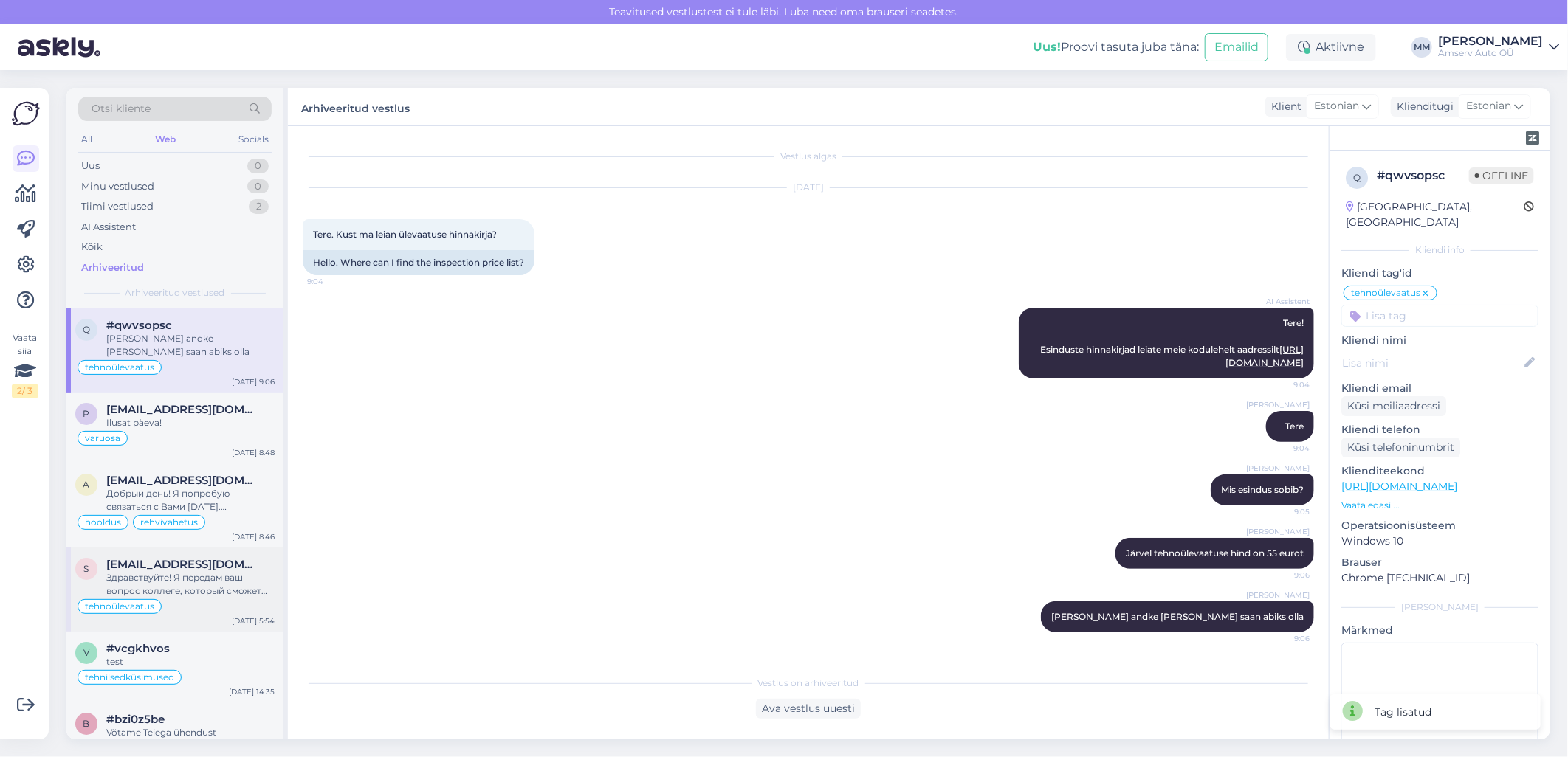
click at [179, 571] on div "Здравствуйте! Я передам ваш вопрос коллеге, который сможет предоставить точную …" at bounding box center [190, 584] width 168 height 26
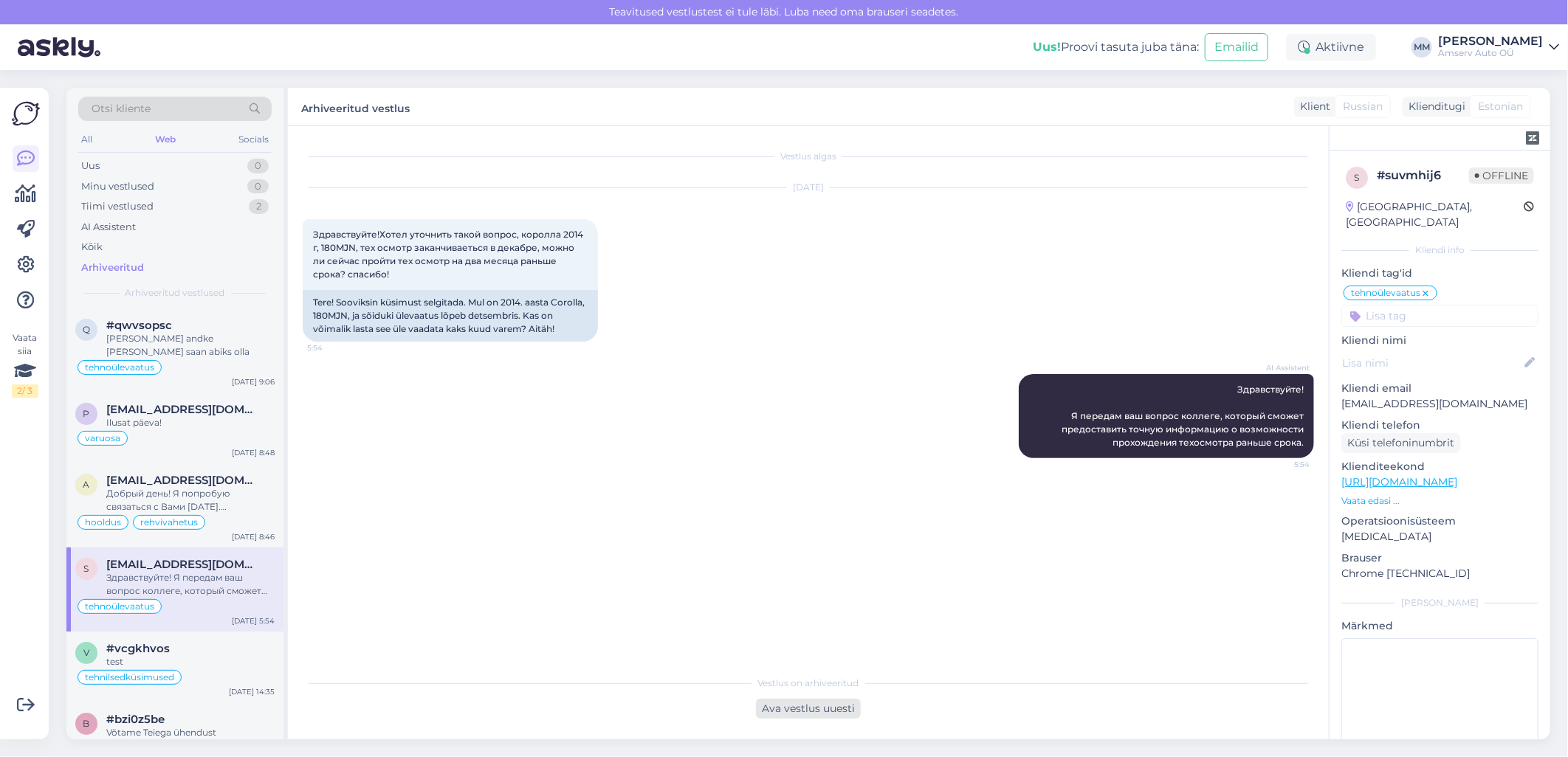
click at [821, 709] on div "Ava vestlus uuesti" at bounding box center [807, 708] width 105 height 20
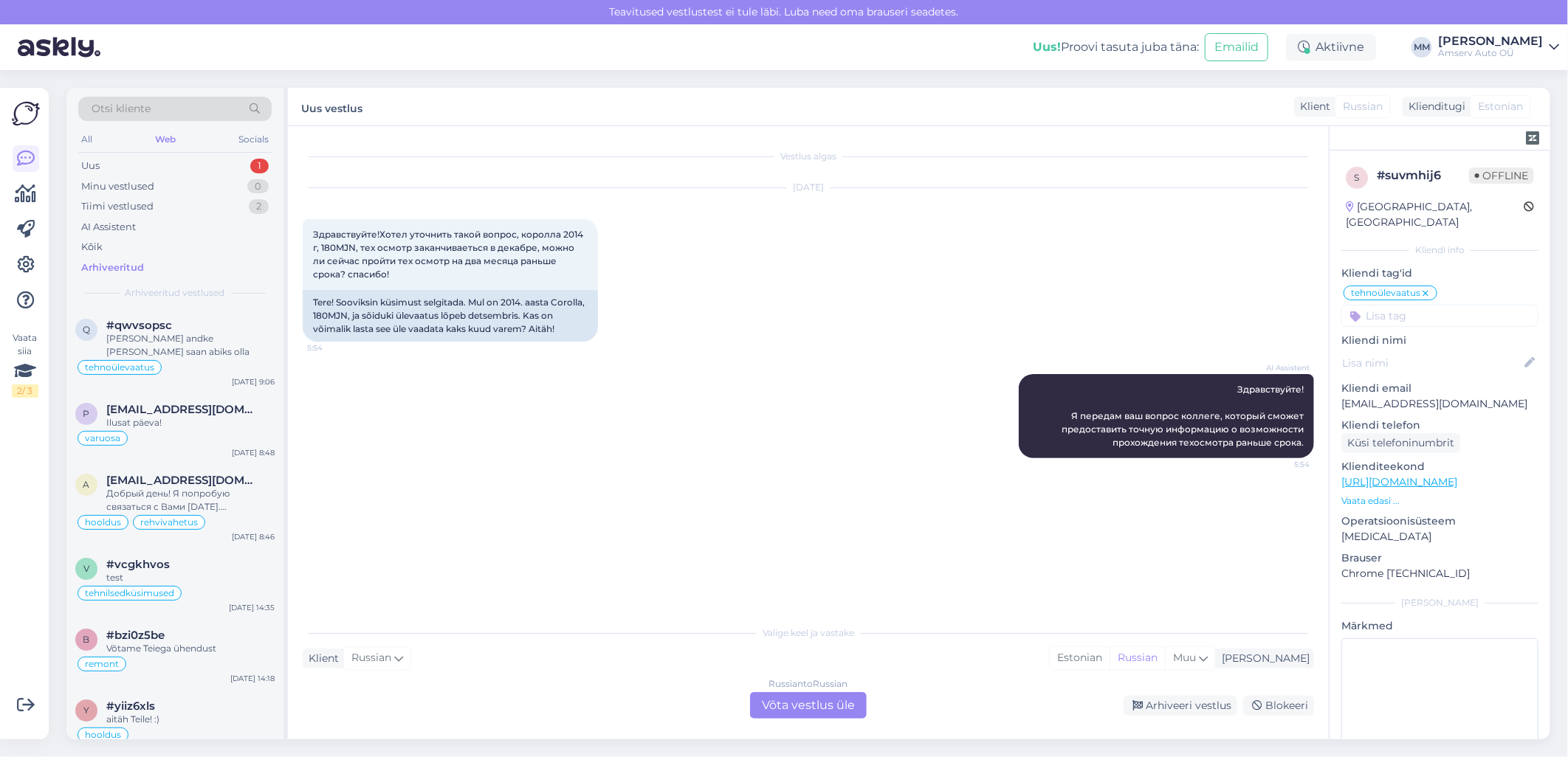
click at [470, 588] on div "Vestlus algas [DATE] Здравствуйте!Хотел уточнить такой вопрос, королла 2014 г, …" at bounding box center [814, 372] width 1024 height 464
click at [453, 683] on div "Valige keel ja vastake Klient Russian Mina Estonian Russian Muu Russian to Russ…" at bounding box center [807, 668] width 1011 height 101
click at [186, 162] on div "Uus 1" at bounding box center [175, 166] width 194 height 21
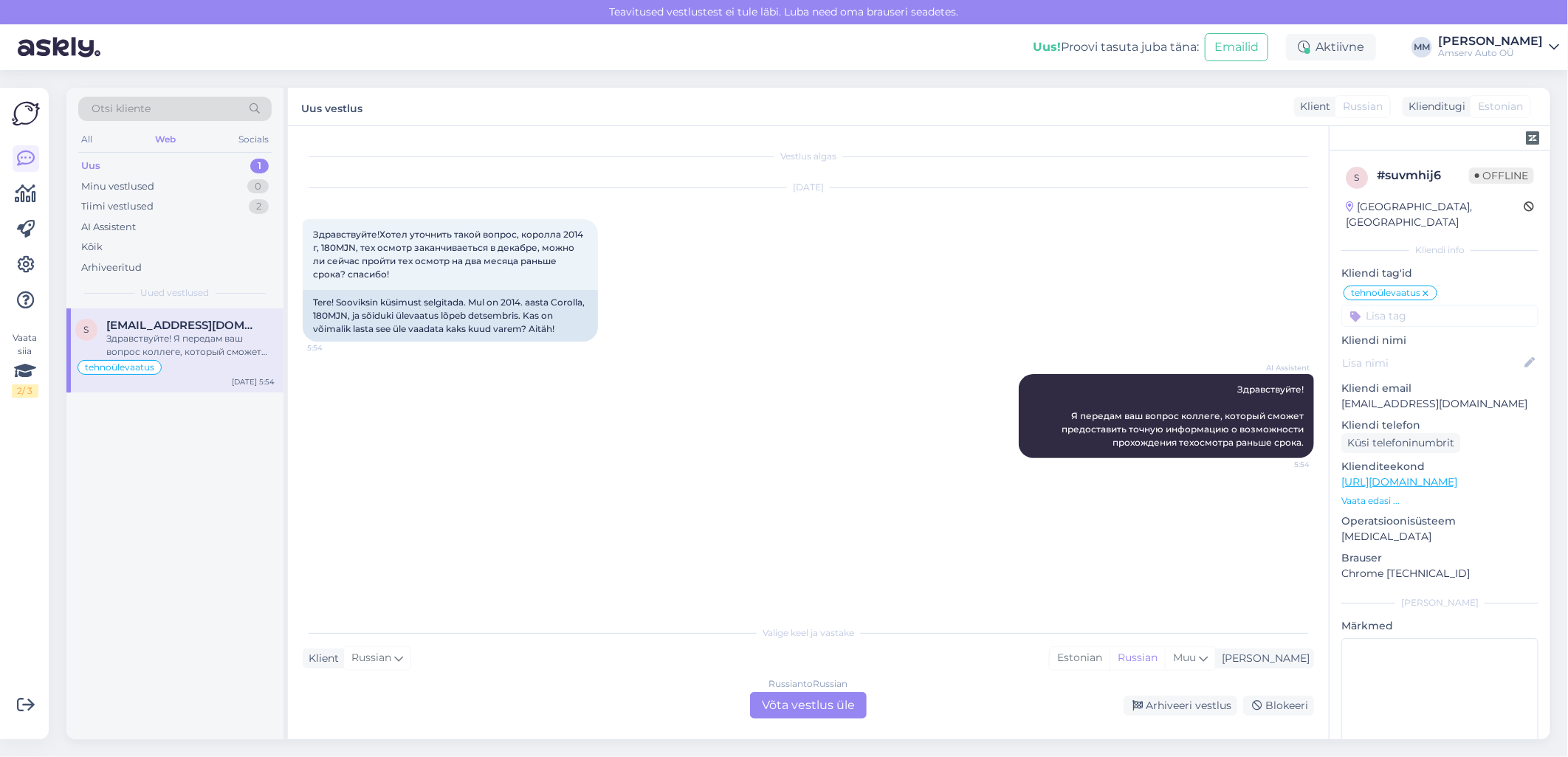
click at [182, 345] on div "Здравствуйте! Я передам ваш вопрос коллеге, который сможет предоставить точную …" at bounding box center [190, 345] width 168 height 26
click at [177, 162] on div "Uus 1" at bounding box center [175, 166] width 194 height 21
click at [175, 348] on div "Здравствуйте! Я передам ваш вопрос коллеге, который сможет предоставить точную …" at bounding box center [190, 345] width 168 height 26
click at [174, 166] on div "Uus 1" at bounding box center [175, 166] width 194 height 21
click at [176, 342] on div "Здравствуйте! Я передам ваш вопрос коллеге, который сможет предоставить точную …" at bounding box center [190, 345] width 168 height 26
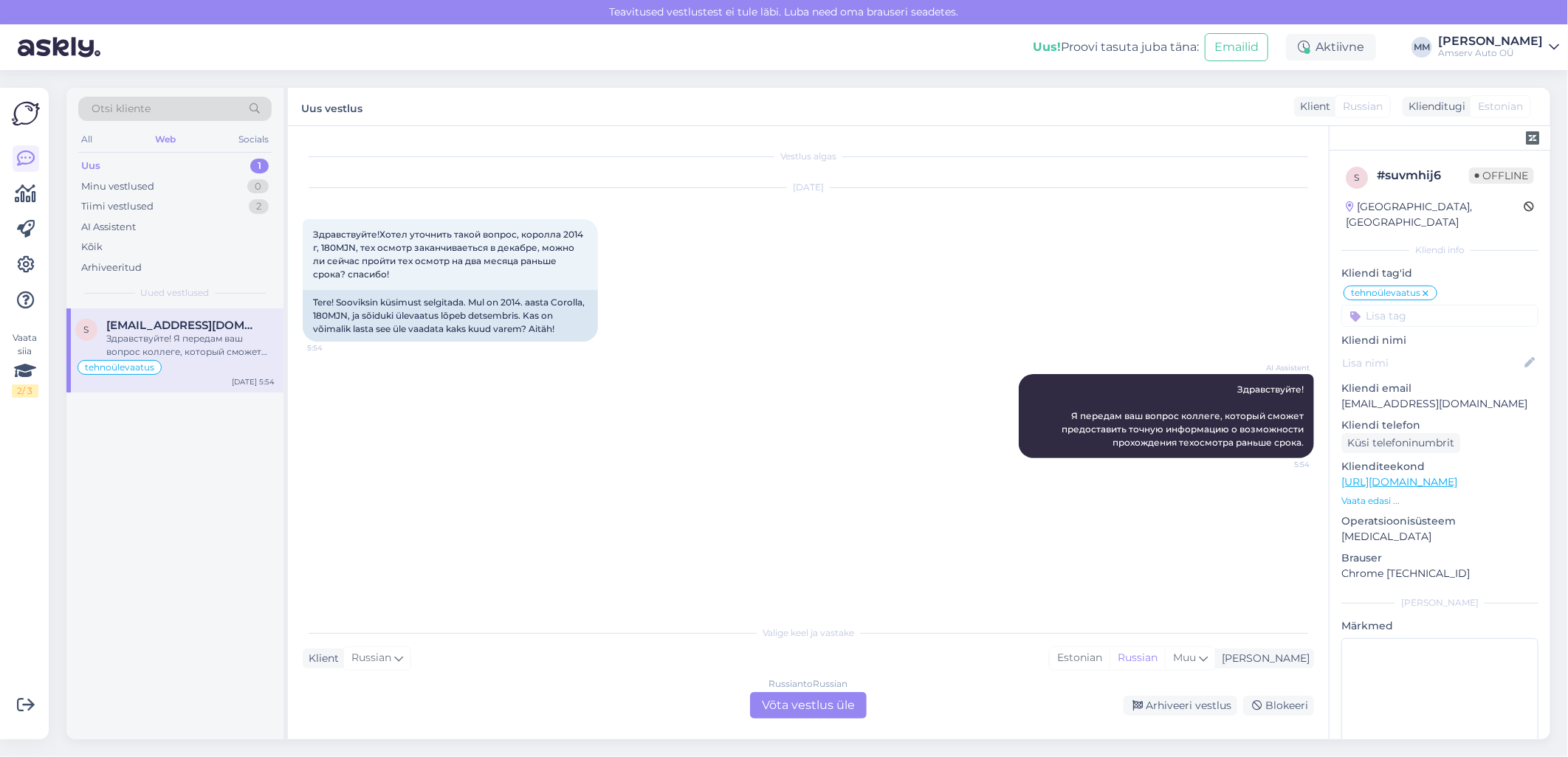
click at [795, 697] on div "Russian to Russian Võta vestlus üle" at bounding box center [808, 705] width 117 height 26
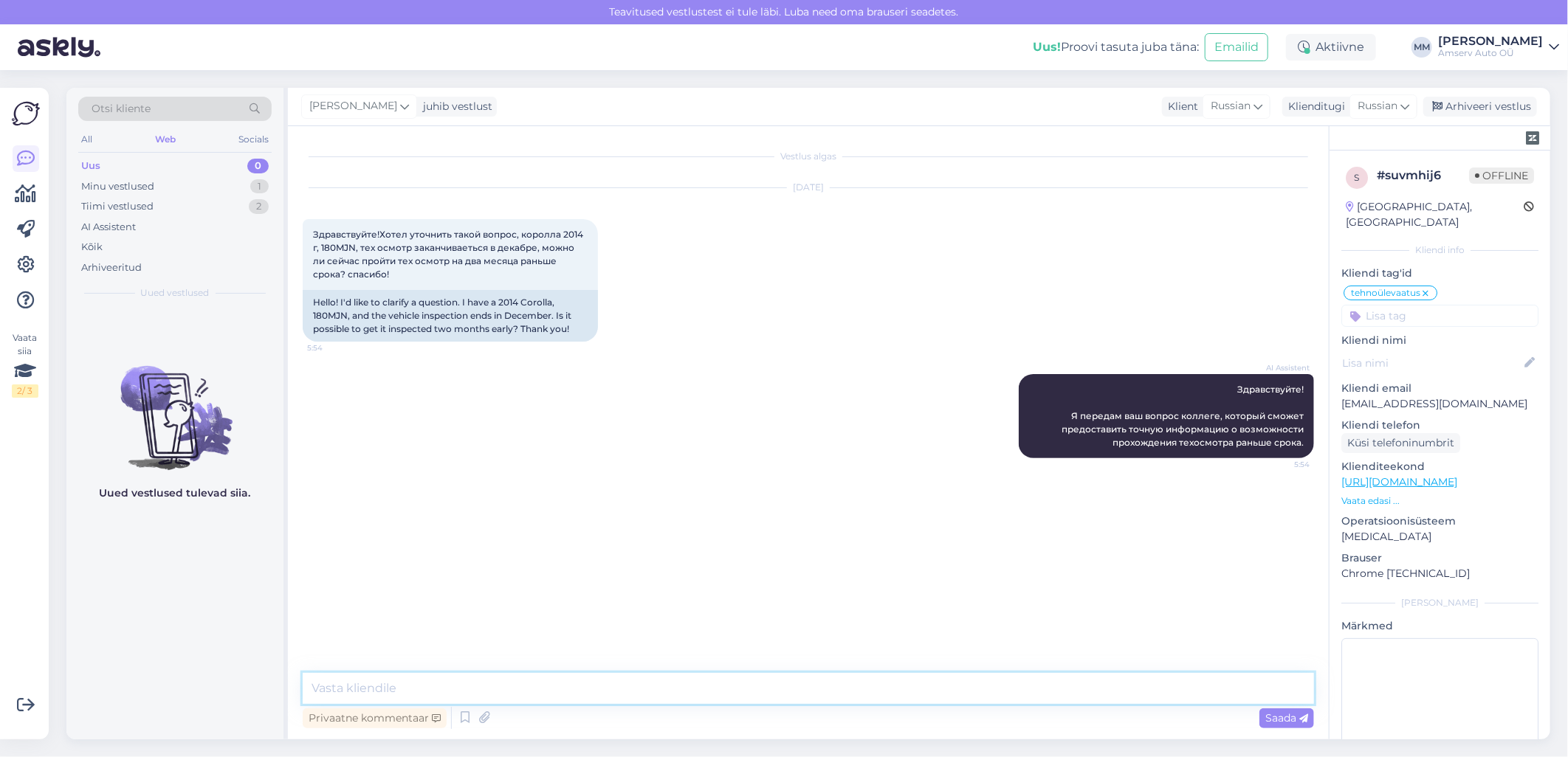
click at [744, 686] on textarea at bounding box center [807, 689] width 1011 height 31
paste textarea "Да, техосмотр можно сделать на 2 месяца раньше. Дайте знать если желаете заброн…"
type textarea "Да, техосмотр можно сделать на 2 месяца раньше. Дайте знать если желаете заброн…"
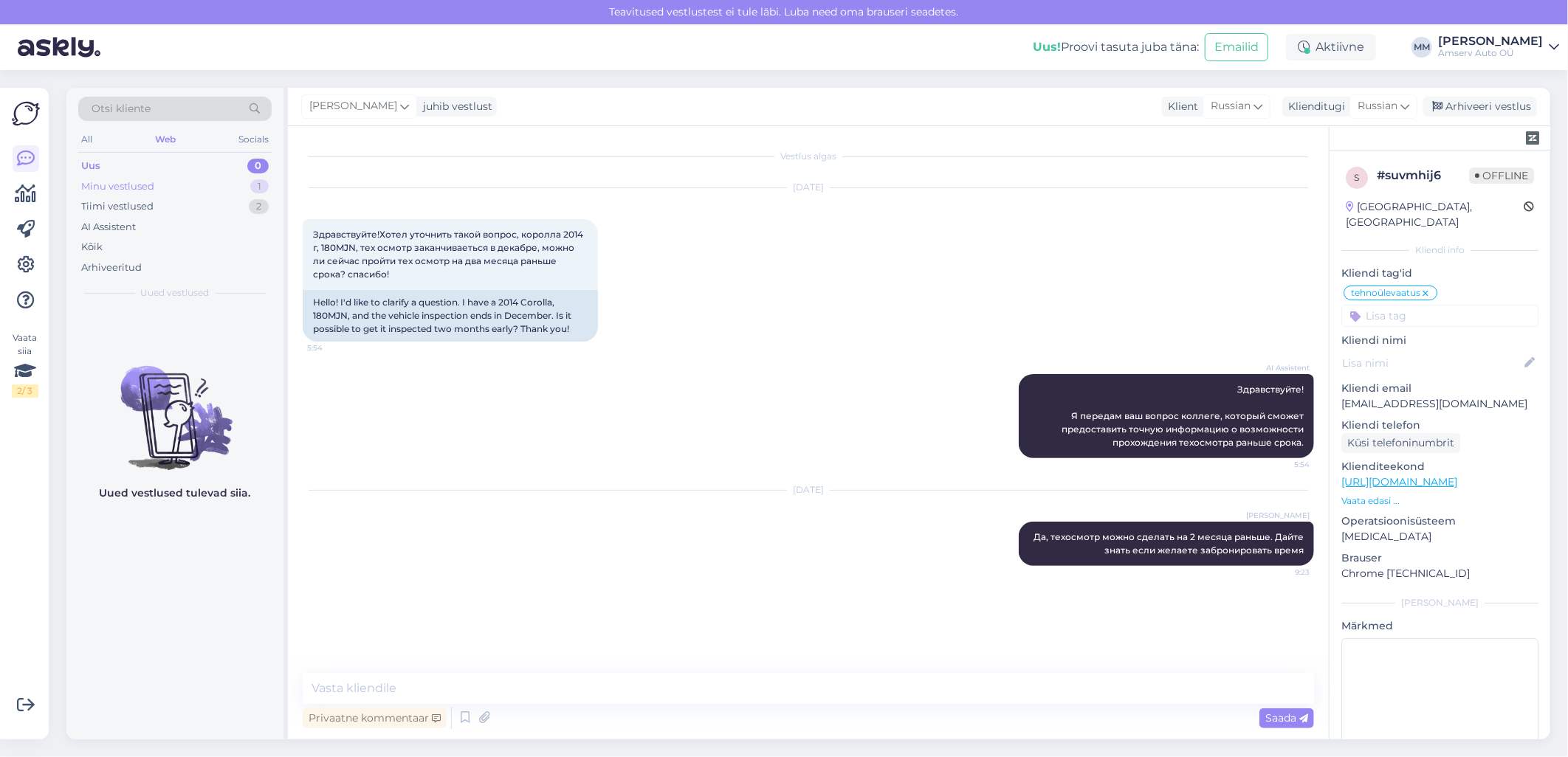
click at [151, 186] on div "Minu vestlused" at bounding box center [118, 187] width 73 height 15
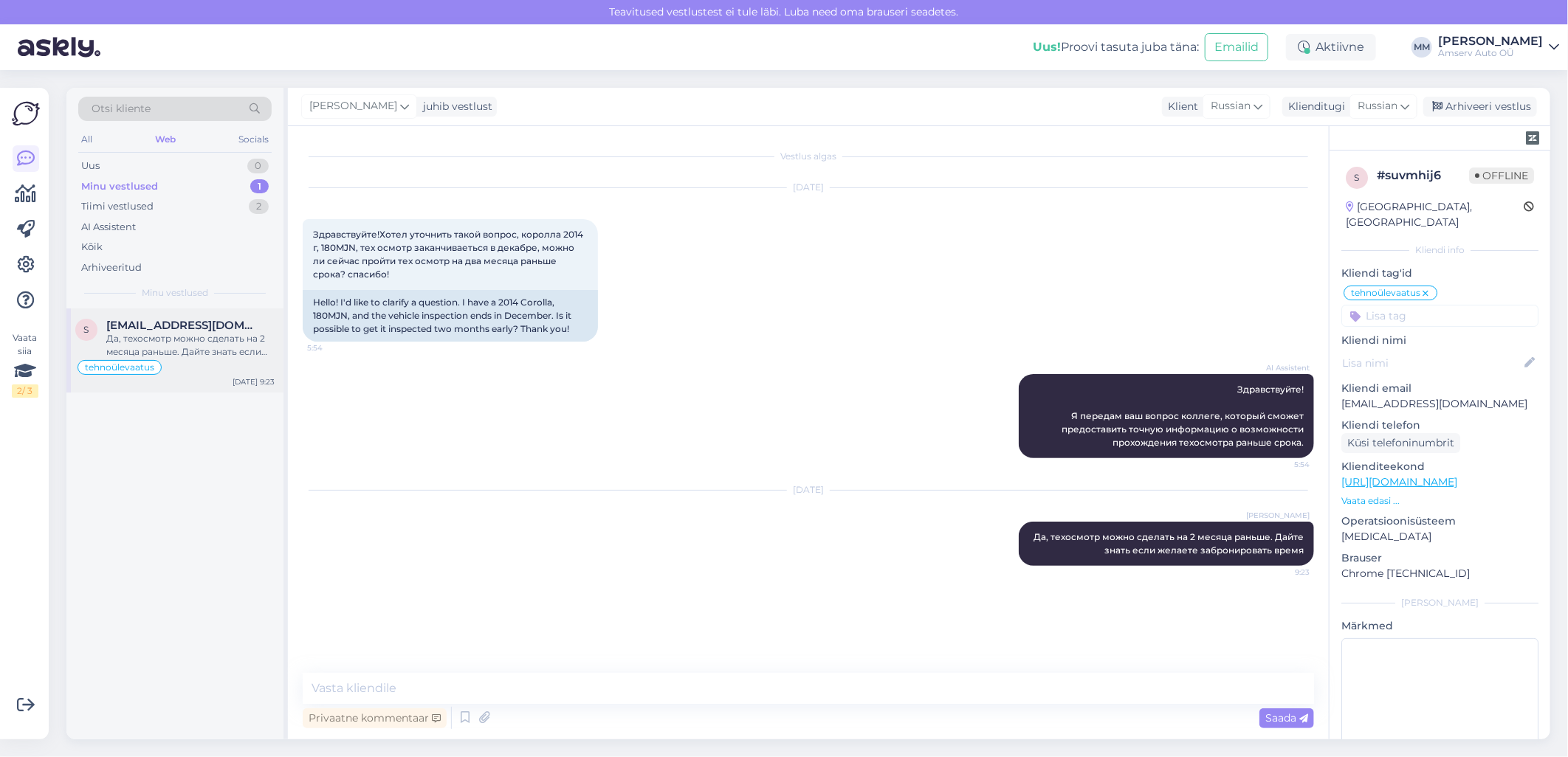
click at [171, 343] on div "Да, техосмотр можно сделать на 2 месяца раньше. Дайте знать если желаете заброн…" at bounding box center [190, 345] width 168 height 26
click at [334, 245] on span "Здравствуйте!Хотел уточнить такой вопрос, королла 2014 г, 180MJN, тех осмотр за…" at bounding box center [449, 255] width 273 height 51
copy span "180MJN"
click at [784, 244] on div "[DATE] Здравствуйте!Хотел уточнить такой вопрос, королла 2014 г, 180MJN, тех ос…" at bounding box center [807, 265] width 1011 height 186
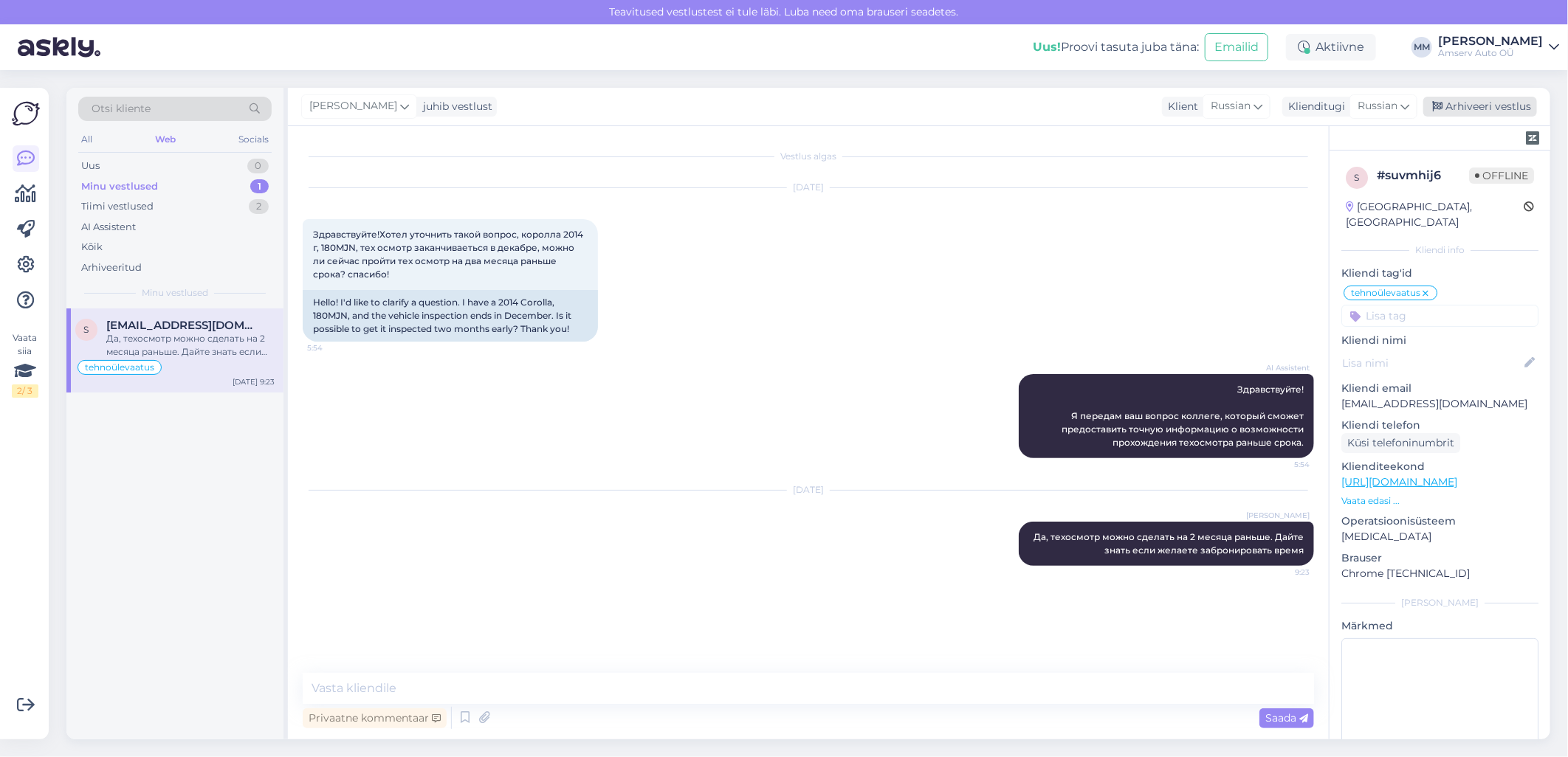
click at [1459, 106] on div "Arhiveeri vestlus" at bounding box center [1480, 106] width 114 height 20
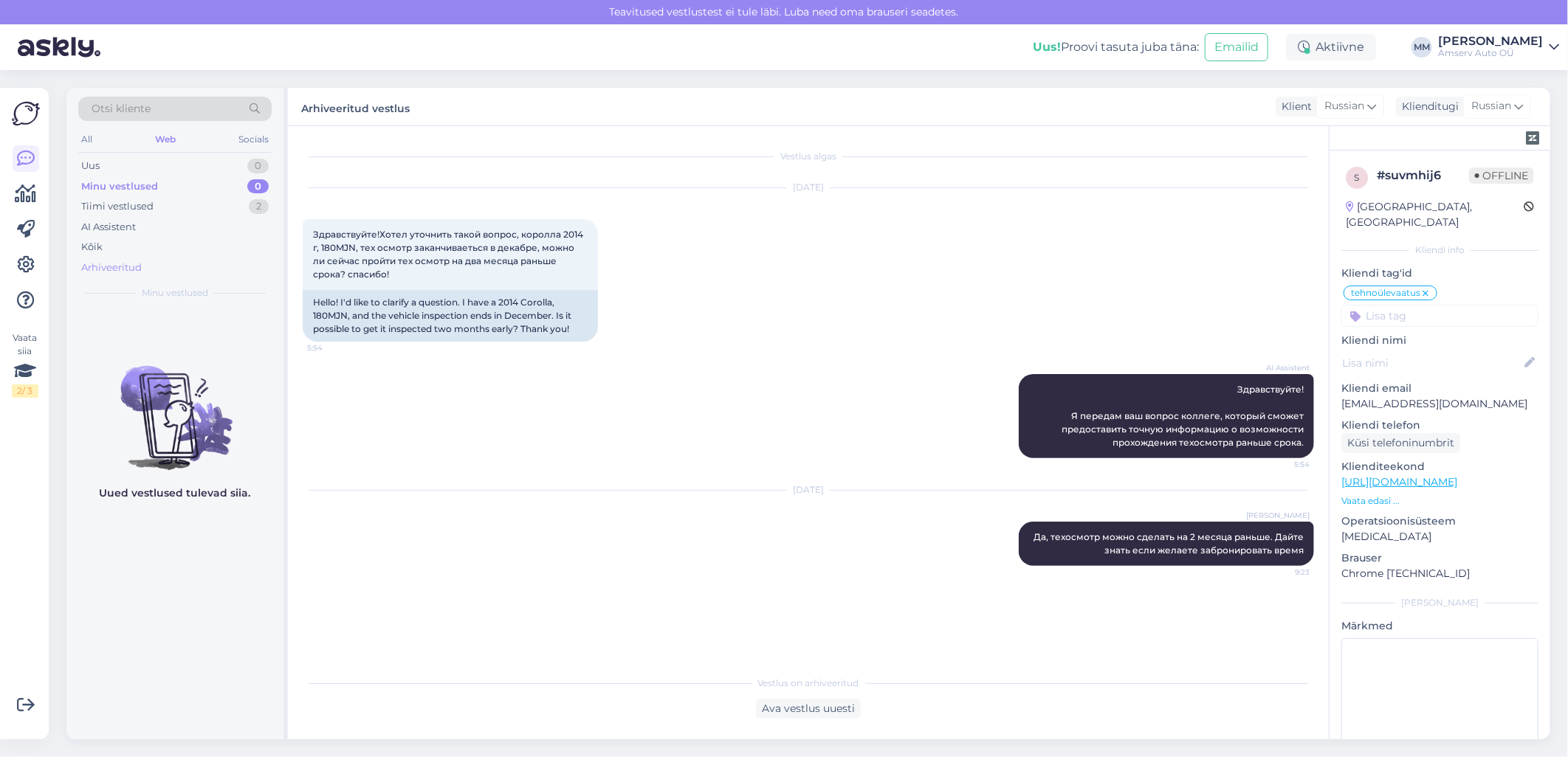
click at [127, 263] on div "Arhiveeritud" at bounding box center [111, 268] width 60 height 15
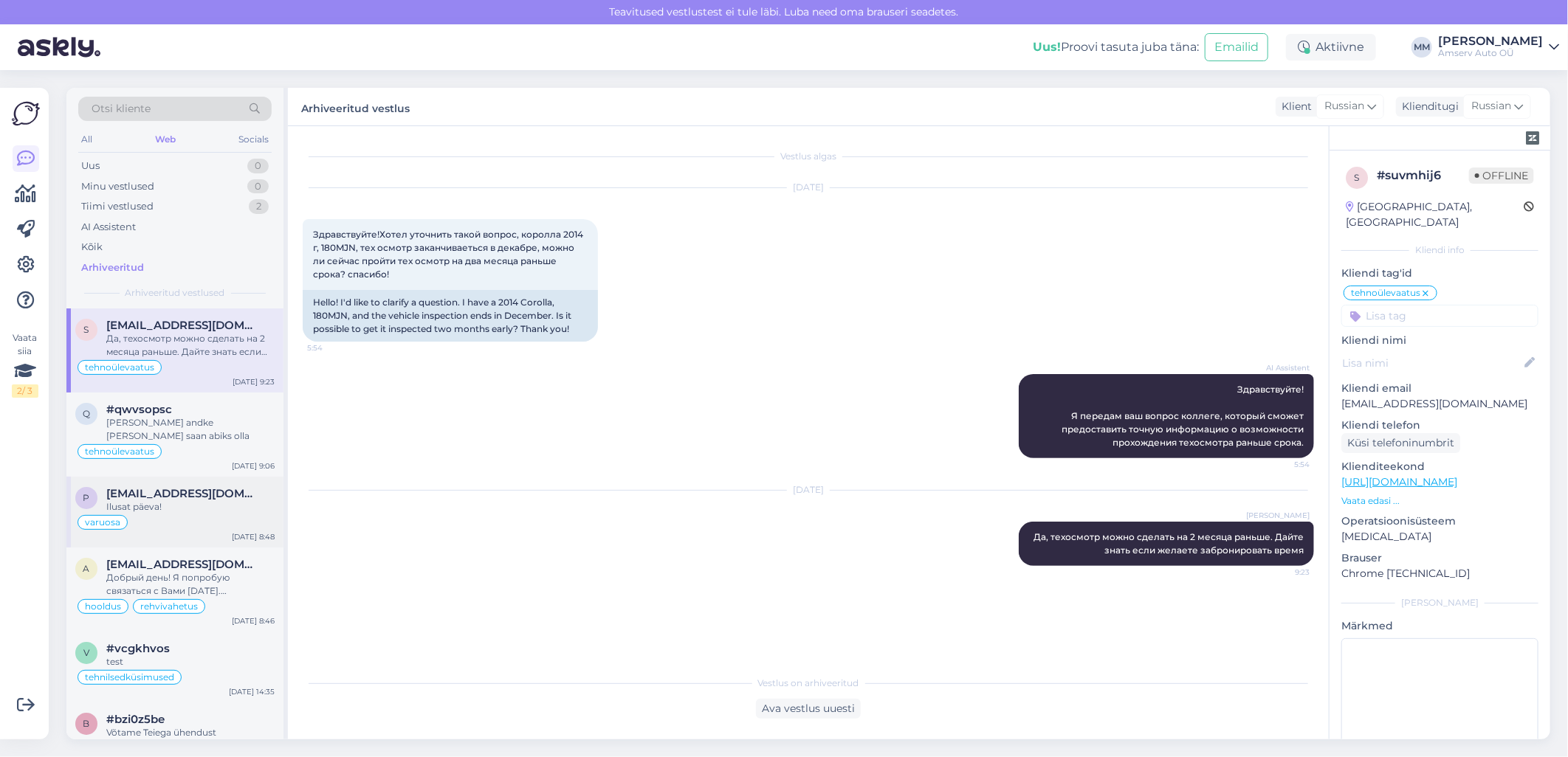
click at [138, 500] on div "Ilusat päeva!" at bounding box center [190, 507] width 168 height 13
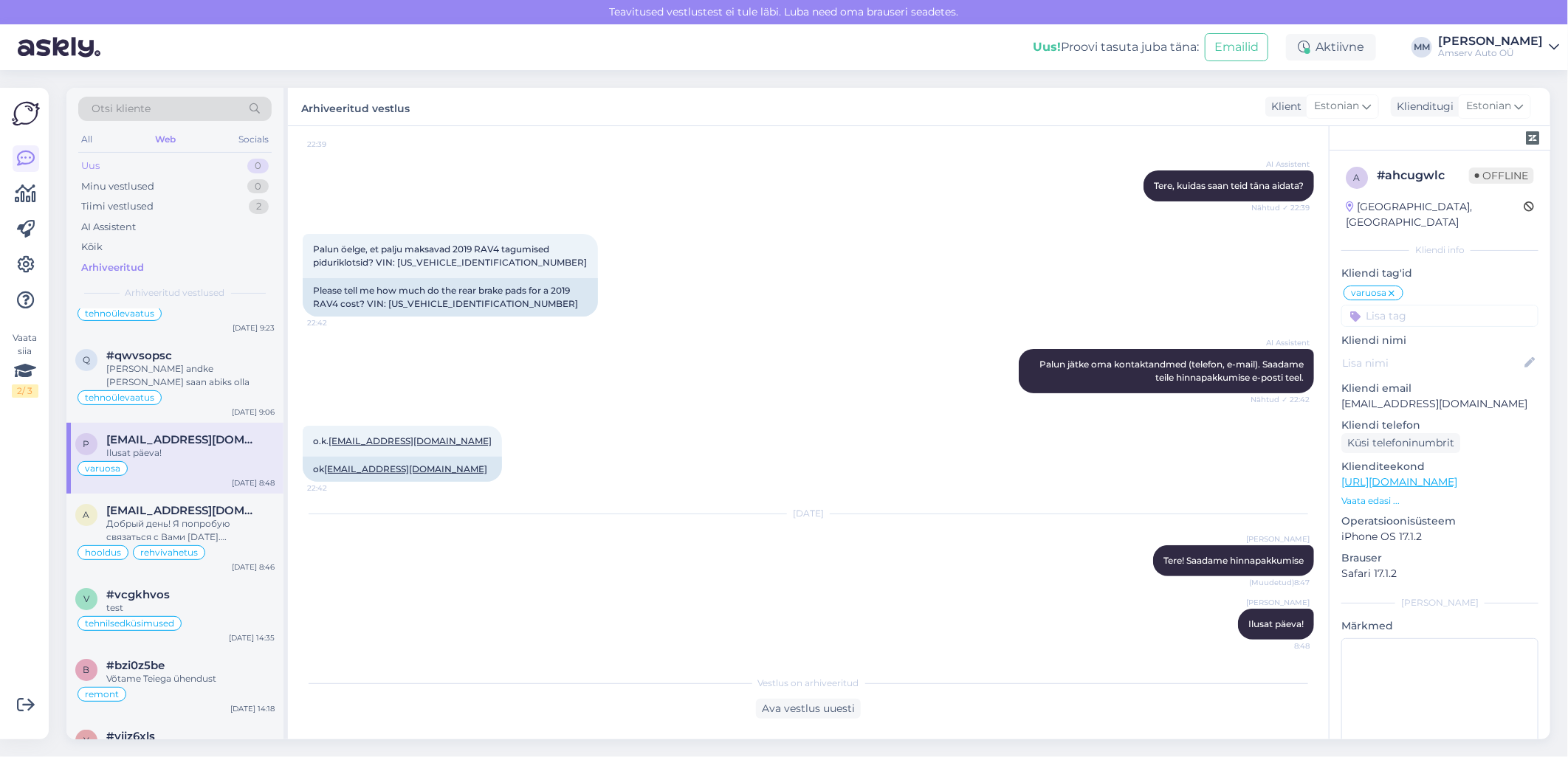
scroll to position [82, 0]
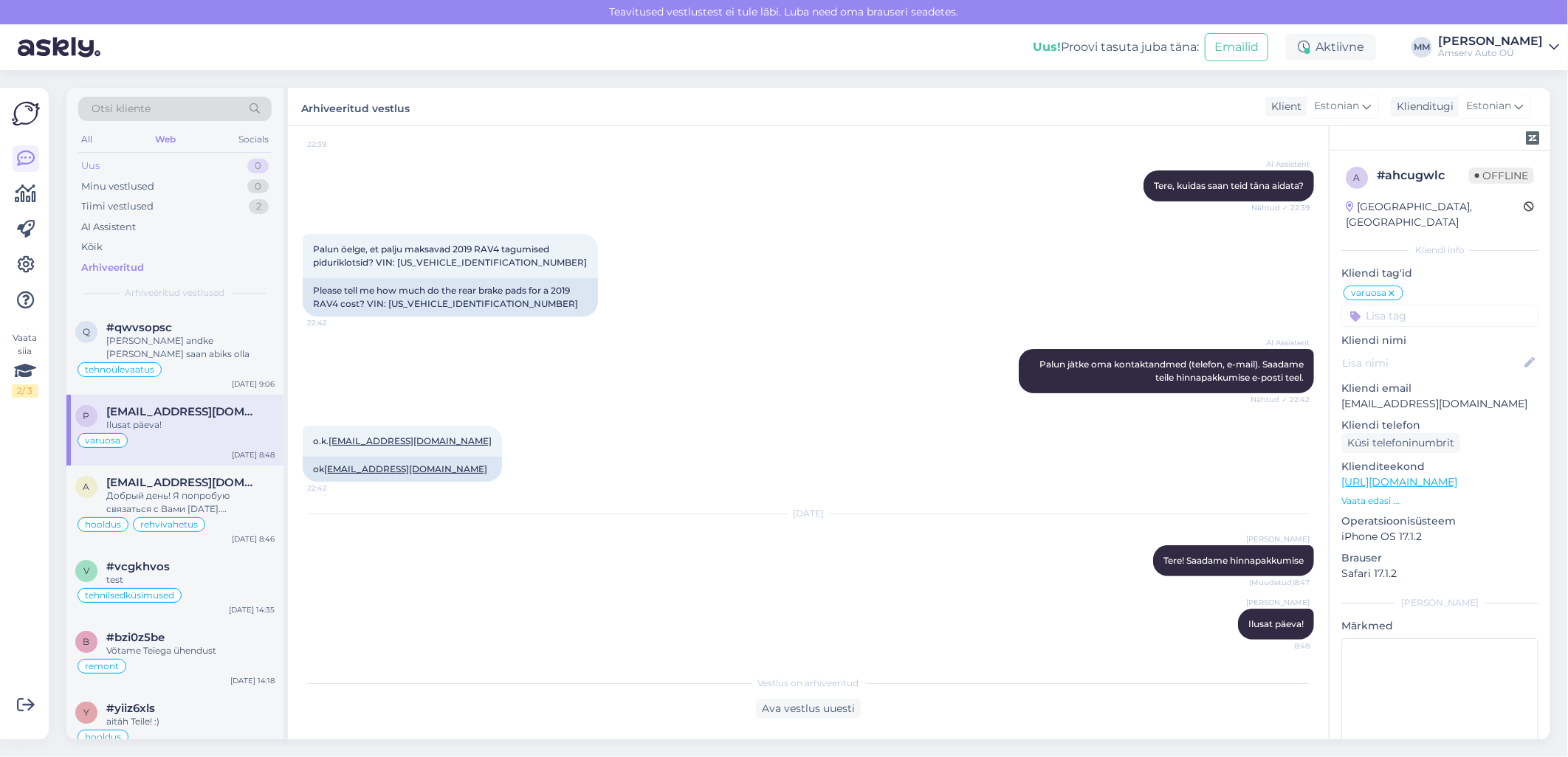
click at [135, 163] on div "Uus 0" at bounding box center [175, 166] width 194 height 21
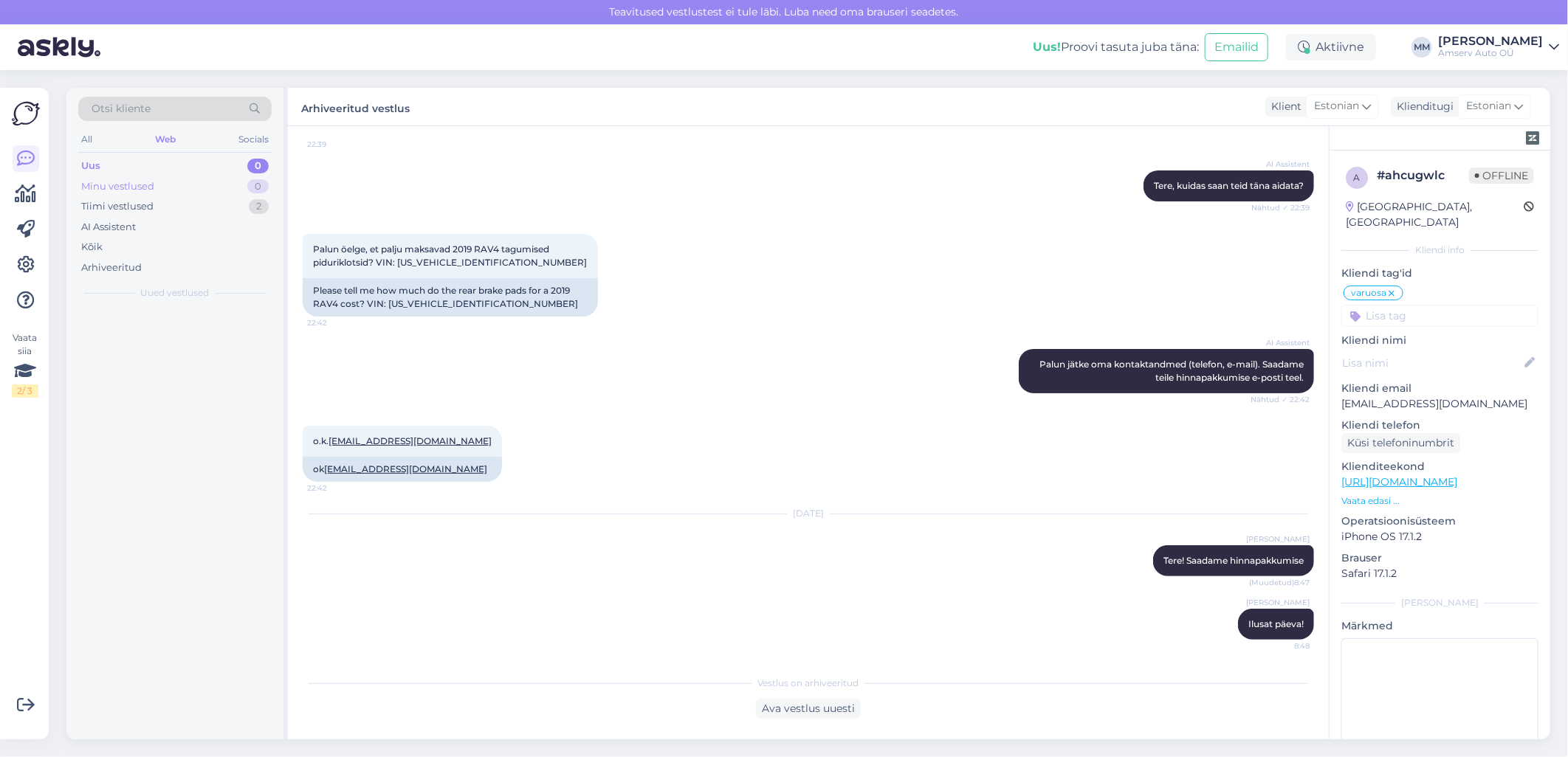
scroll to position [0, 0]
drag, startPoint x: 212, startPoint y: 158, endPoint x: 215, endPoint y: 172, distance: 14.3
click at [212, 159] on div "Uus 1" at bounding box center [175, 166] width 194 height 21
click at [166, 336] on div "Добрый день! Я понимаю, что вы ждете звонка по поводу замены лобового стекла. Я…" at bounding box center [190, 345] width 168 height 26
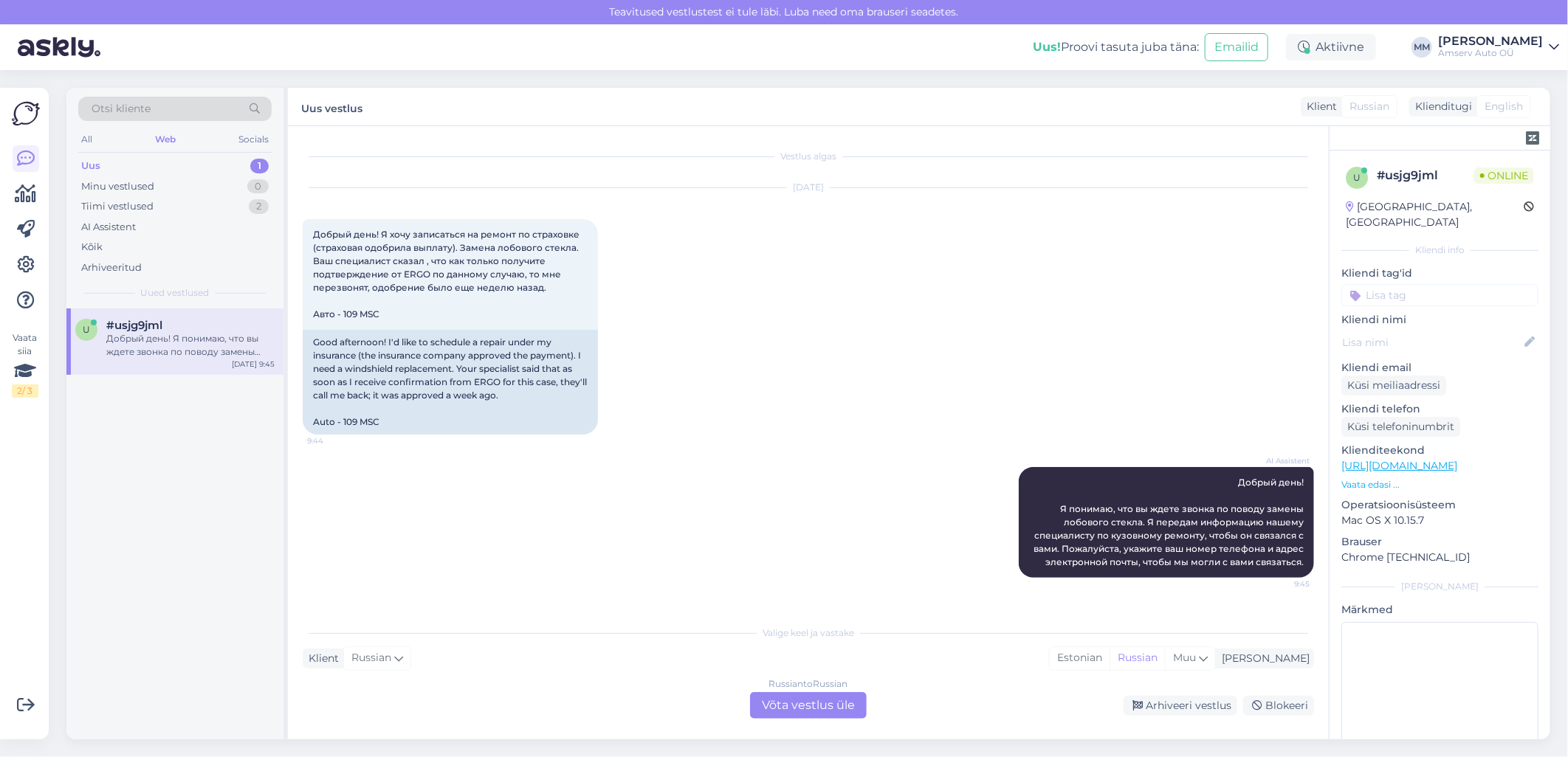
click at [839, 710] on div "Russian to Russian Võta vestlus üle" at bounding box center [808, 705] width 117 height 26
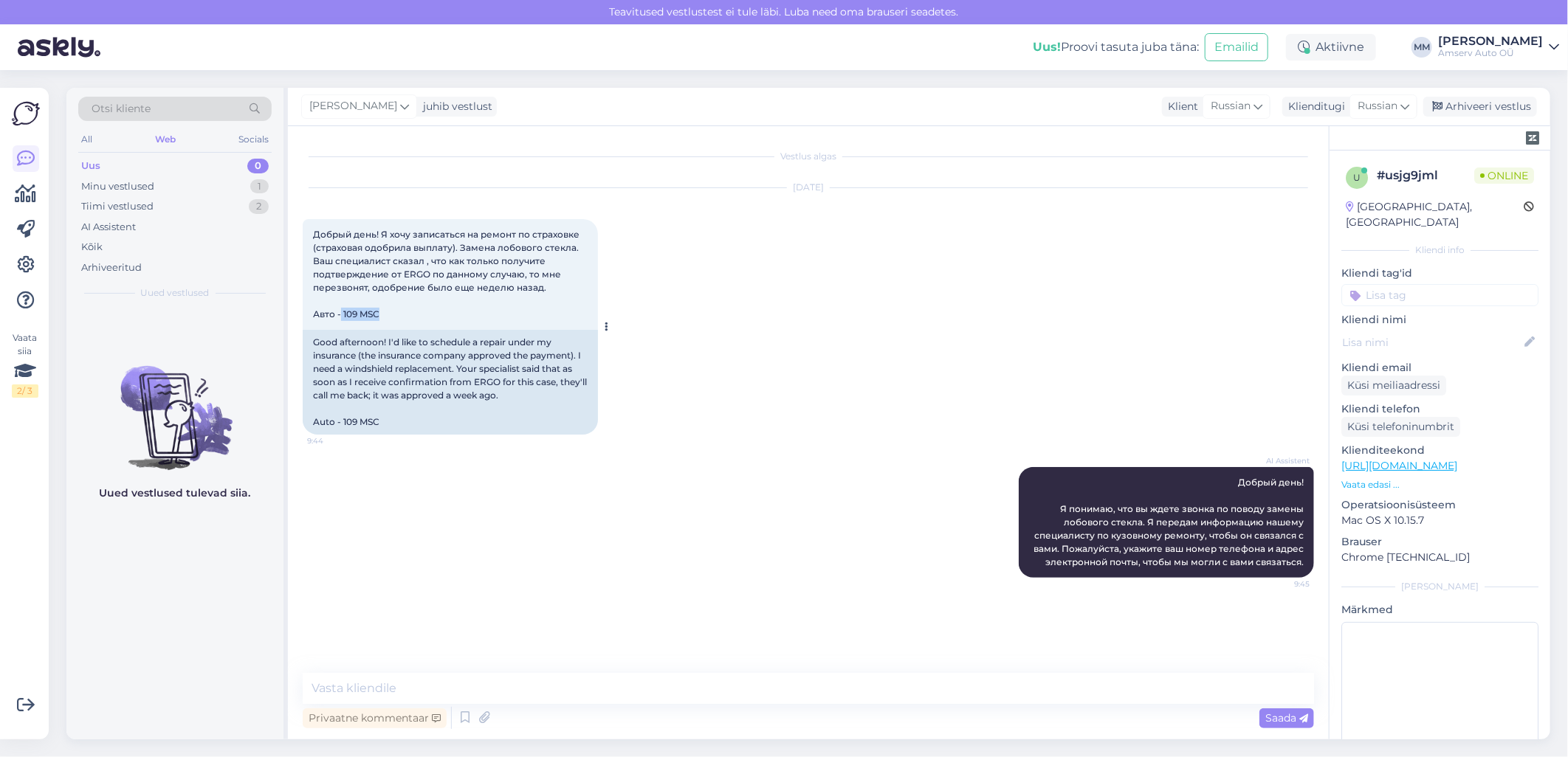
drag, startPoint x: 380, startPoint y: 314, endPoint x: 342, endPoint y: 315, distance: 38.0
click at [342, 315] on span "Добрый день! Я хочу записаться на ремонт по страховке (страховая одобрила выпла…" at bounding box center [447, 274] width 269 height 91
copy span "109 MSC"
click at [314, 230] on span "Добрый день! Я хочу записаться на ремонт по страховке (страховая одобрила выпла…" at bounding box center [447, 274] width 269 height 91
drag, startPoint x: 314, startPoint y: 230, endPoint x: 379, endPoint y: 231, distance: 65.0
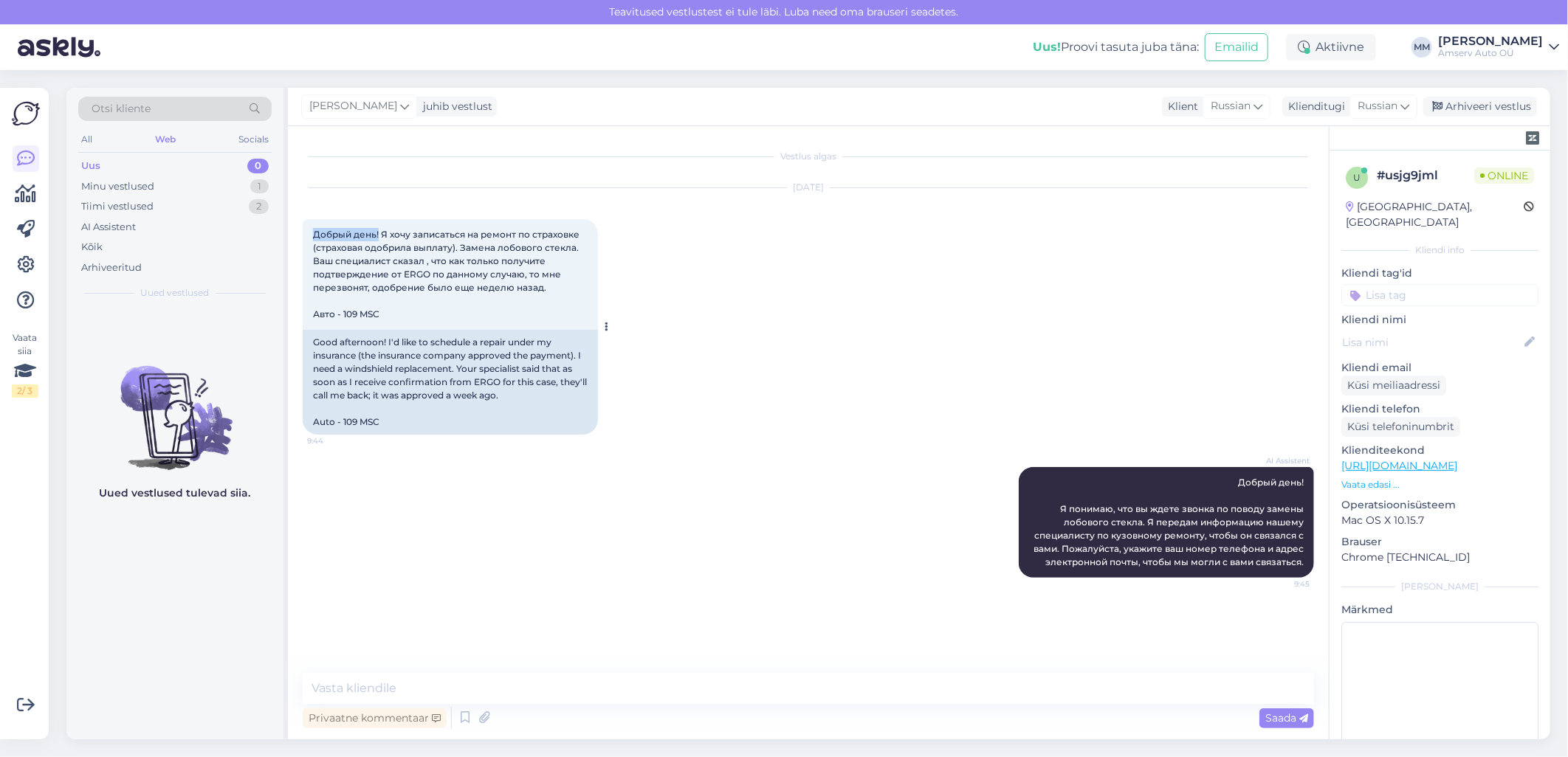
click at [379, 231] on span "Добрый день! Я хочу записаться на ремонт по страховке (страховая одобрила выпла…" at bounding box center [447, 274] width 269 height 91
copy span "Добрый день!"
click at [459, 688] on textarea at bounding box center [807, 689] width 1011 height 31
paste textarea "Добрый день!"
type textarea "Добрый день!"
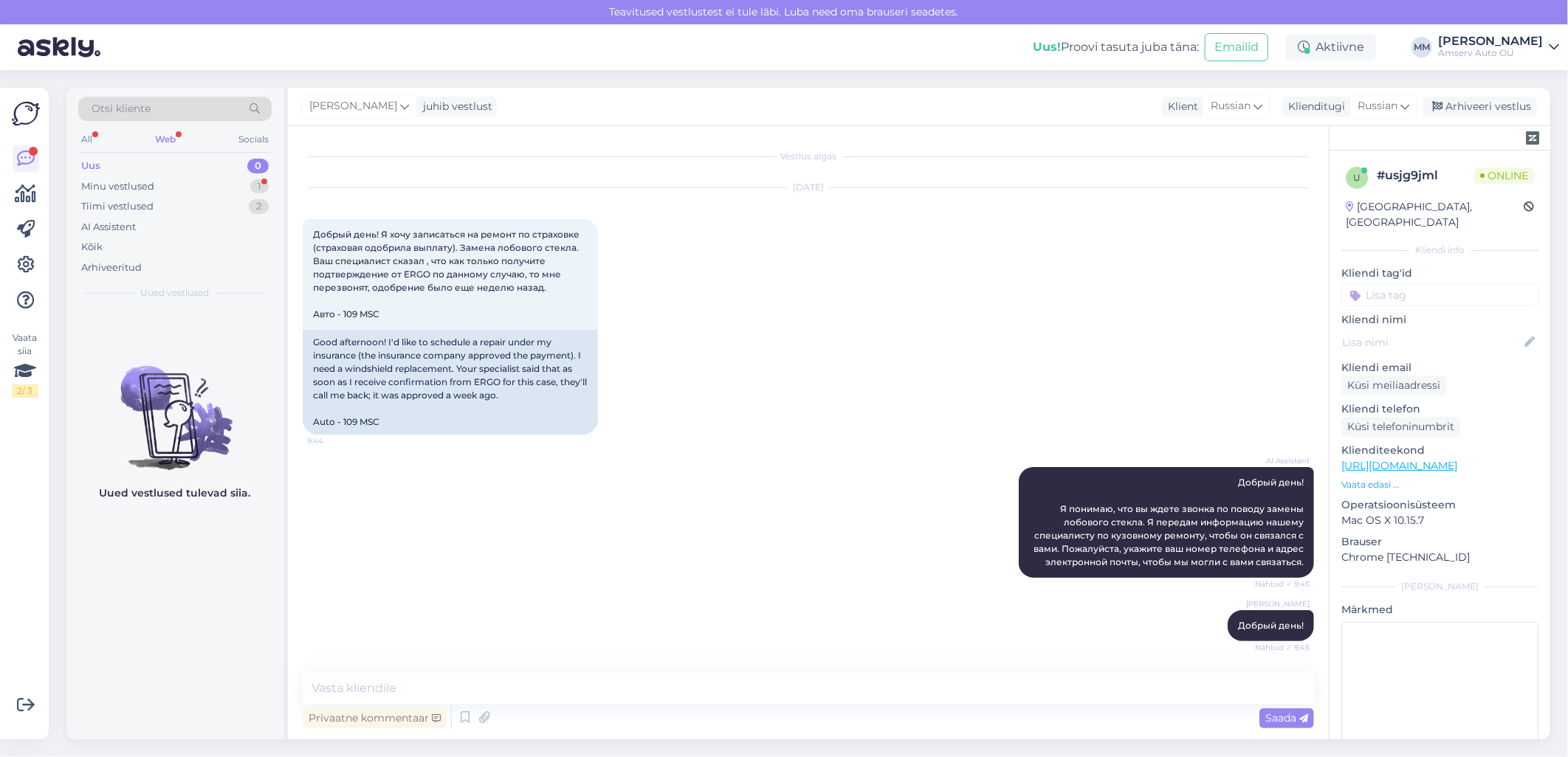
scroll to position [140, 0]
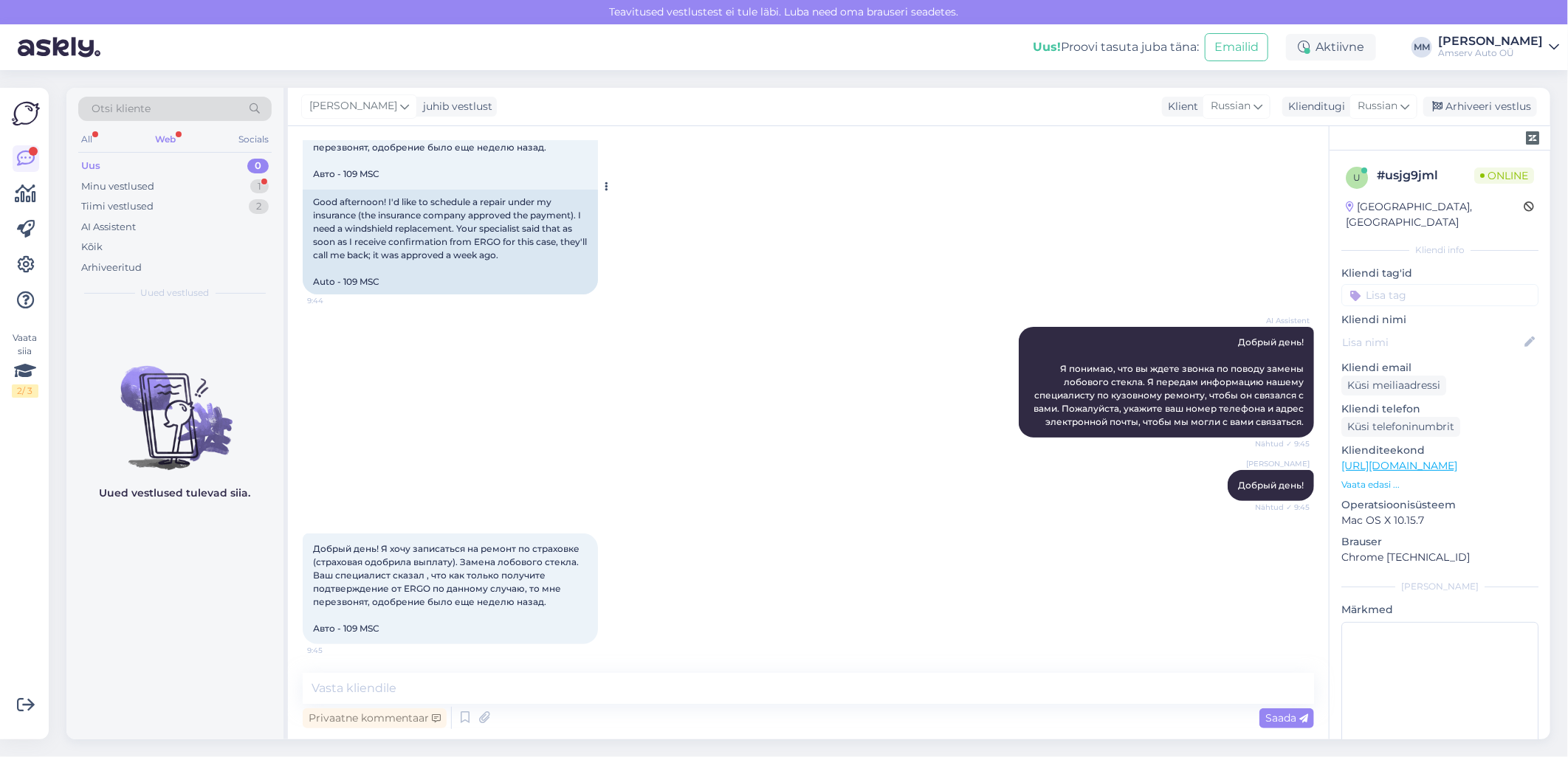
drag, startPoint x: 381, startPoint y: 174, endPoint x: 344, endPoint y: 172, distance: 37.1
click at [344, 172] on span "Добрый день! Я хочу записаться на ремонт по страховке (страховая одобрила выпла…" at bounding box center [447, 133] width 269 height 91
copy span "109 MSC"
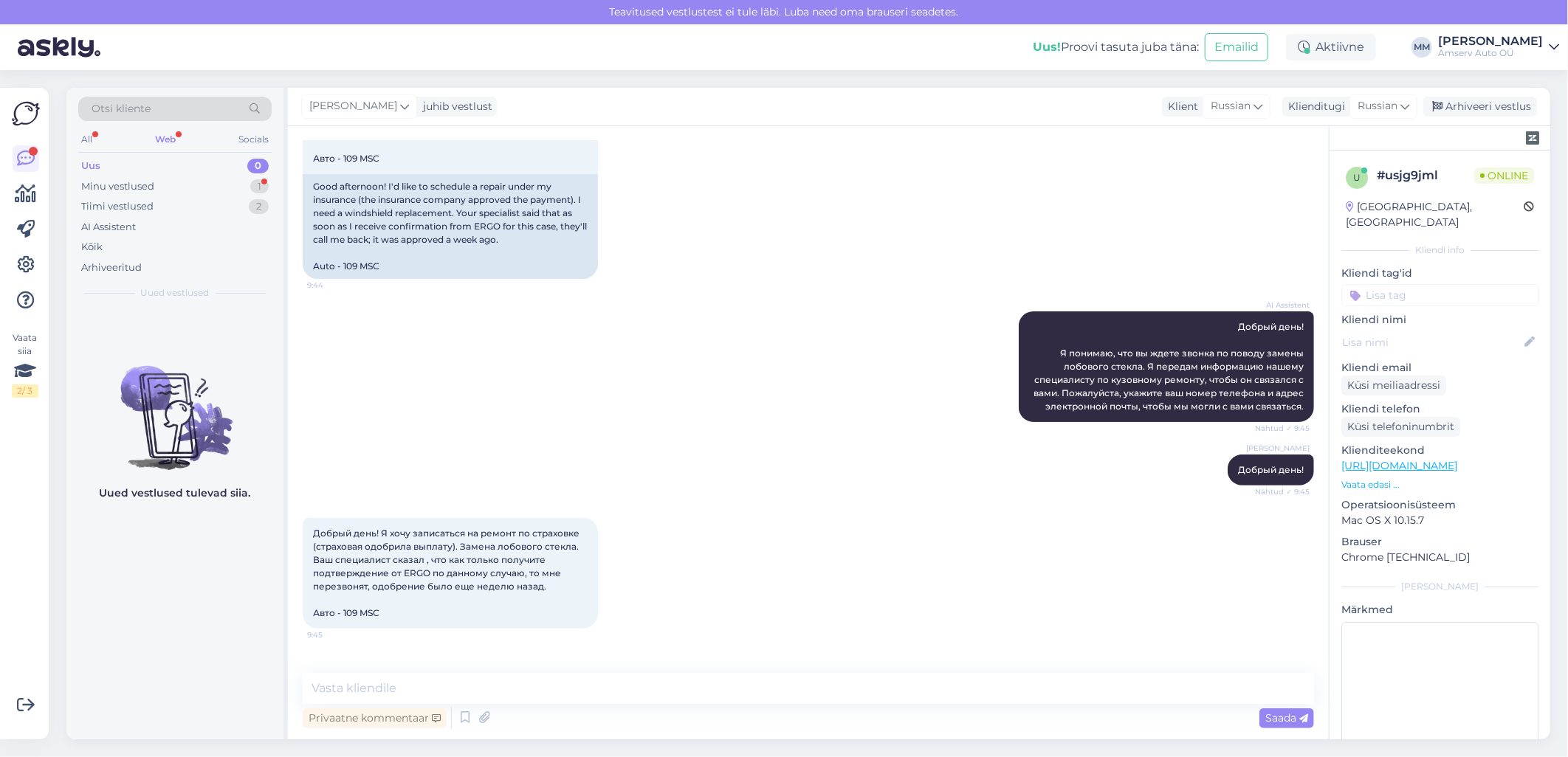
scroll to position [203, 0]
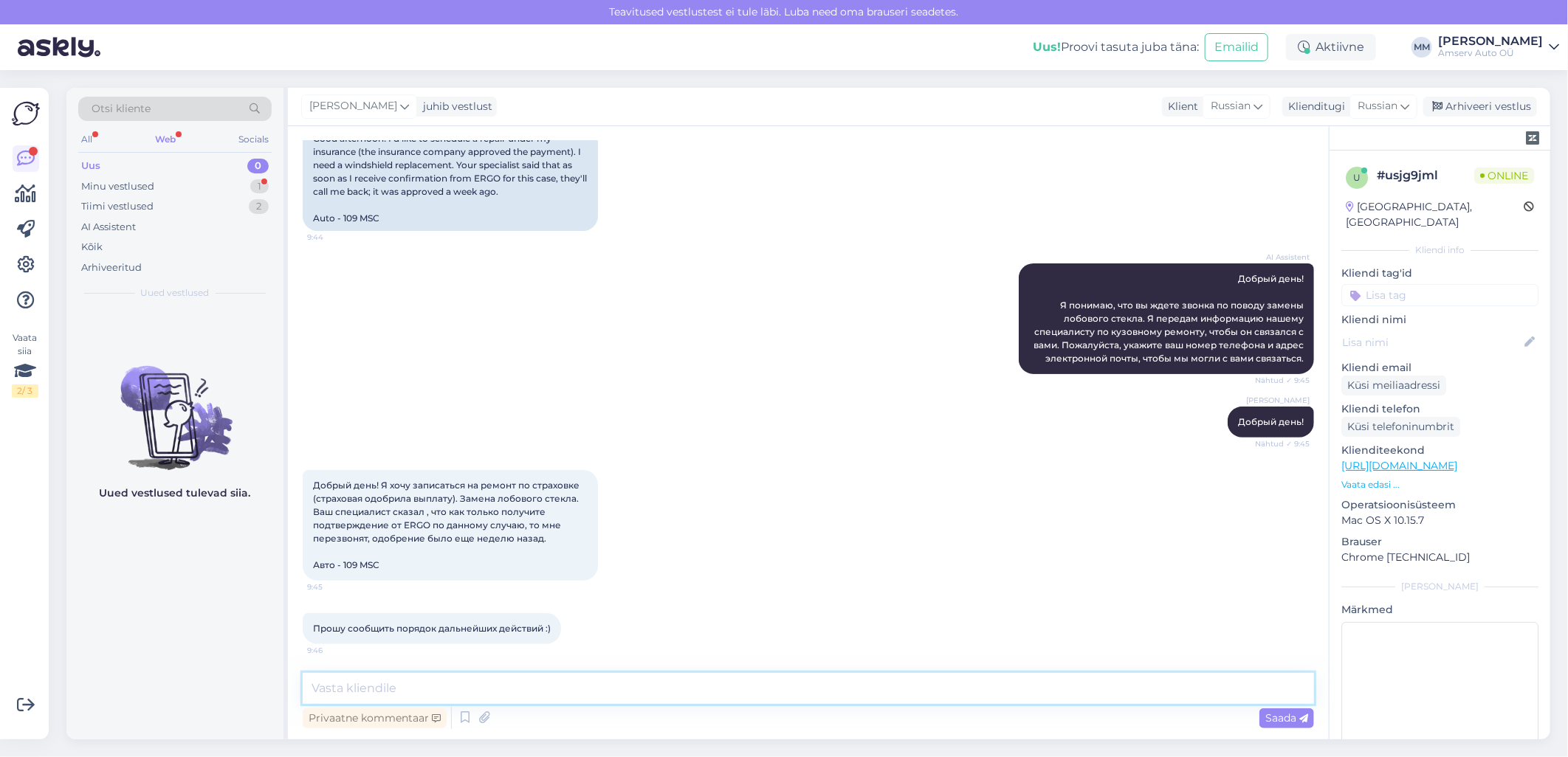
click at [363, 694] on textarea at bounding box center [807, 689] width 1011 height 31
paste textarea "Я передам информацию в . Свяжемся с [PERSON_NAME]"
click at [476, 686] on textarea "Я передам информацию в . Свяжемся с [PERSON_NAME]" at bounding box center [807, 689] width 1011 height 31
type textarea "Я передам информацию в [GEOGRAPHIC_DATA]. Свяжемся с [PERSON_NAME]"
click at [643, 691] on textarea "Я передам информацию в [GEOGRAPHIC_DATA]. Свяжемся с [PERSON_NAME]" at bounding box center [807, 689] width 1011 height 31
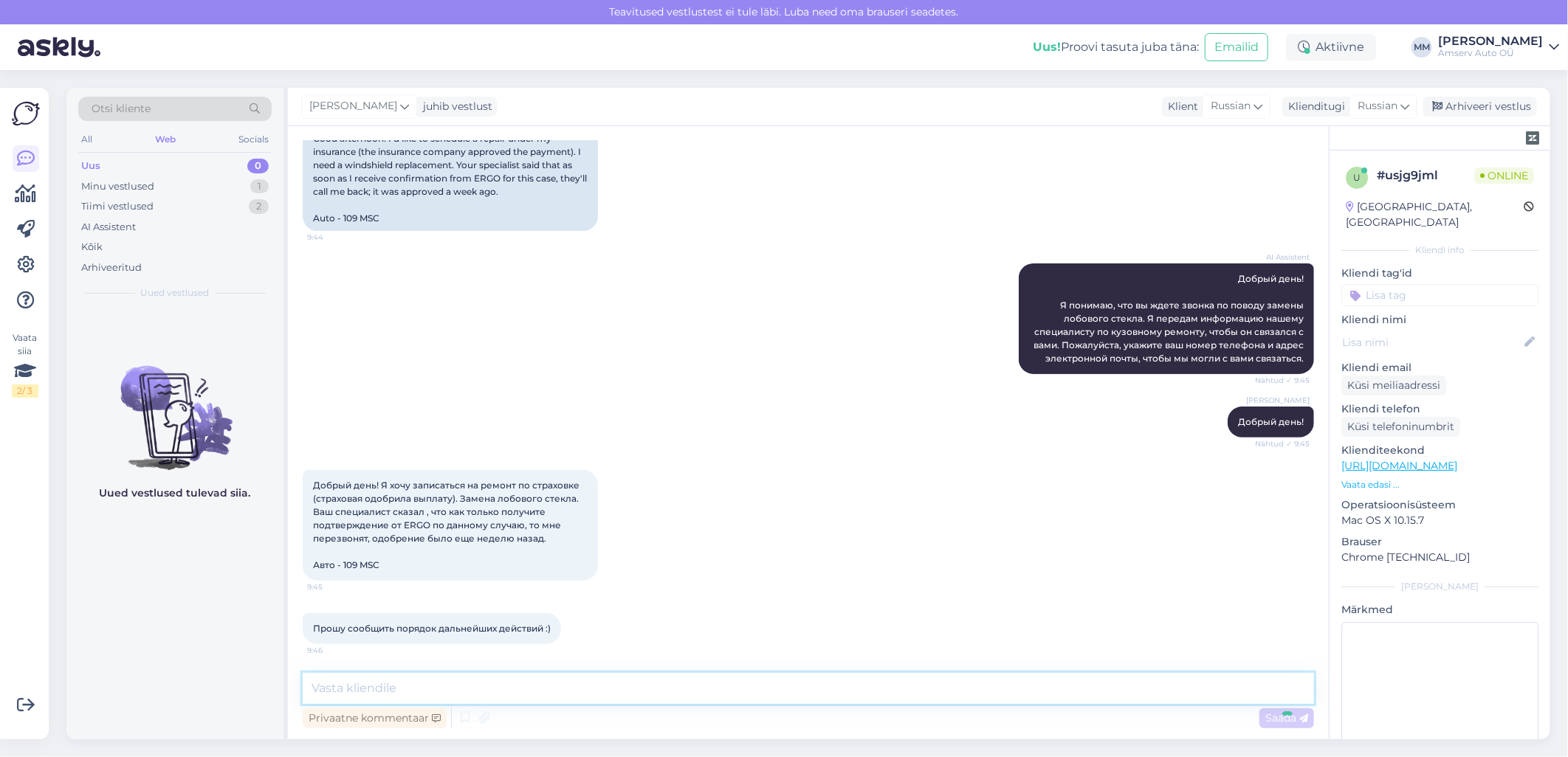
scroll to position [267, 0]
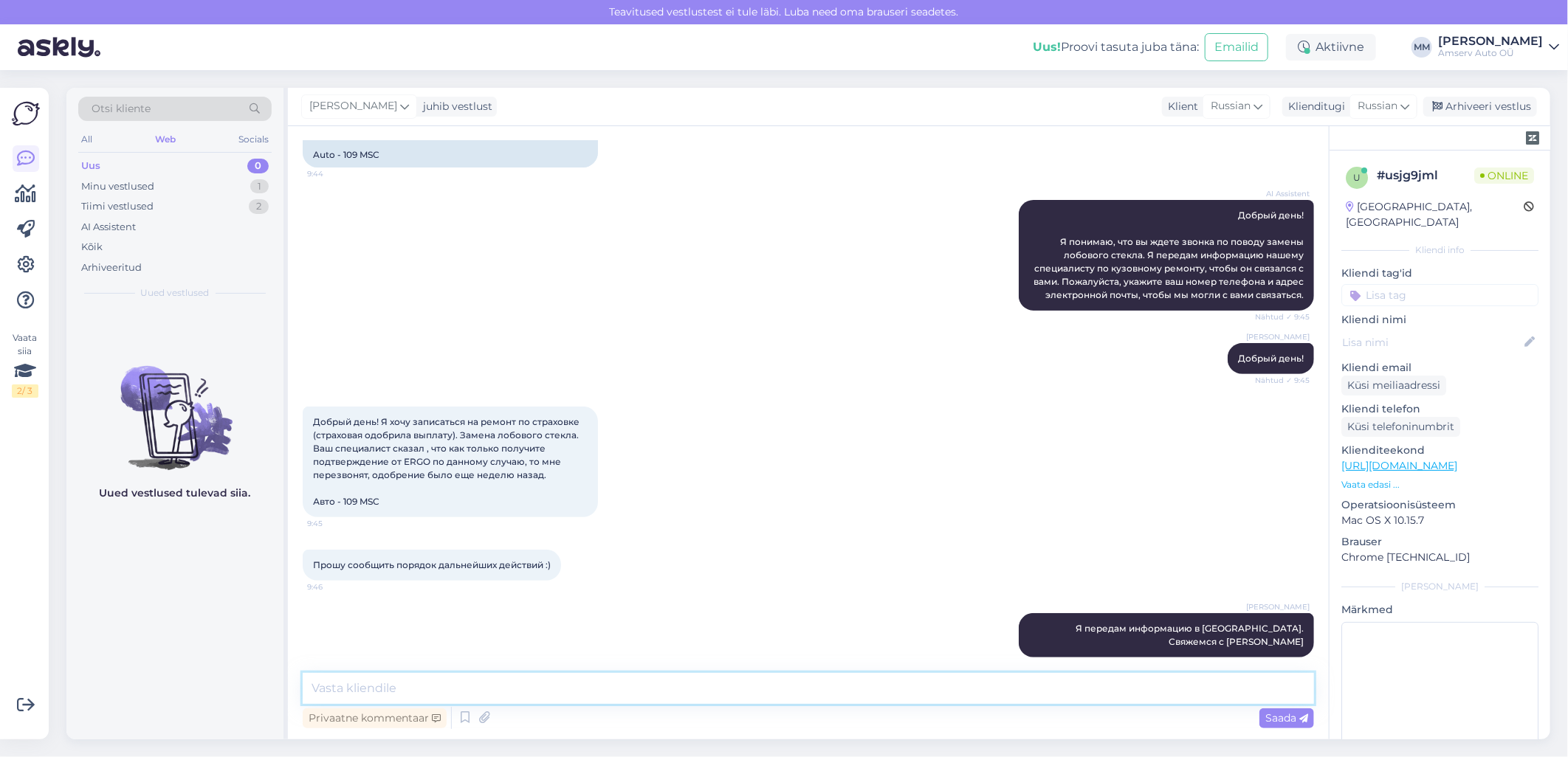
drag, startPoint x: 637, startPoint y: 697, endPoint x: 757, endPoint y: 514, distance: 218.8
click at [637, 697] on textarea at bounding box center [807, 689] width 1011 height 31
click at [392, 687] on textarea at bounding box center [807, 689] width 1011 height 31
paste textarea "Ваш номер верный"
click at [611, 681] on textarea "Ваш номер верный" at bounding box center [807, 689] width 1011 height 31
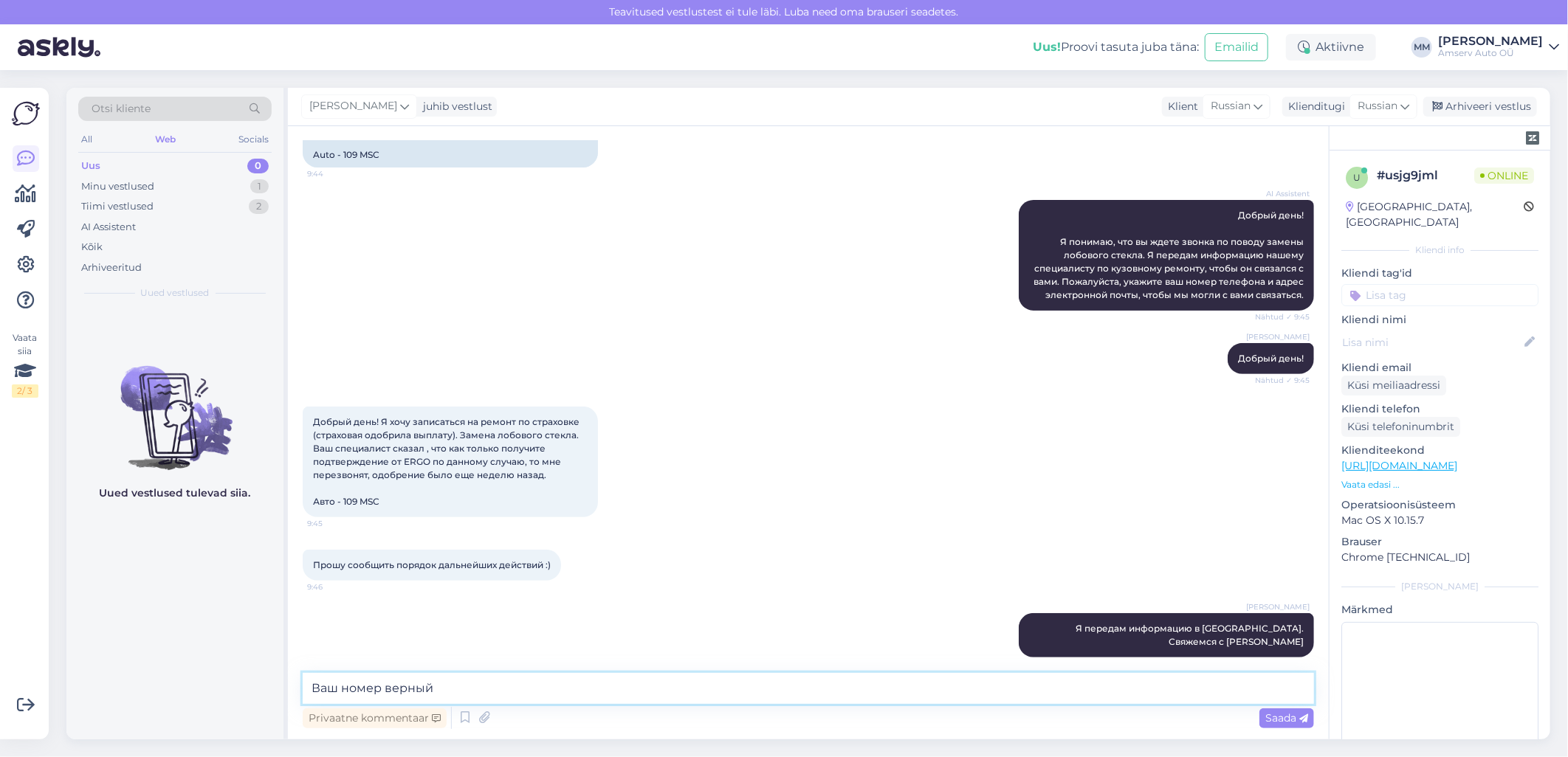
paste textarea "58414204"
type textarea "Ваш номер верный 58414204?"
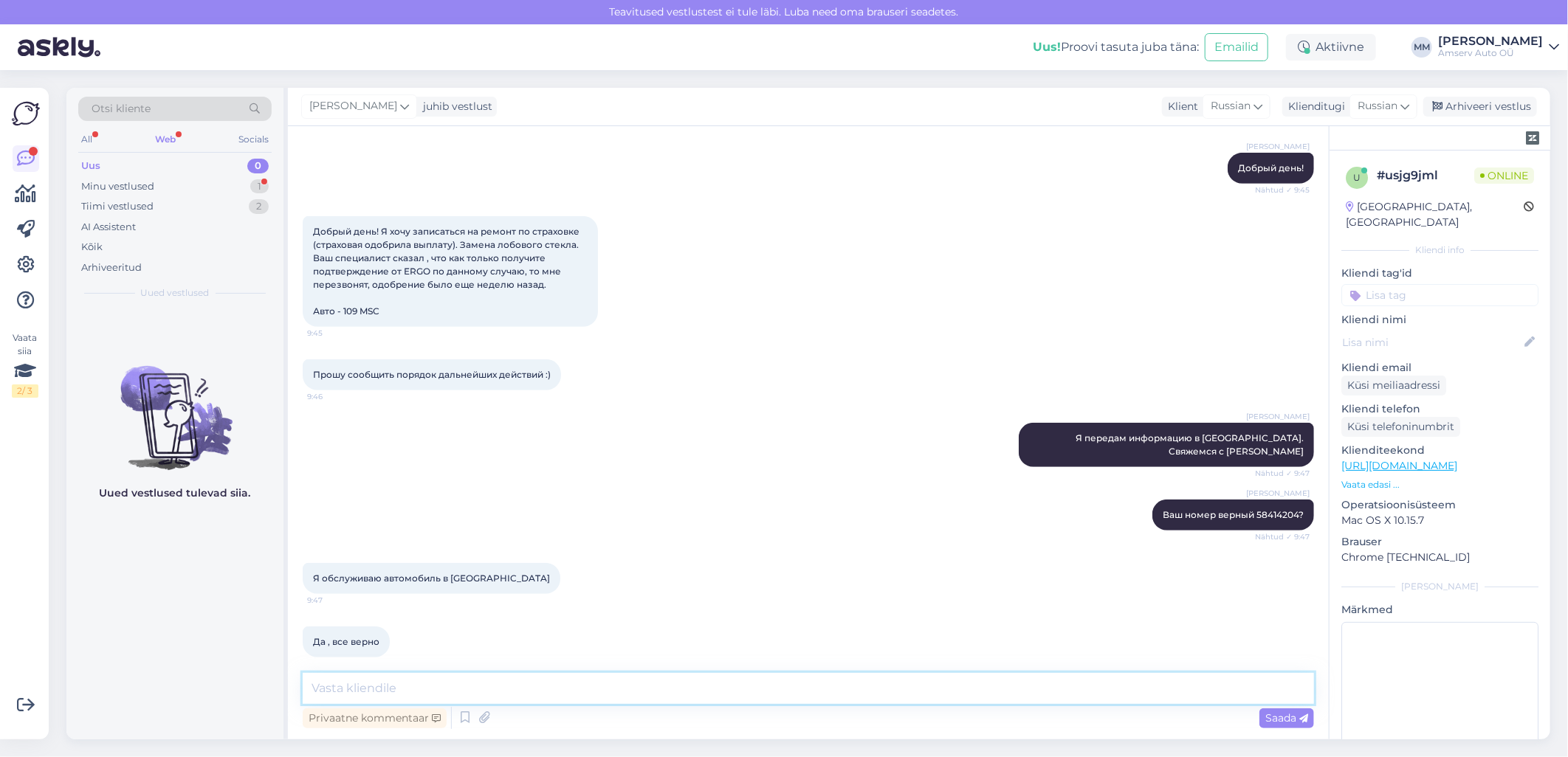
scroll to position [535, 0]
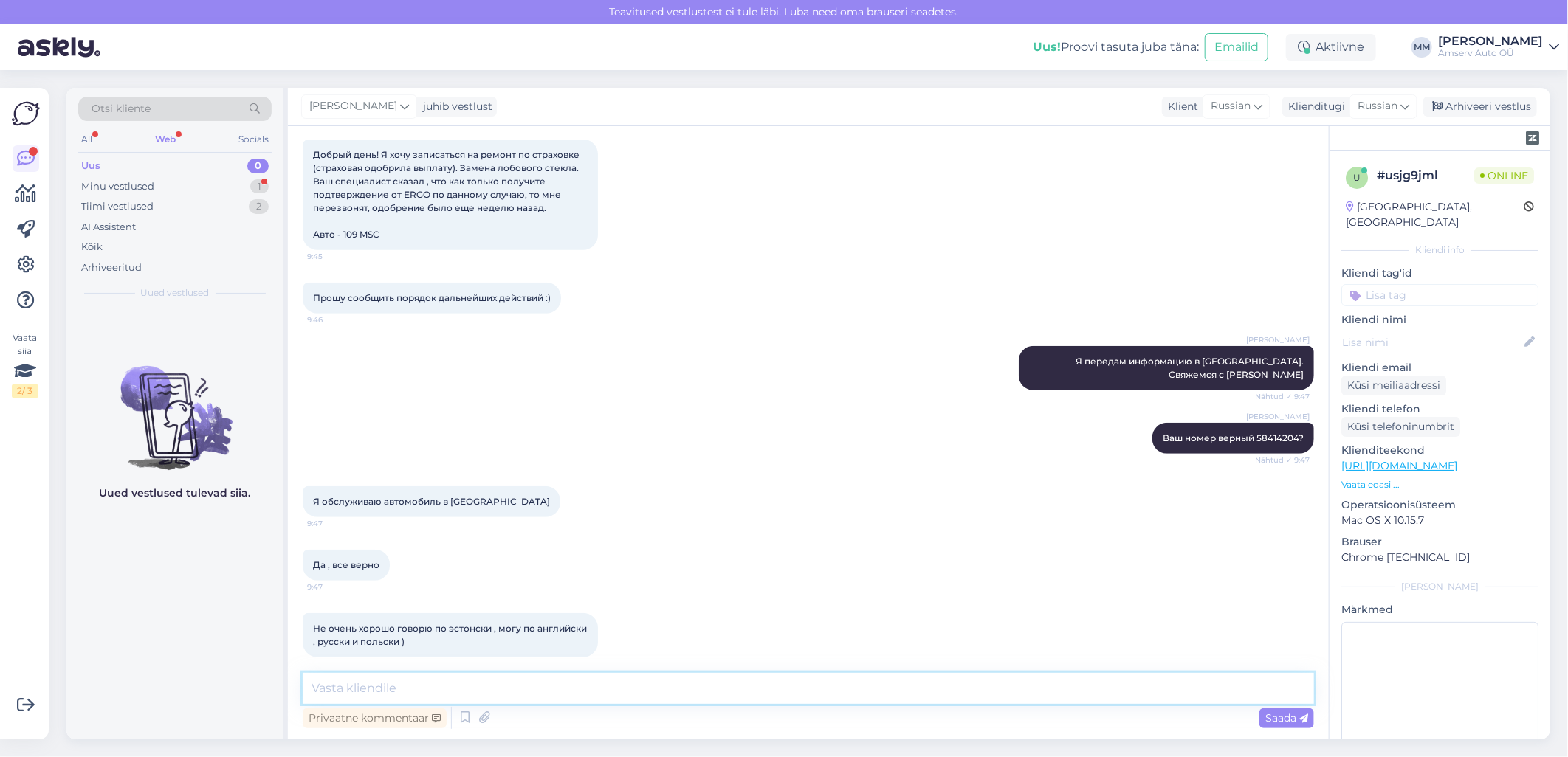
click at [432, 690] on textarea at bounding box center [807, 689] width 1011 height 31
paste textarea "Да, но кузовной ремонт мы осуществляем [PERSON_NAME]"
type textarea "Да, но кузовной ремонт мы осуществляем в [GEOGRAPHIC_DATA]"
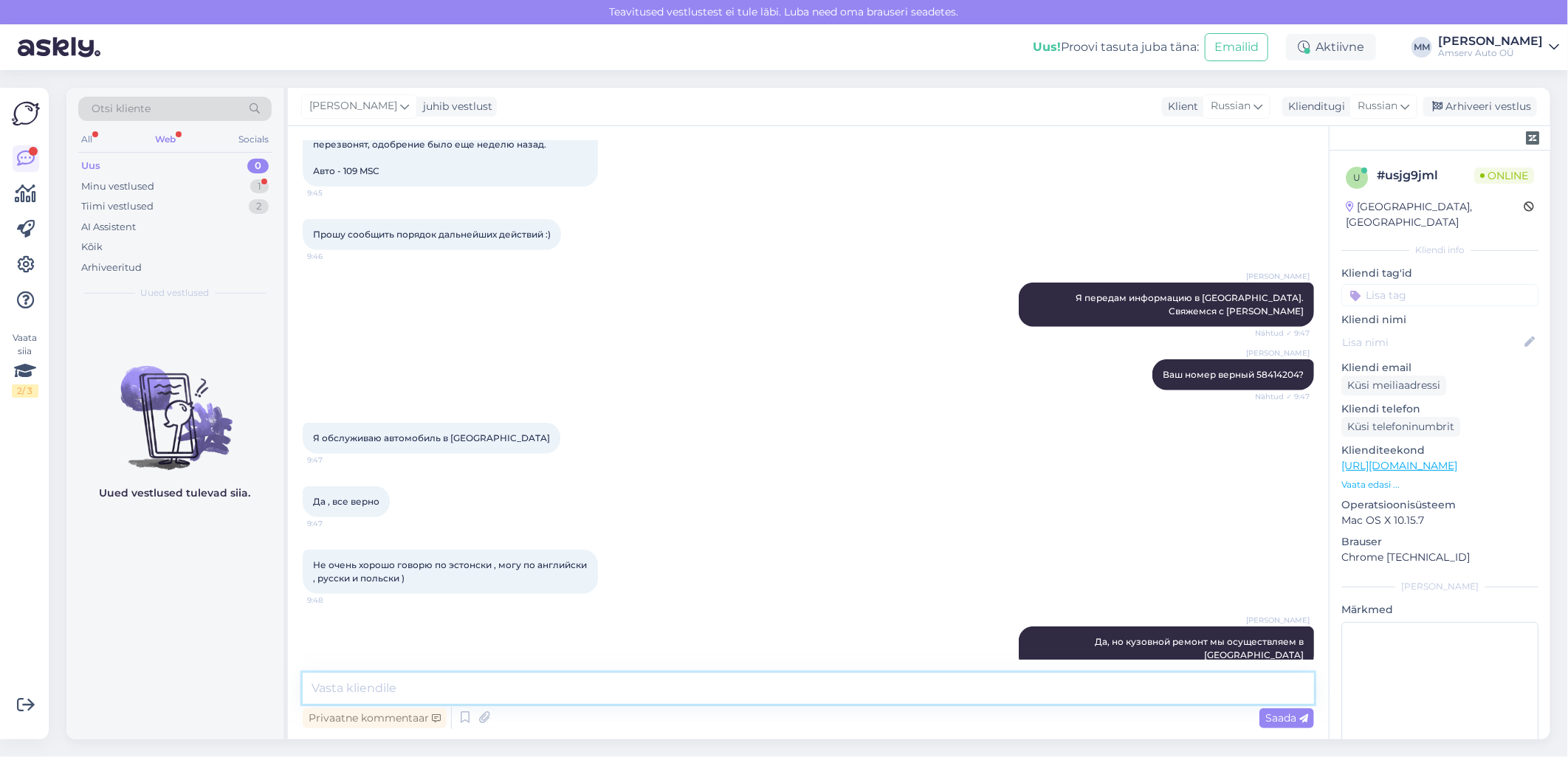
scroll to position [787, 0]
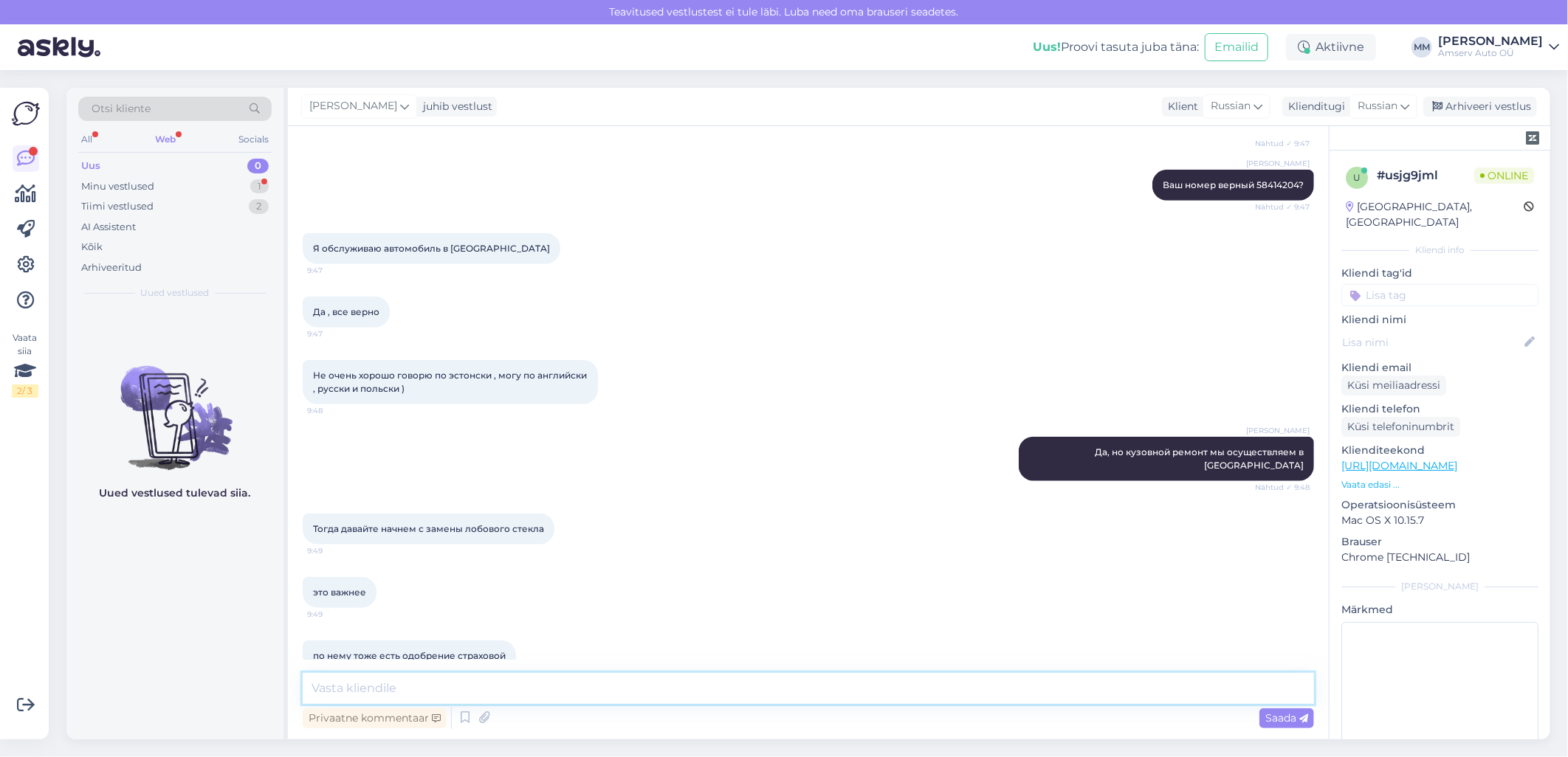
click at [365, 694] on textarea at bounding box center [807, 689] width 1011 height 31
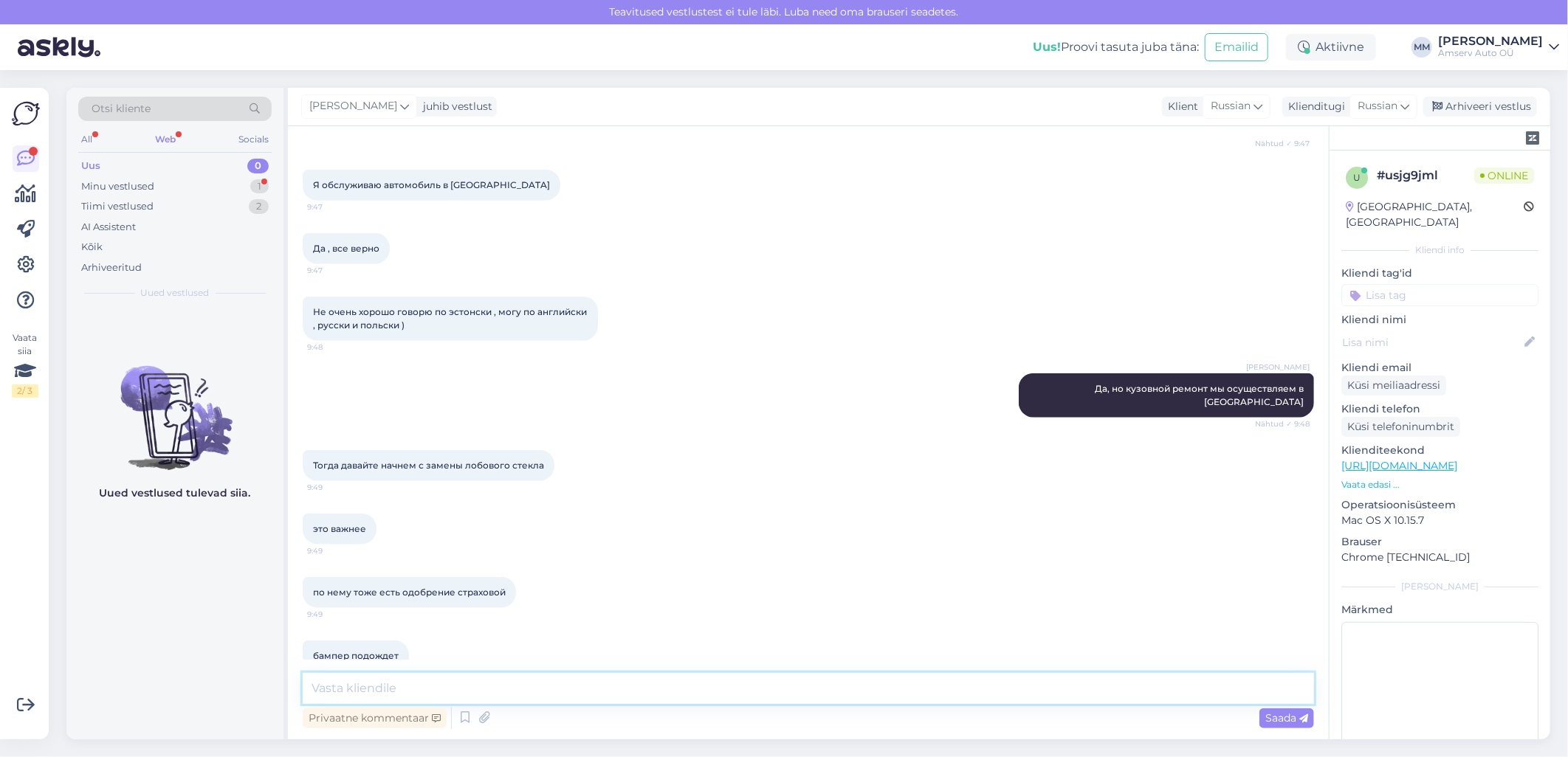
paste textarea "Наши специалисты говорят на русском языке"
type textarea "Наши специалисты говорят на русском языке"
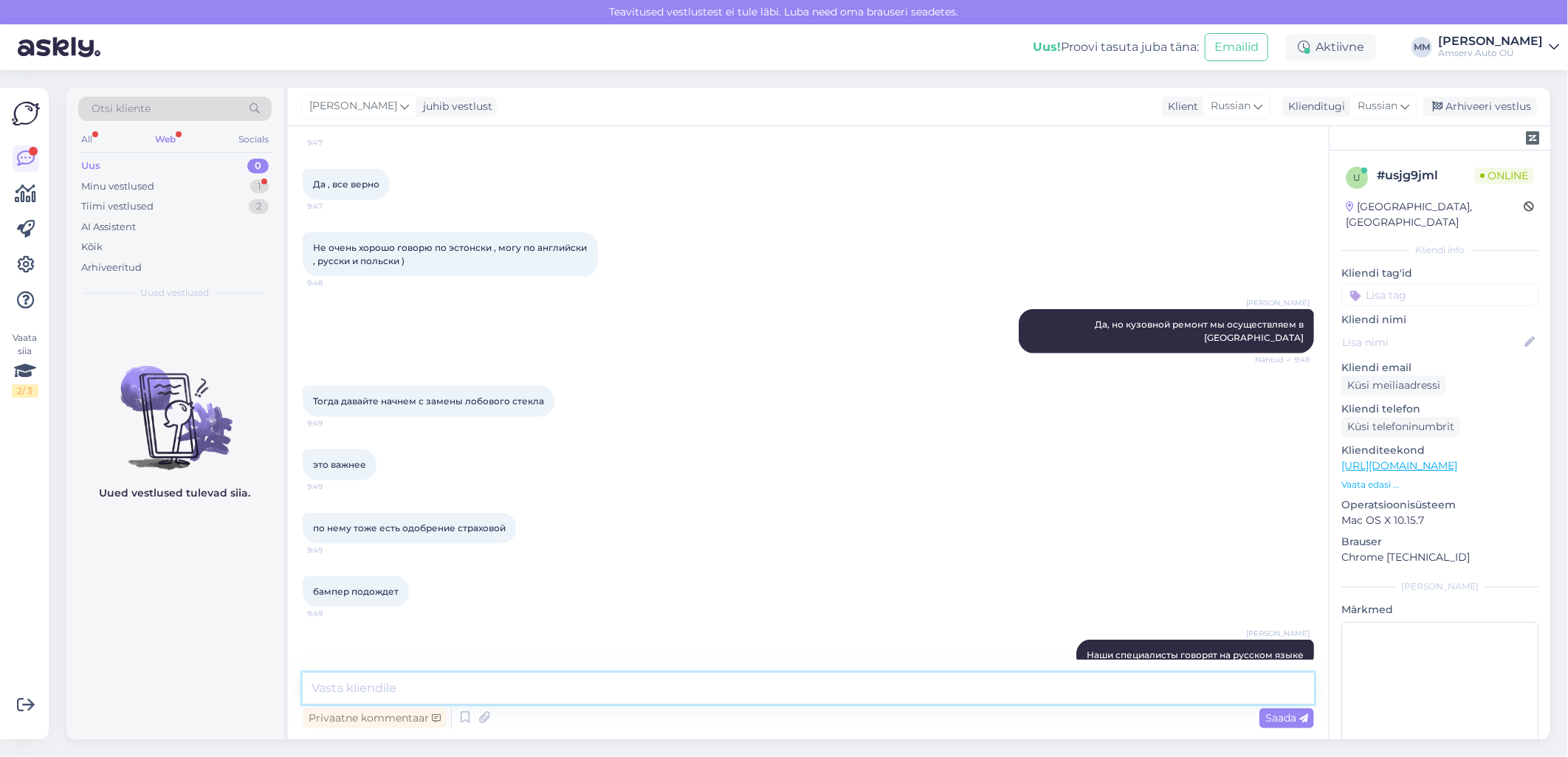
scroll to position [1005, 0]
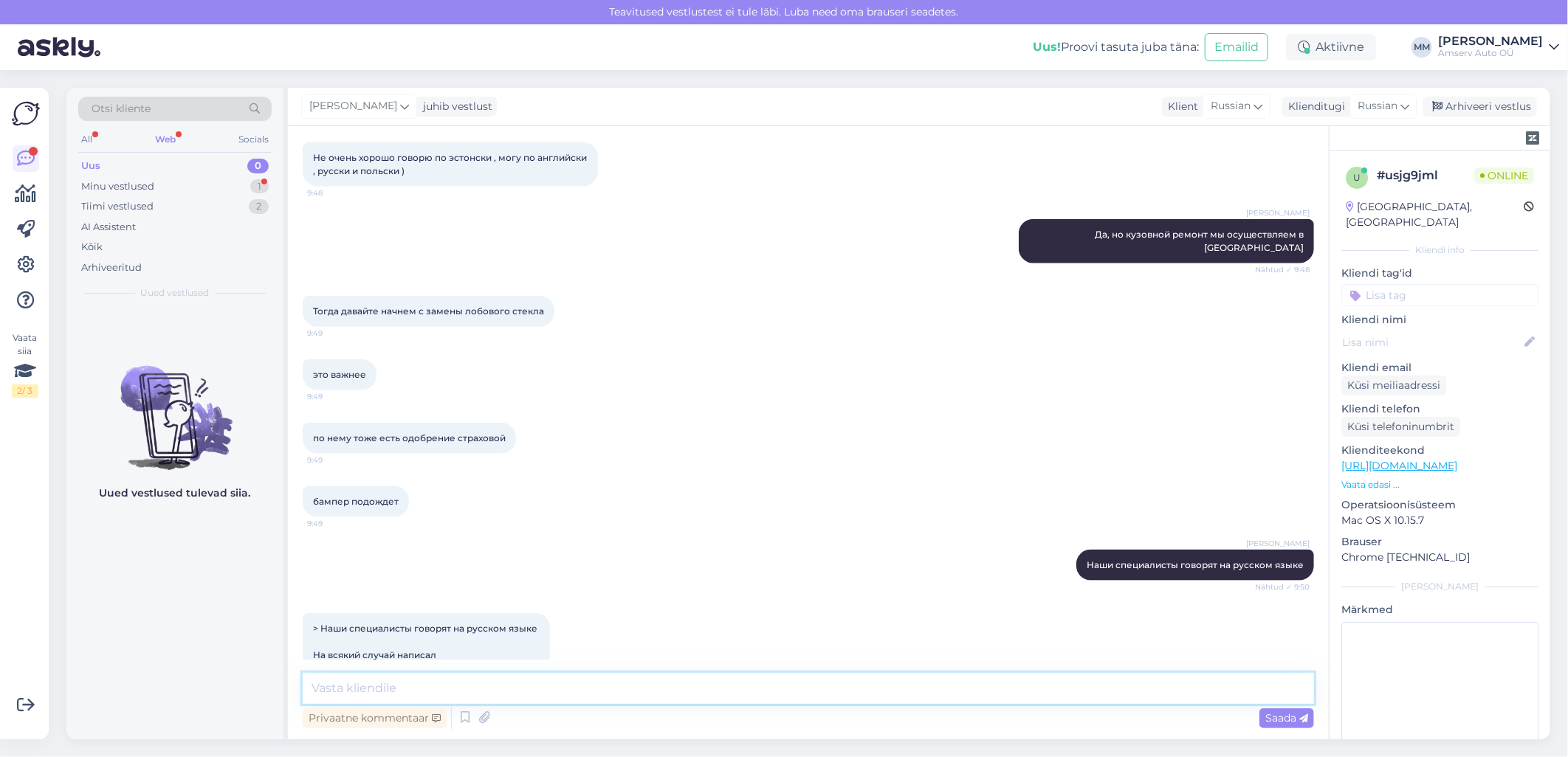
click at [381, 695] on textarea at bounding box center [807, 689] width 1011 height 31
paste textarea "я могу Вам позвонить"
type textarea "я могу Вам позвонить?"
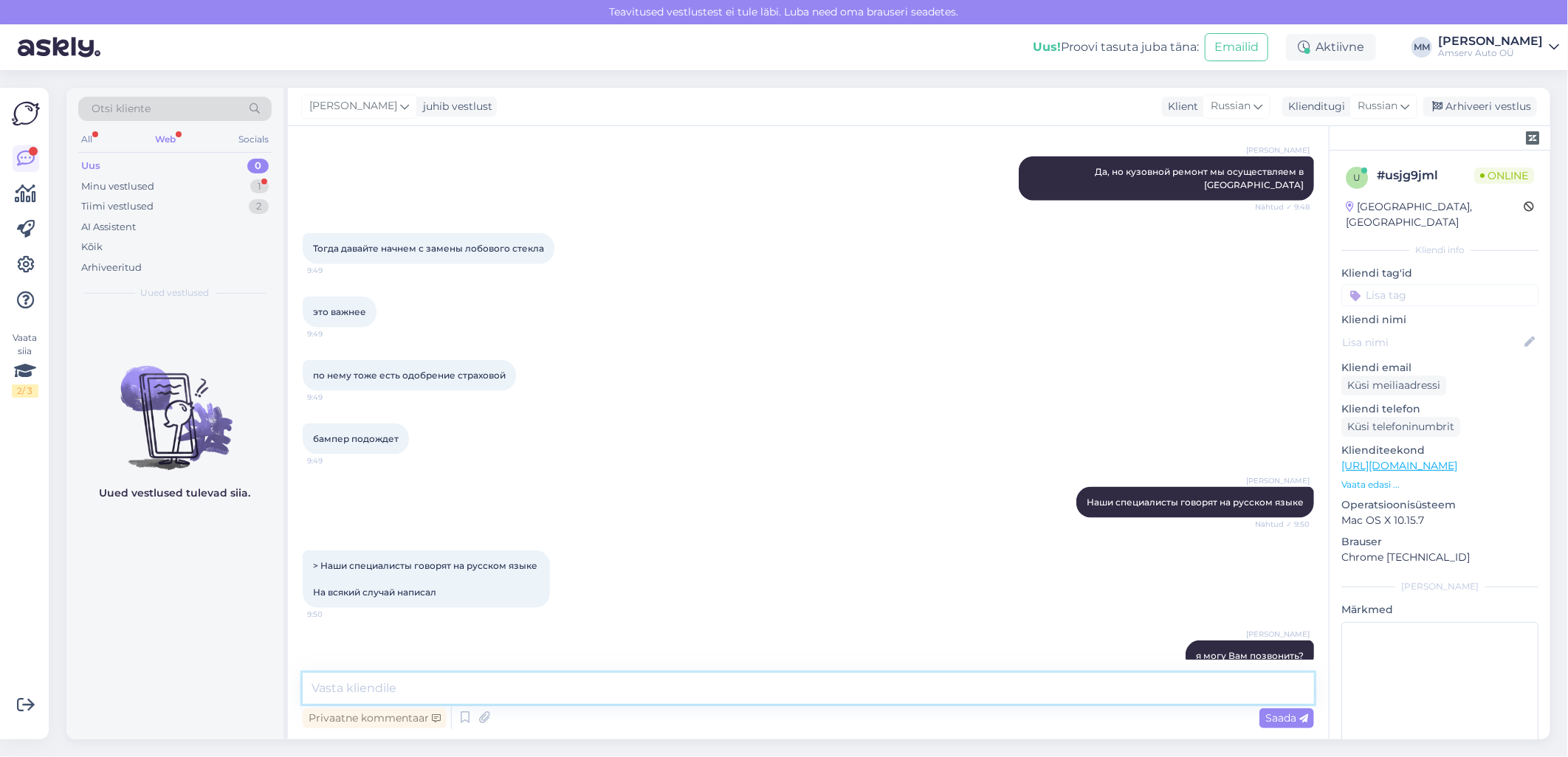
scroll to position [1131, 0]
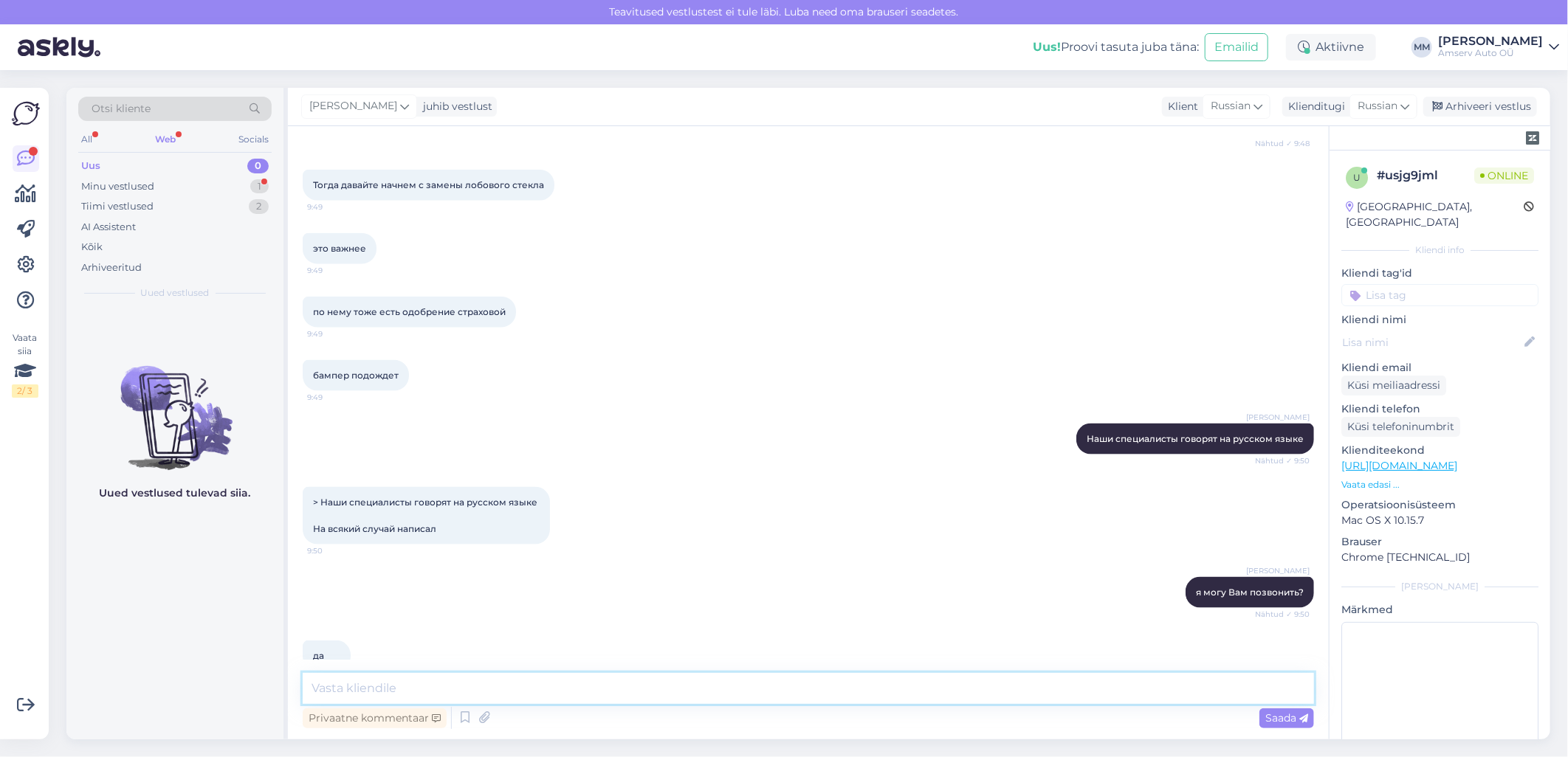
click at [386, 681] on textarea at bounding box center [807, 689] width 1011 height 31
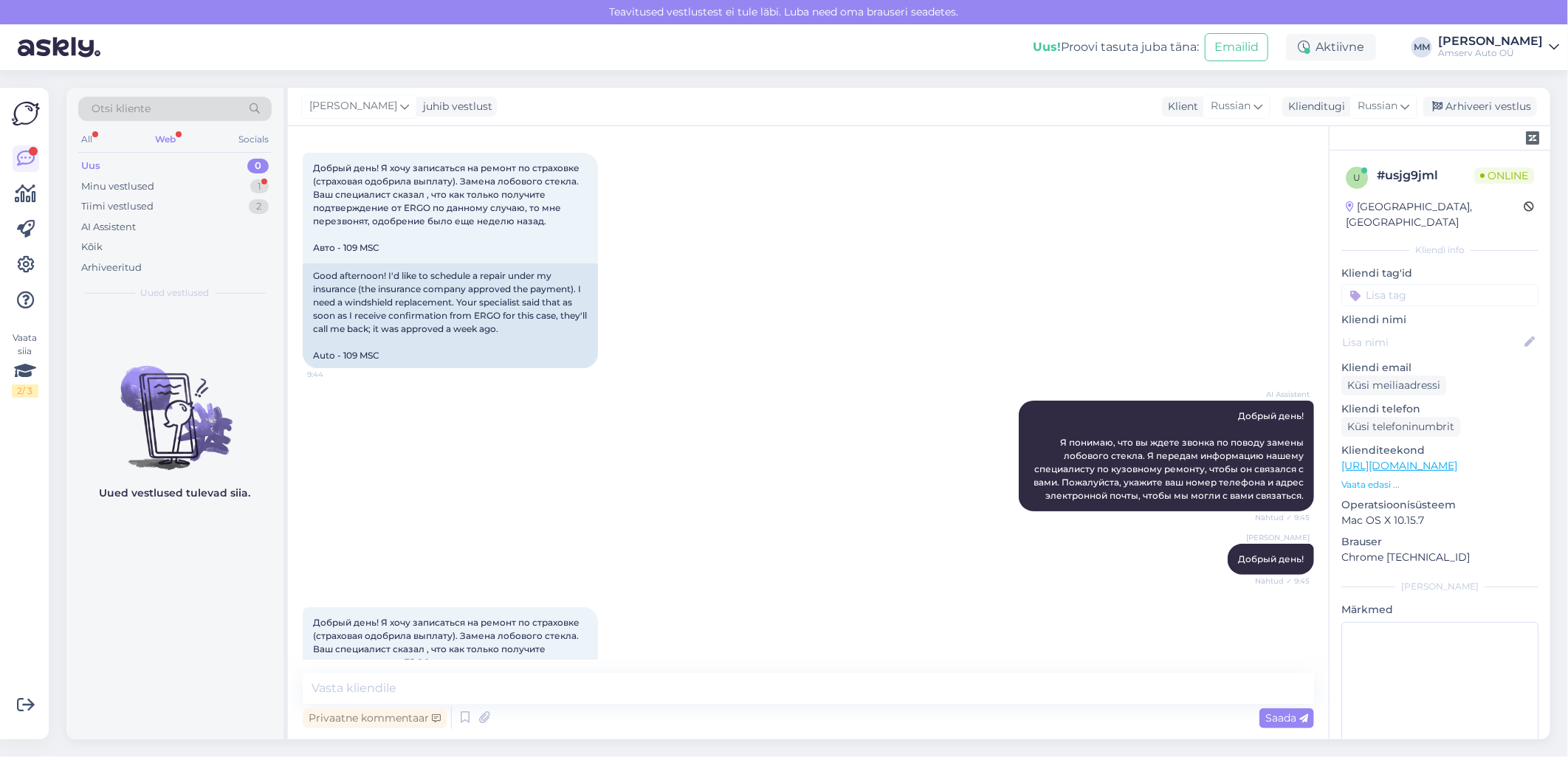
scroll to position [65, 0]
drag, startPoint x: 386, startPoint y: 354, endPoint x: 337, endPoint y: 353, distance: 49.0
click at [337, 353] on div "Good afternoon! I'd like to schedule a repair under my insurance (the insurance…" at bounding box center [450, 317] width 295 height 105
copy div "- 109 MSC"
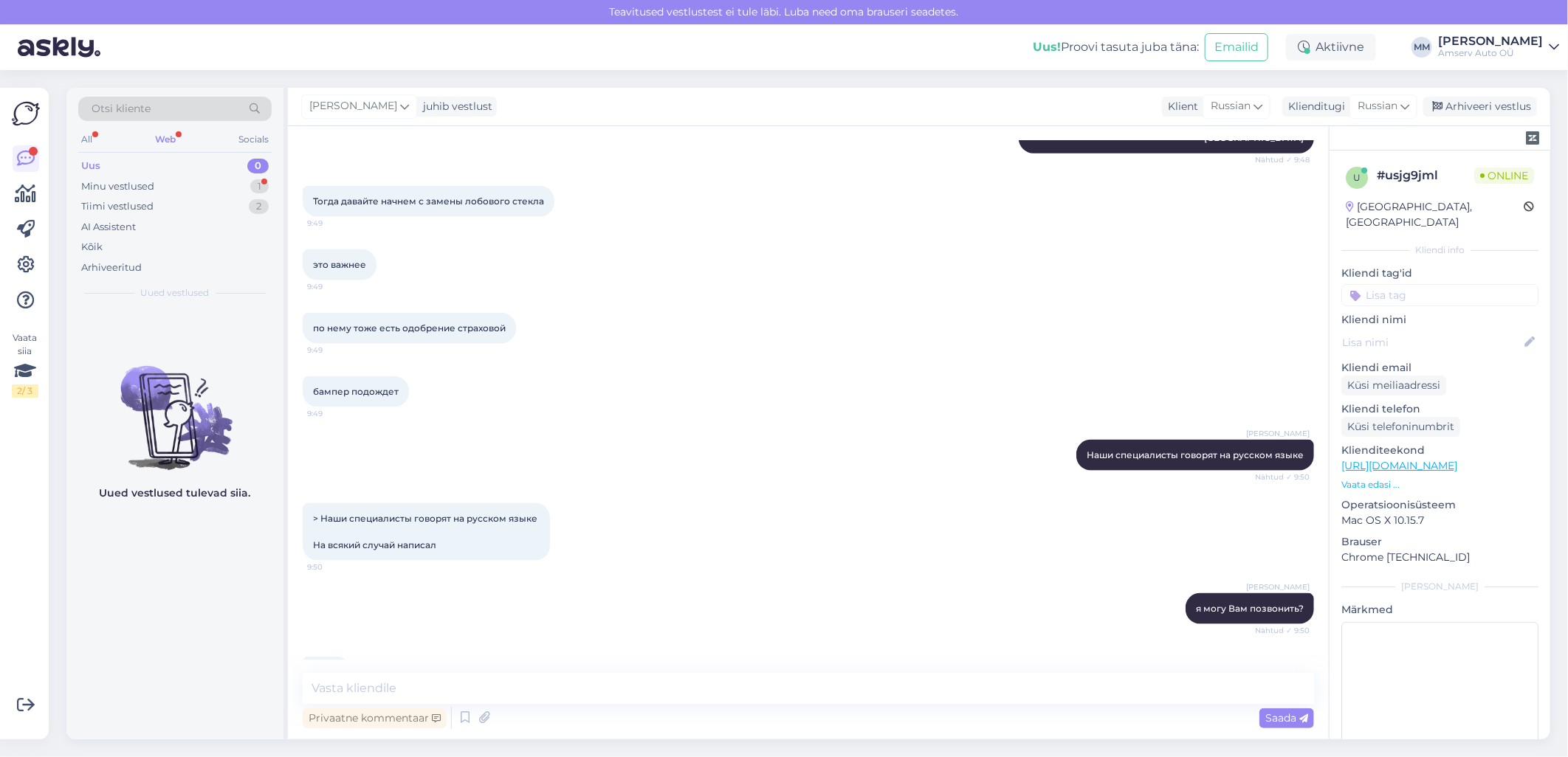
scroll to position [1131, 0]
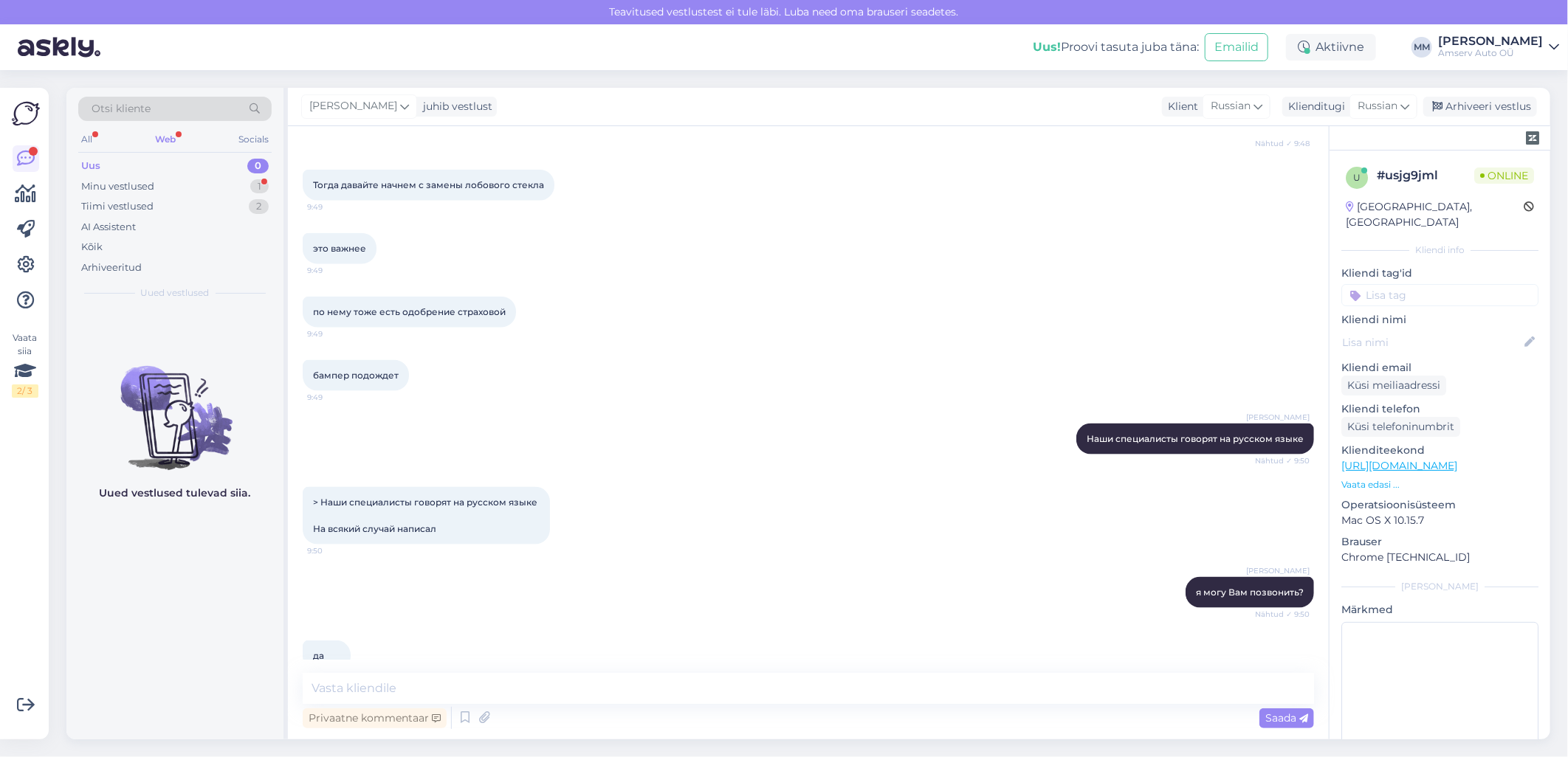
click at [541, 630] on div "да 9:51" at bounding box center [807, 656] width 1011 height 63
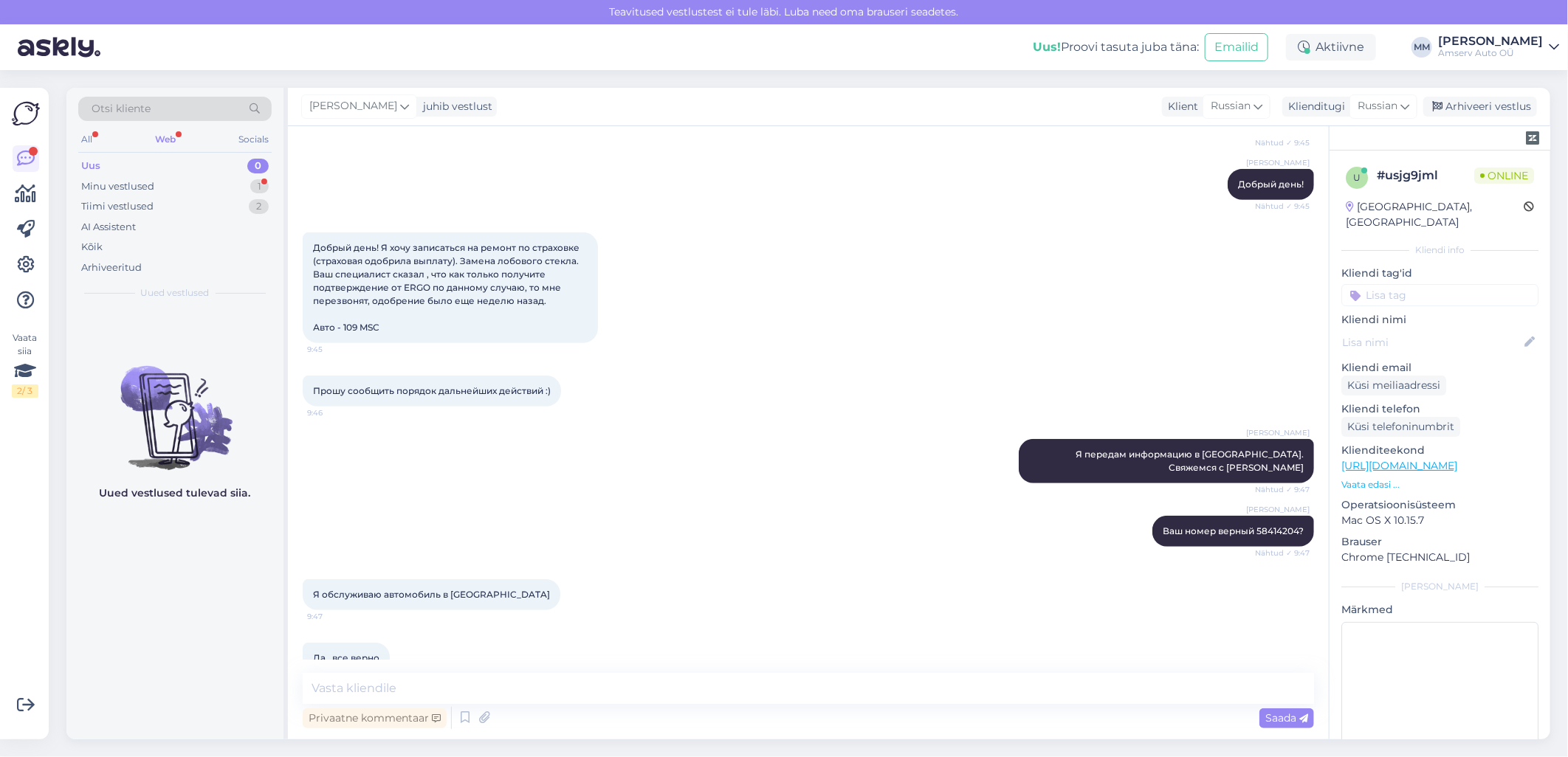
scroll to position [393, 0]
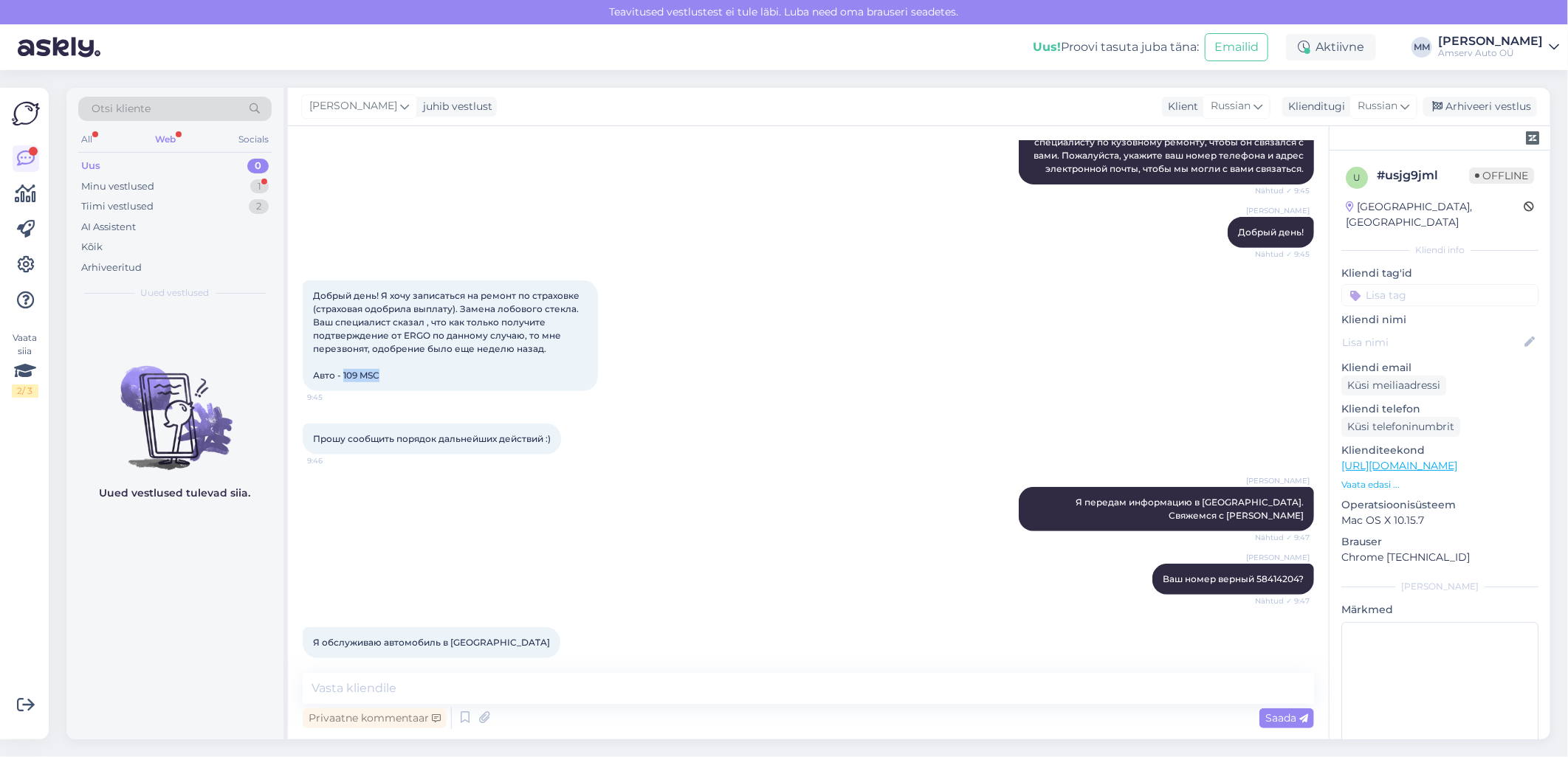
drag, startPoint x: 381, startPoint y: 371, endPoint x: 342, endPoint y: 373, distance: 39.1
click at [342, 373] on span "Добрый день! Я хочу записаться на ремонт по страховке (страховая одобрила выпла…" at bounding box center [447, 335] width 269 height 91
copy span "109 MSC"
click at [651, 611] on div "Я обслуживаю автомобиль в [GEOGRAPHIC_DATA] 9:47" at bounding box center [807, 643] width 1011 height 63
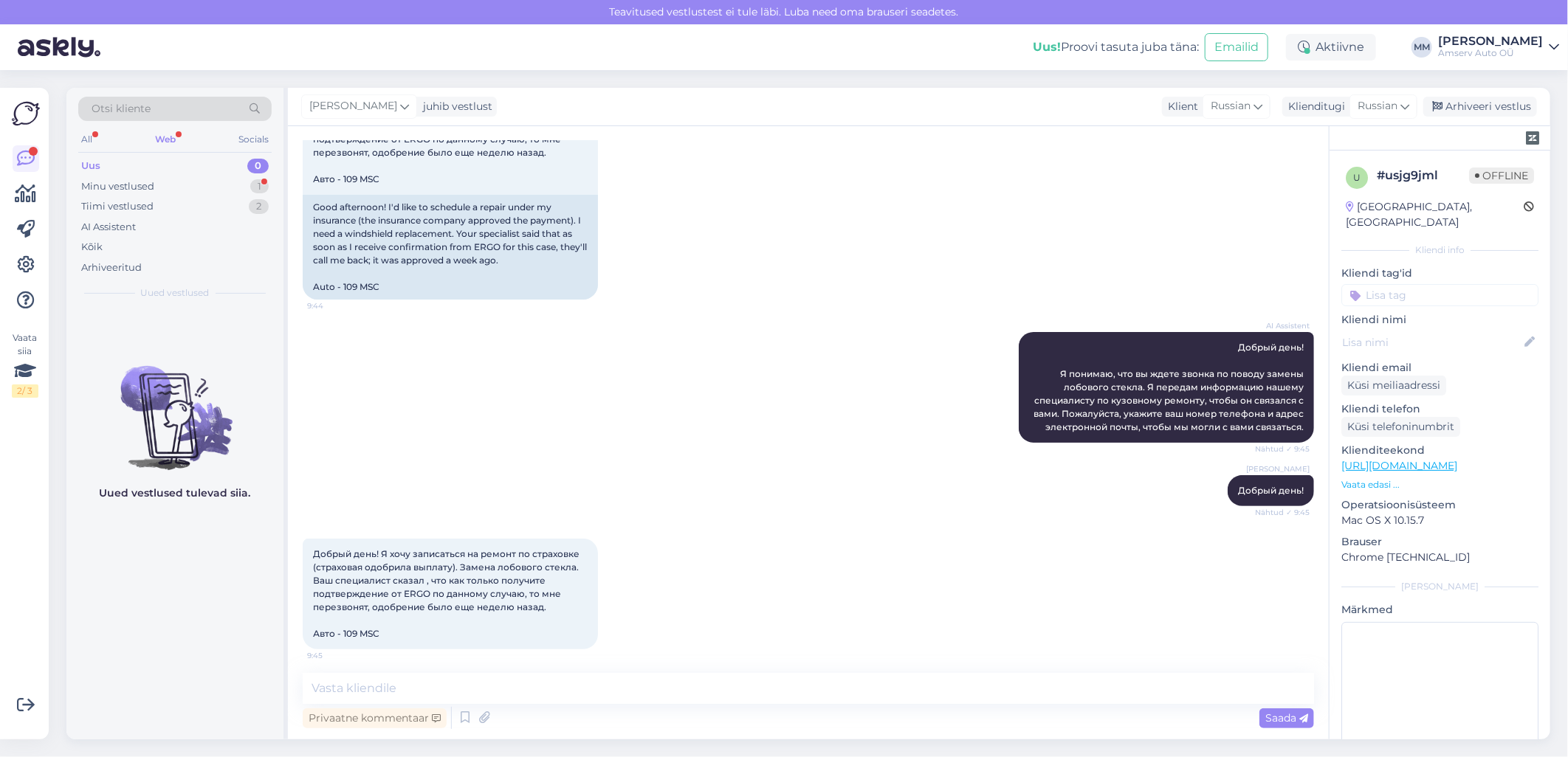
scroll to position [230, 0]
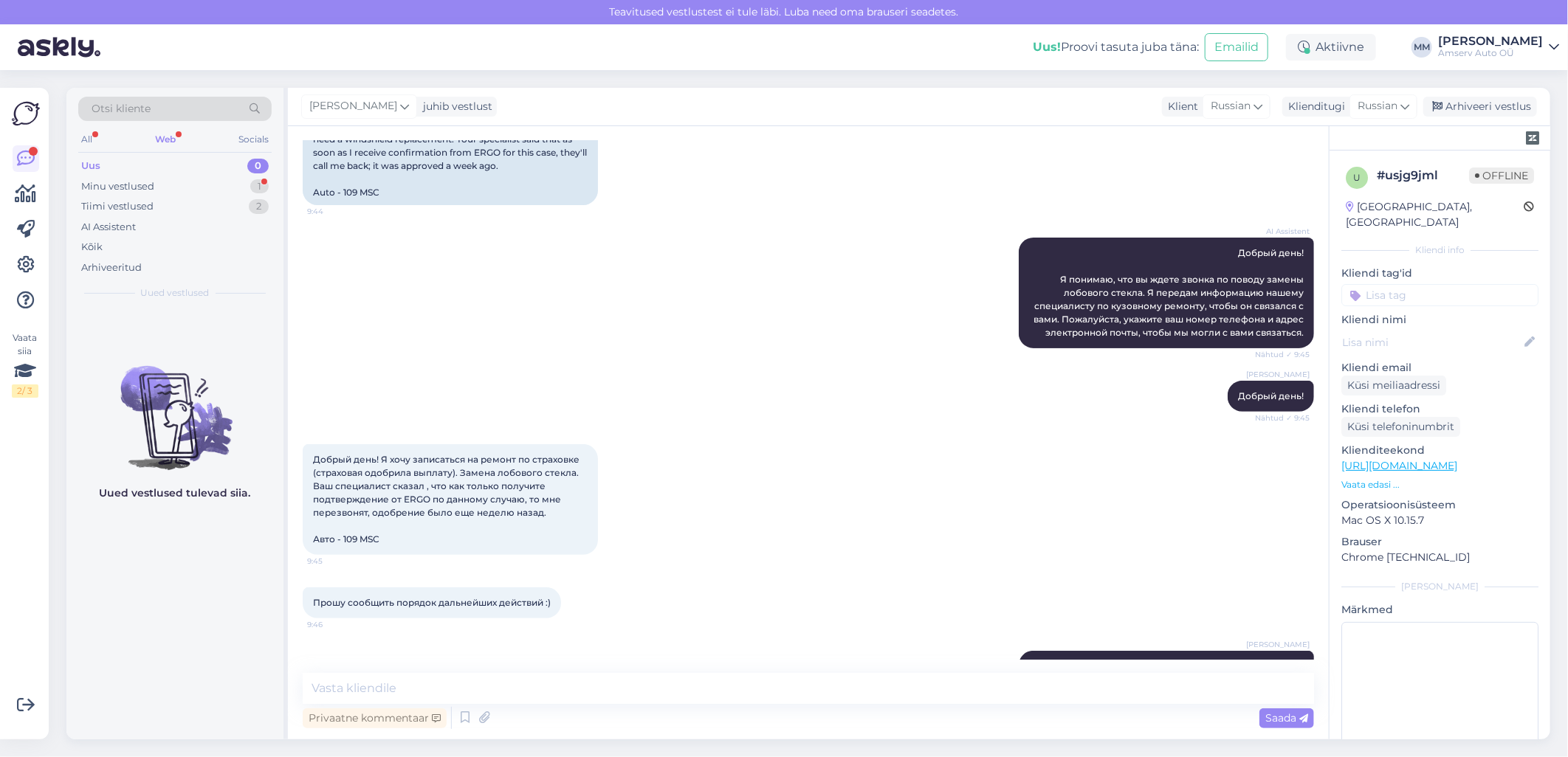
click at [746, 669] on div "Vestlus algas [DATE] Добрый день! Я хочу записаться на ремонт по страховке (стр…" at bounding box center [807, 432] width 1041 height 613
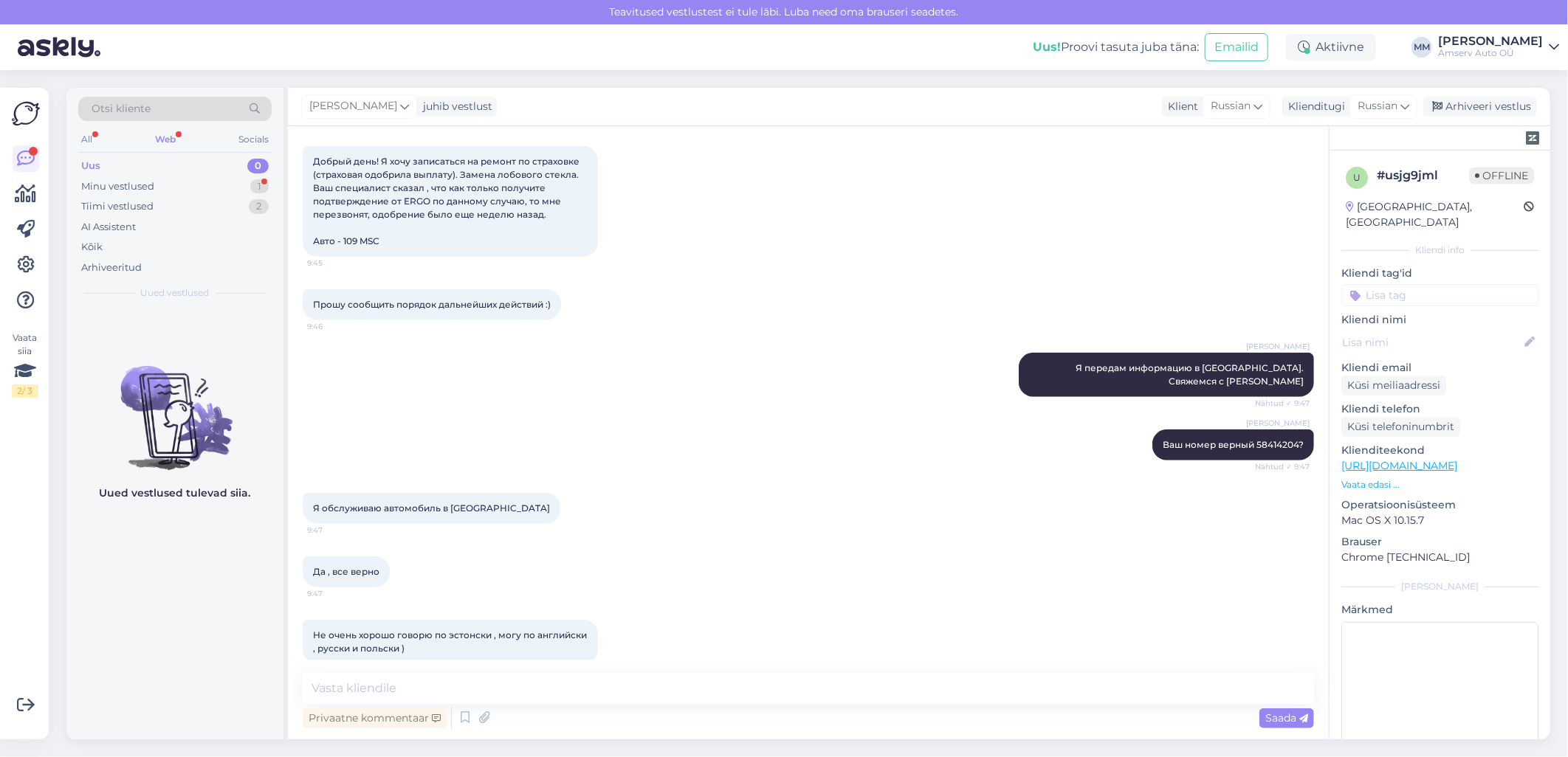
scroll to position [557, 0]
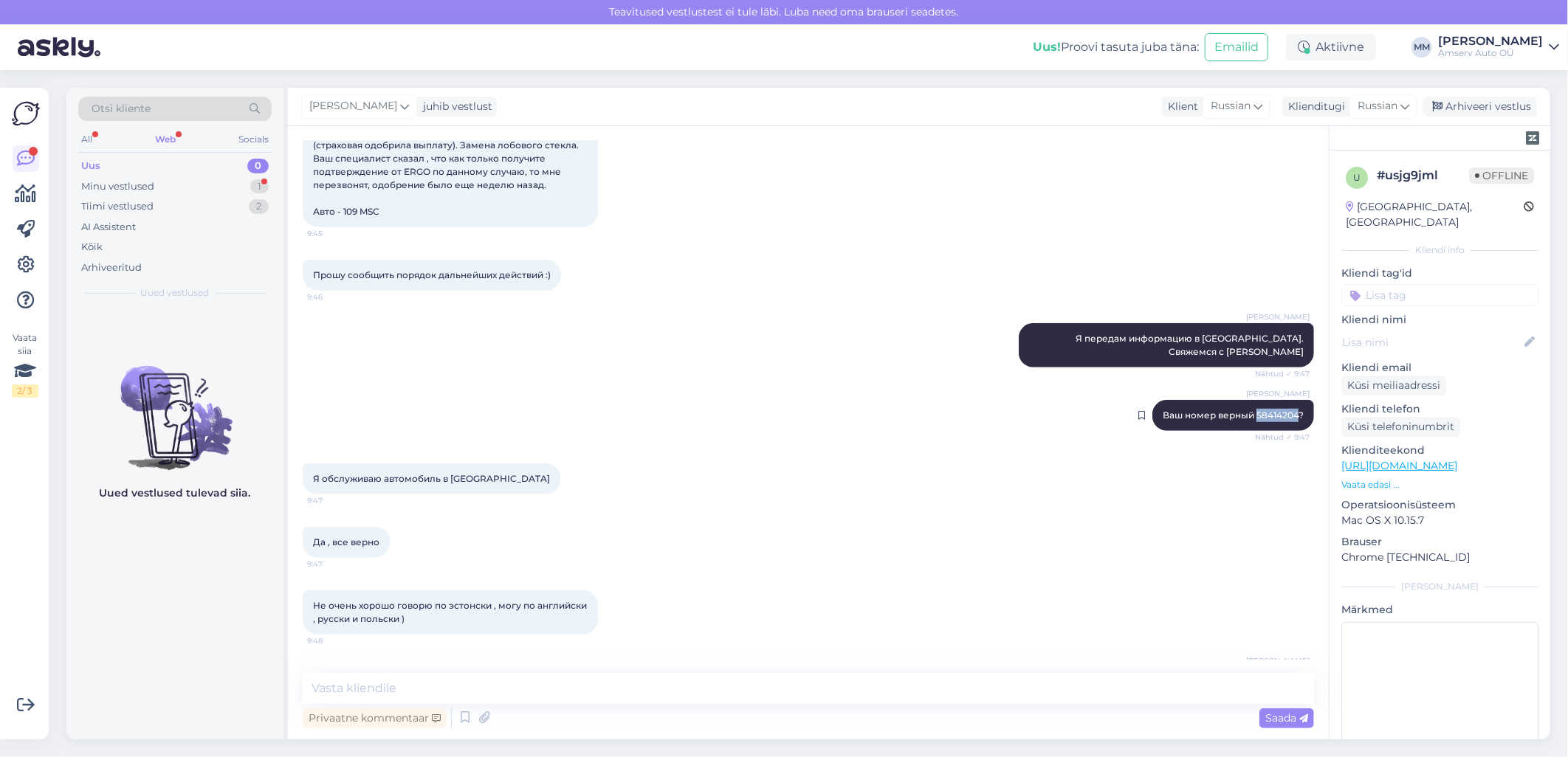
drag, startPoint x: 1244, startPoint y: 403, endPoint x: 1286, endPoint y: 400, distance: 42.1
click at [1286, 409] on span "Ваш номер верный 58414204?" at bounding box center [1233, 414] width 141 height 11
click at [171, 140] on div "Web" at bounding box center [166, 139] width 26 height 19
click at [157, 185] on div "Minu vestlused 1" at bounding box center [175, 186] width 194 height 21
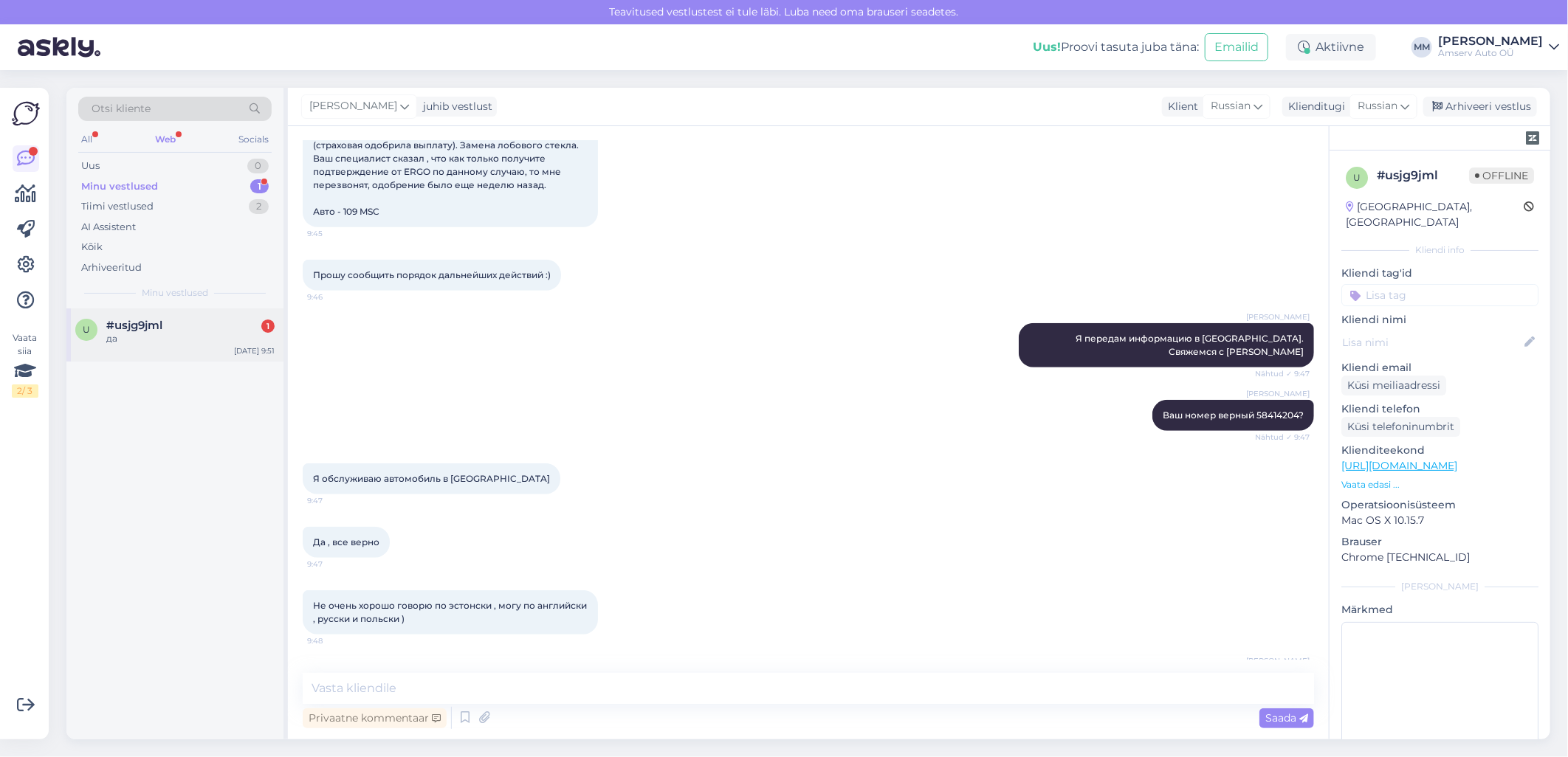
click at [126, 335] on div "да" at bounding box center [190, 339] width 168 height 13
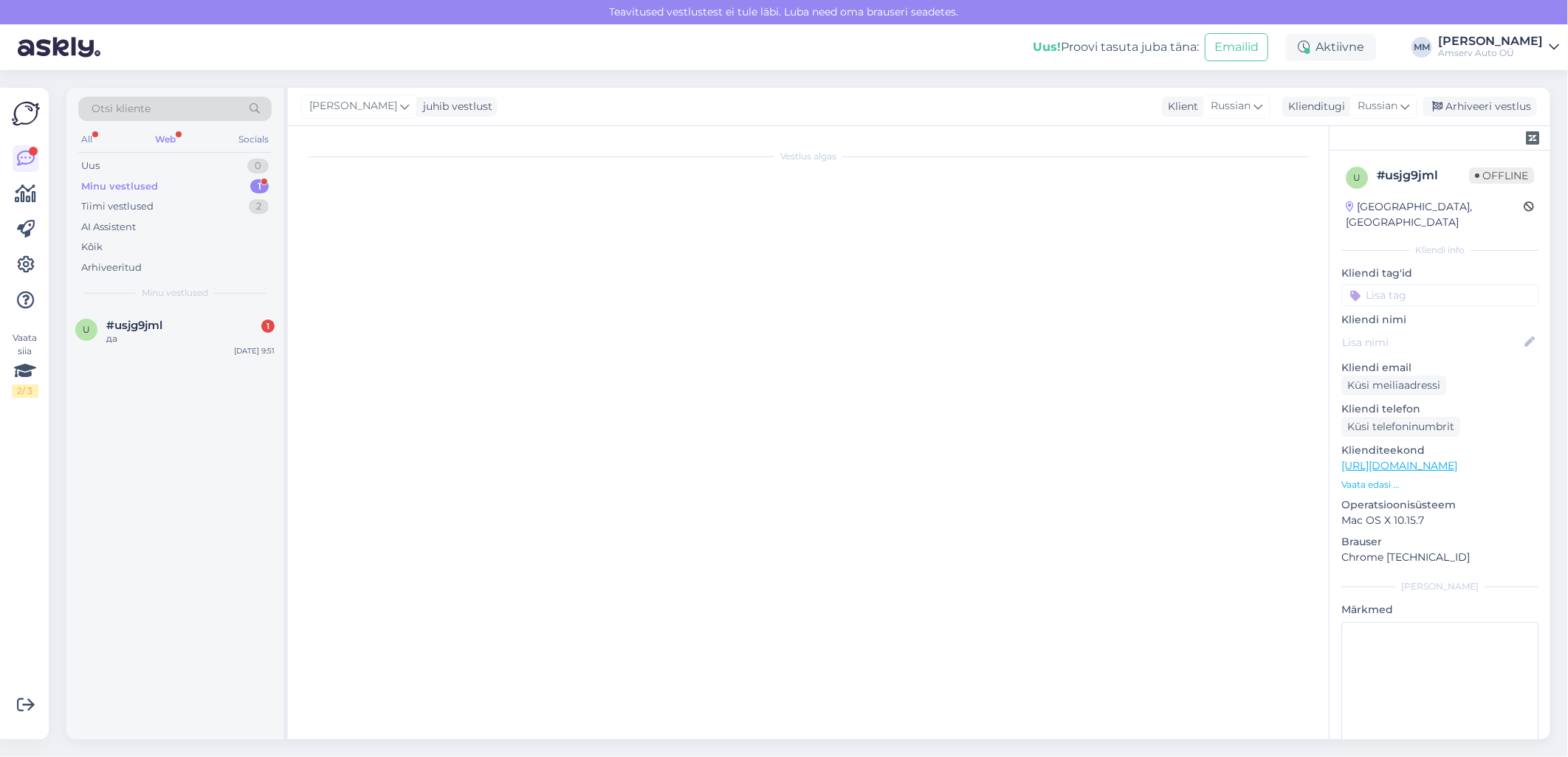
scroll to position [1131, 0]
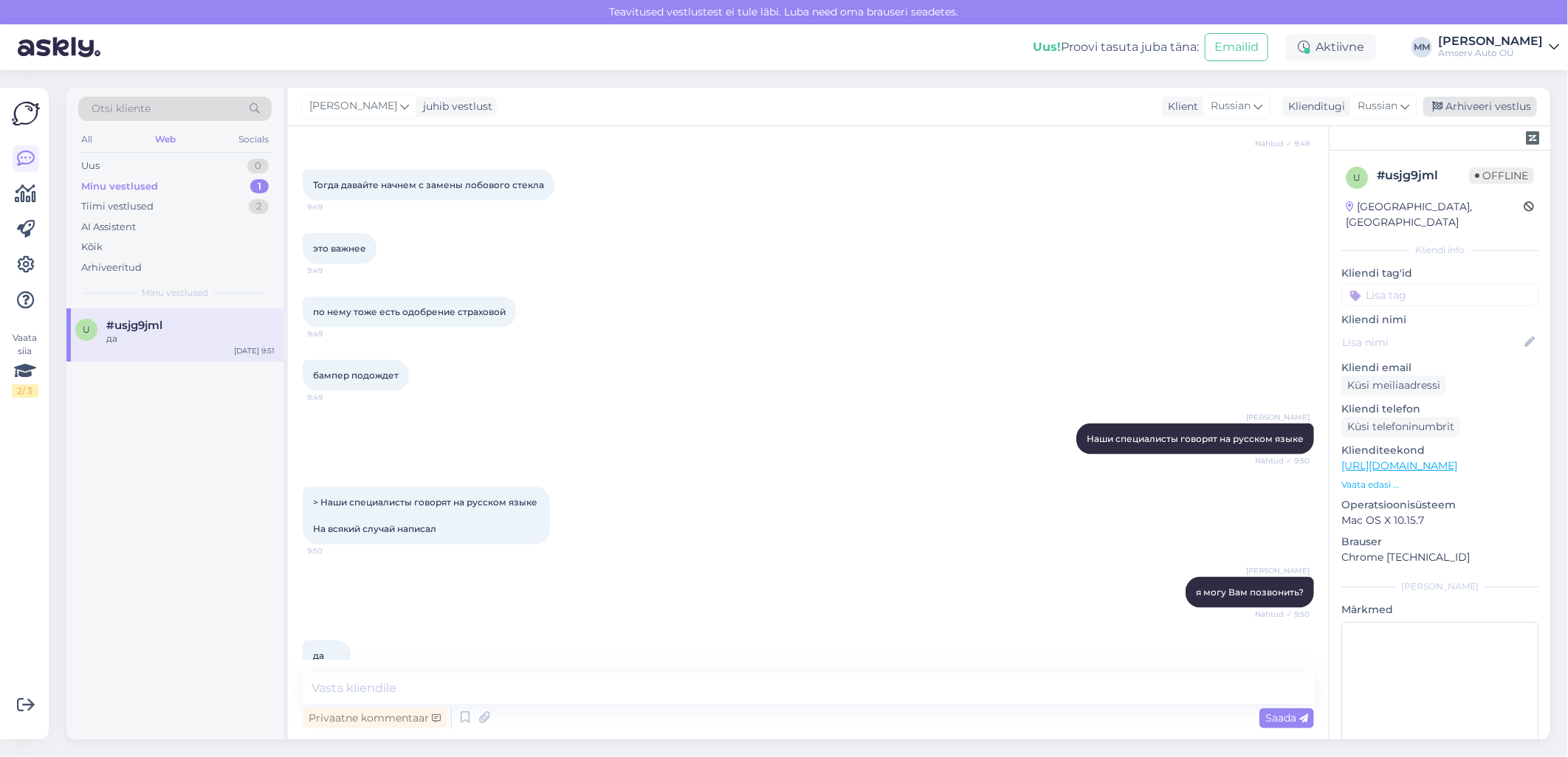
click at [1472, 107] on div "Arhiveeri vestlus" at bounding box center [1480, 106] width 114 height 20
